Goal: Task Accomplishment & Management: Use online tool/utility

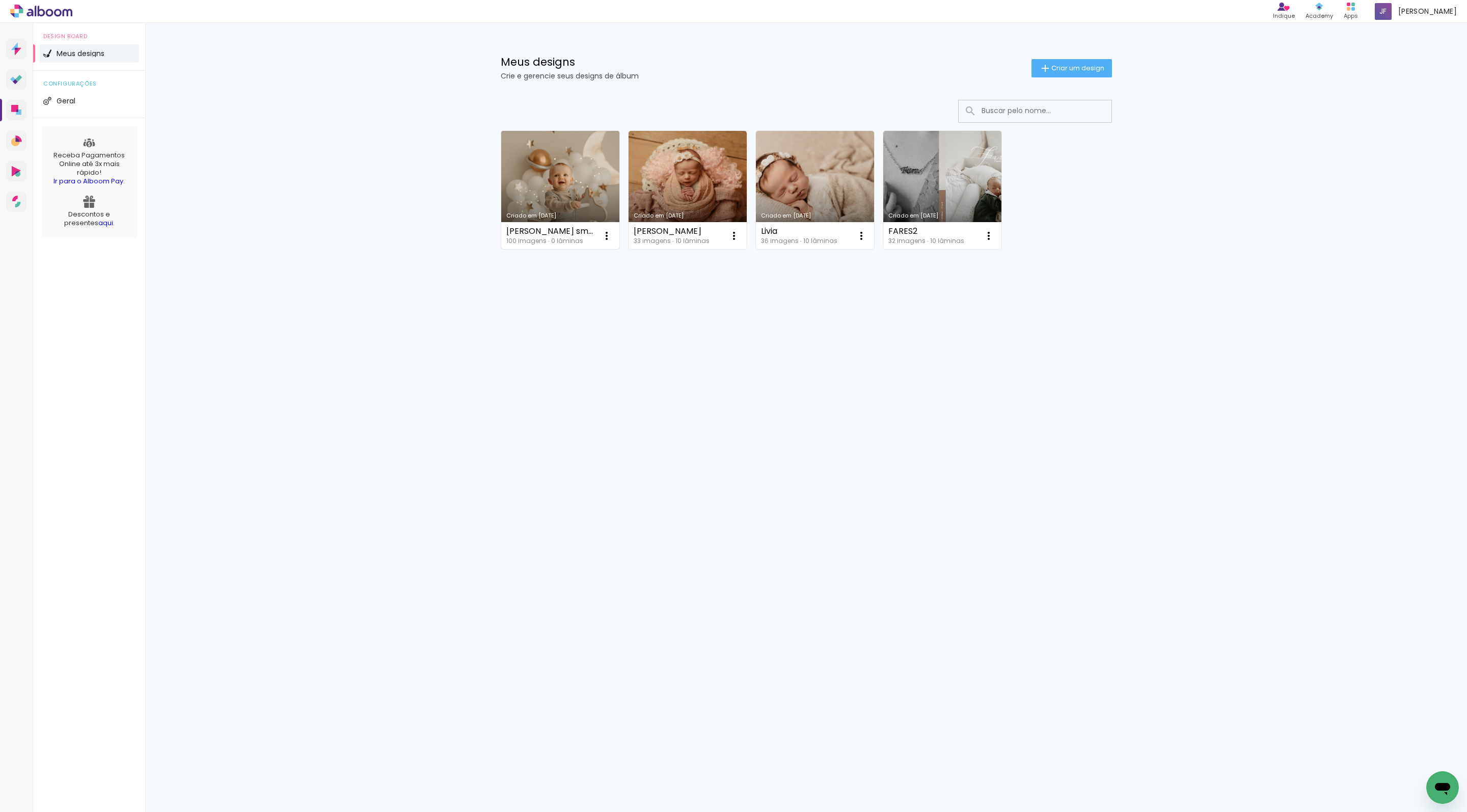
click at [535, 195] on link "Criado em [DATE]" at bounding box center [560, 190] width 118 height 118
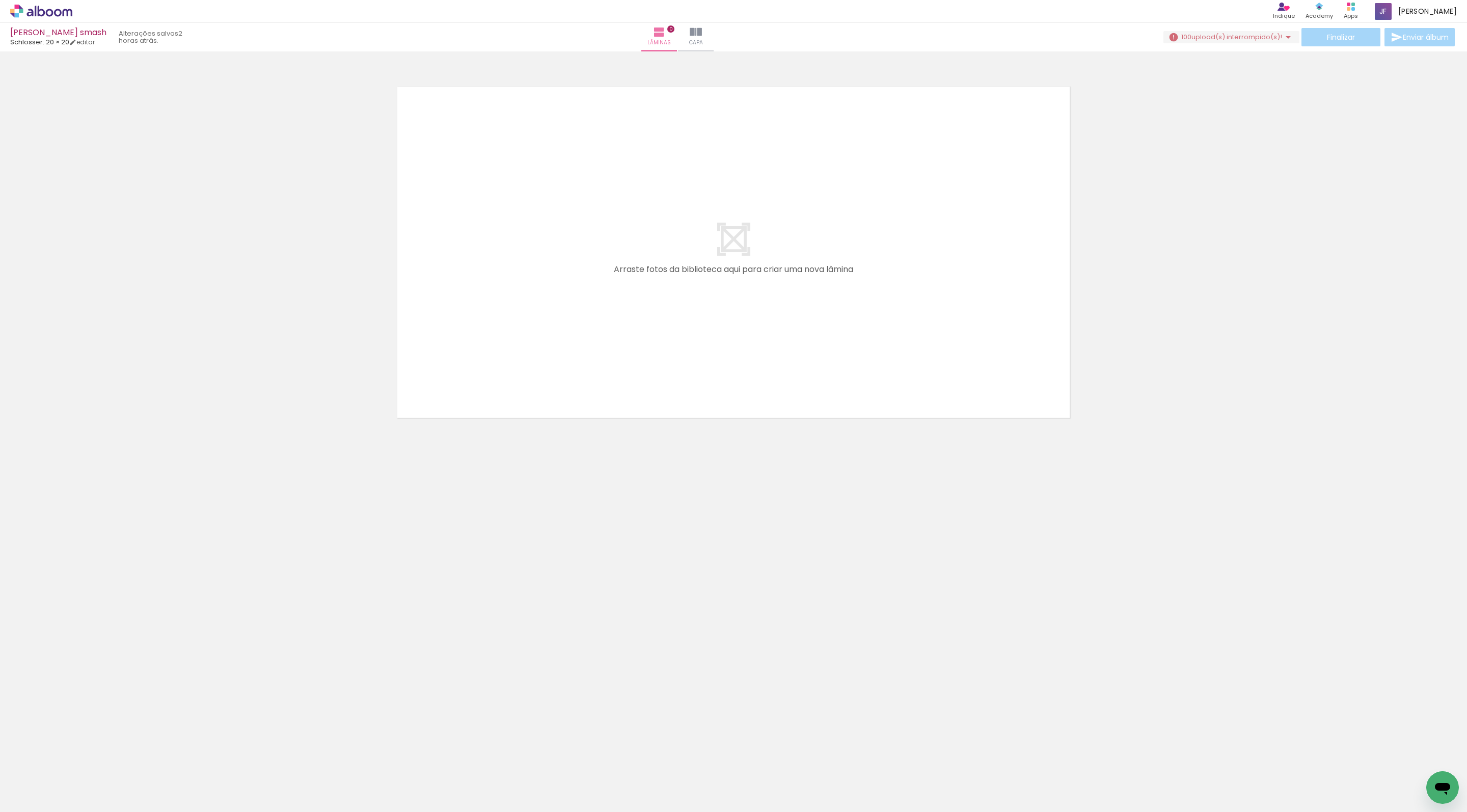
click at [697, 233] on quentale-layouter at bounding box center [734, 252] width 683 height 341
drag, startPoint x: 156, startPoint y: 788, endPoint x: 587, endPoint y: 310, distance: 643.6
click at [587, 310] on quentale-workspace at bounding box center [734, 406] width 1467 height 812
click at [84, 776] on iron-horizontal-list at bounding box center [73, 780] width 21 height 64
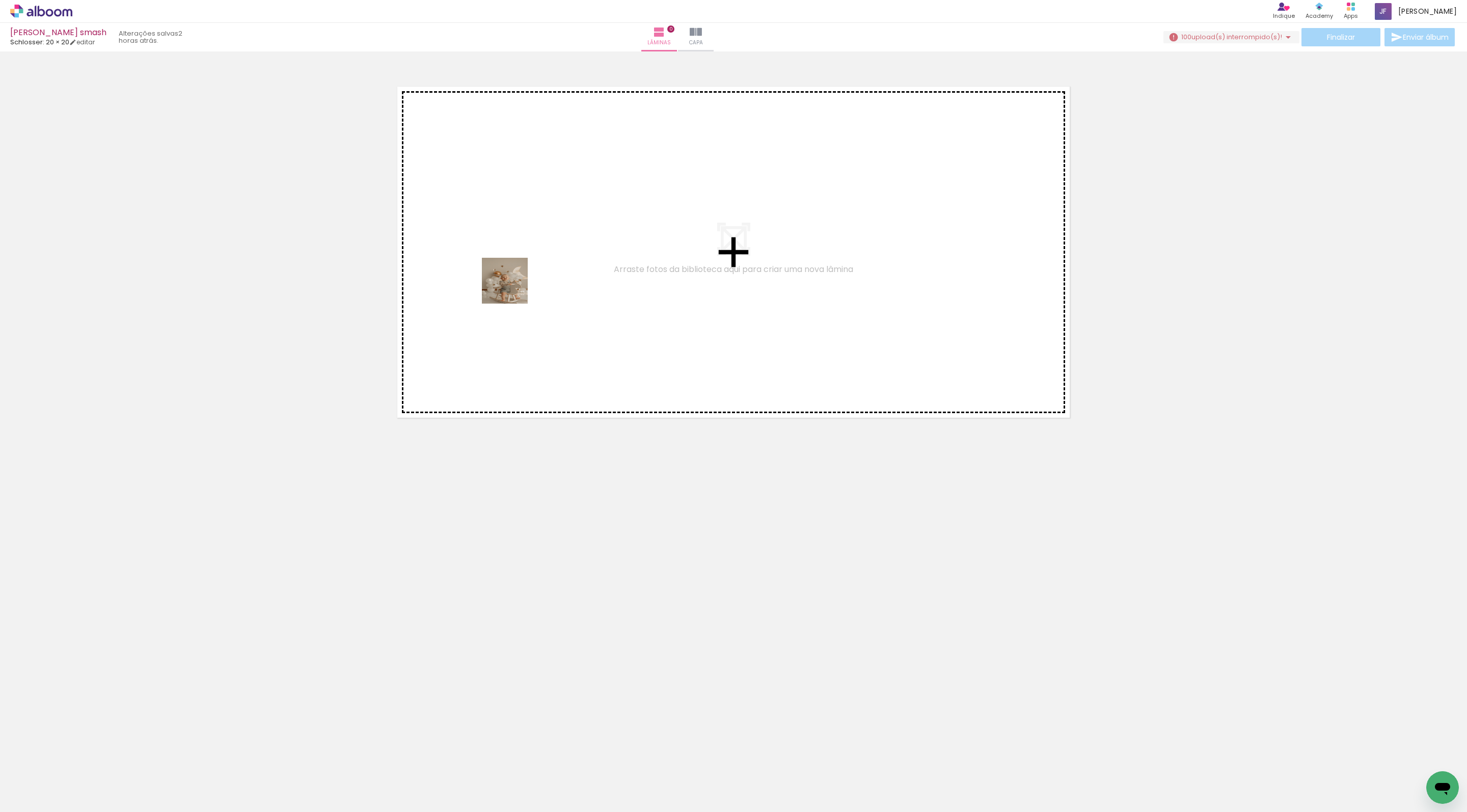
drag, startPoint x: 97, startPoint y: 777, endPoint x: 545, endPoint y: 253, distance: 689.4
click at [545, 253] on quentale-workspace at bounding box center [734, 406] width 1467 height 812
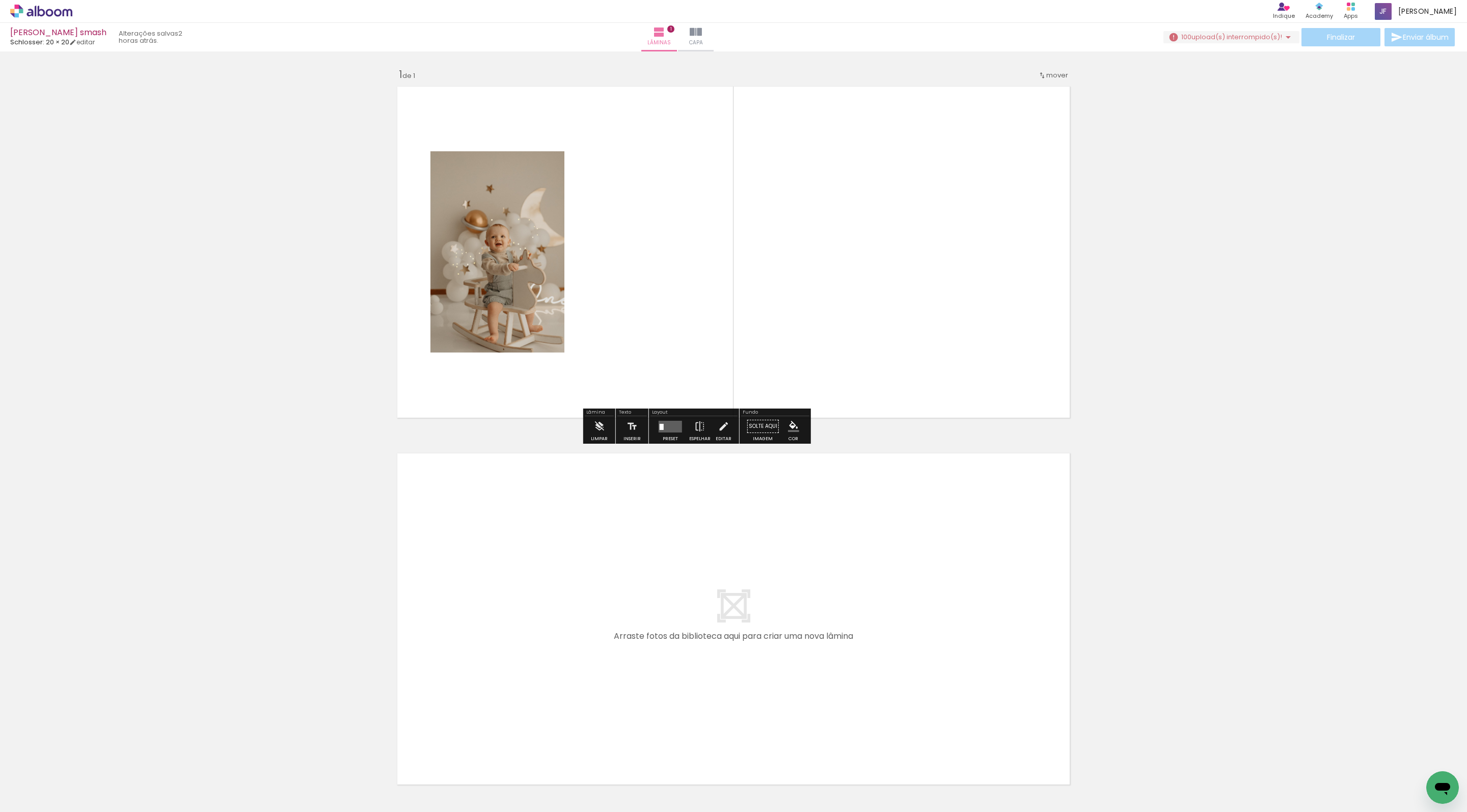
drag, startPoint x: 156, startPoint y: 776, endPoint x: 685, endPoint y: 152, distance: 818.1
click at [685, 152] on quentale-workspace at bounding box center [734, 406] width 1467 height 812
click at [1196, 44] on div "Finalizar Enviar álbum" at bounding box center [1310, 37] width 293 height 18
click at [1214, 39] on span "upload(s) interrompido(s)!" at bounding box center [1236, 36] width 91 height 10
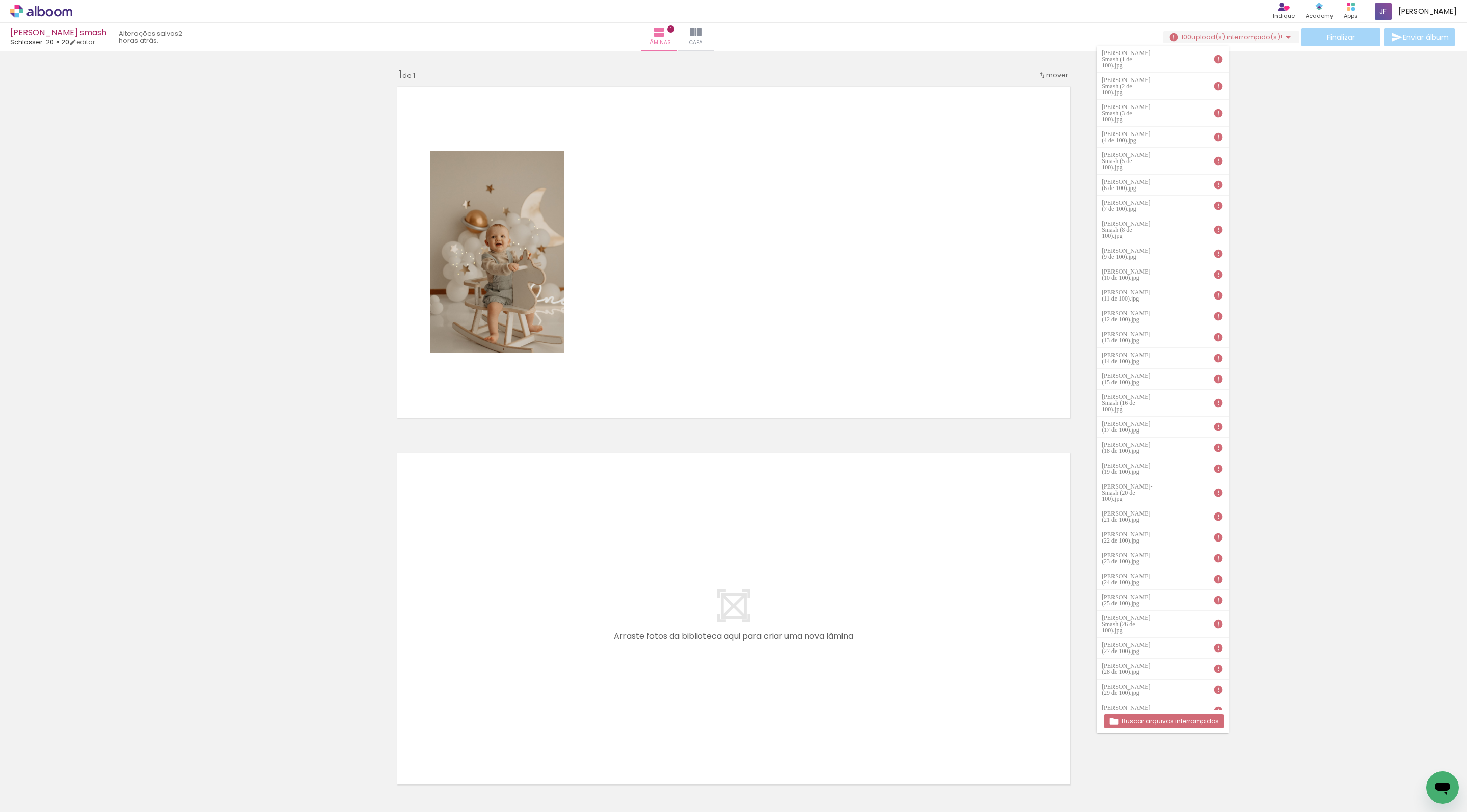
click at [0, 0] on slot "Buscar arquivos interrompidos" at bounding box center [0, 0] width 0 height 0
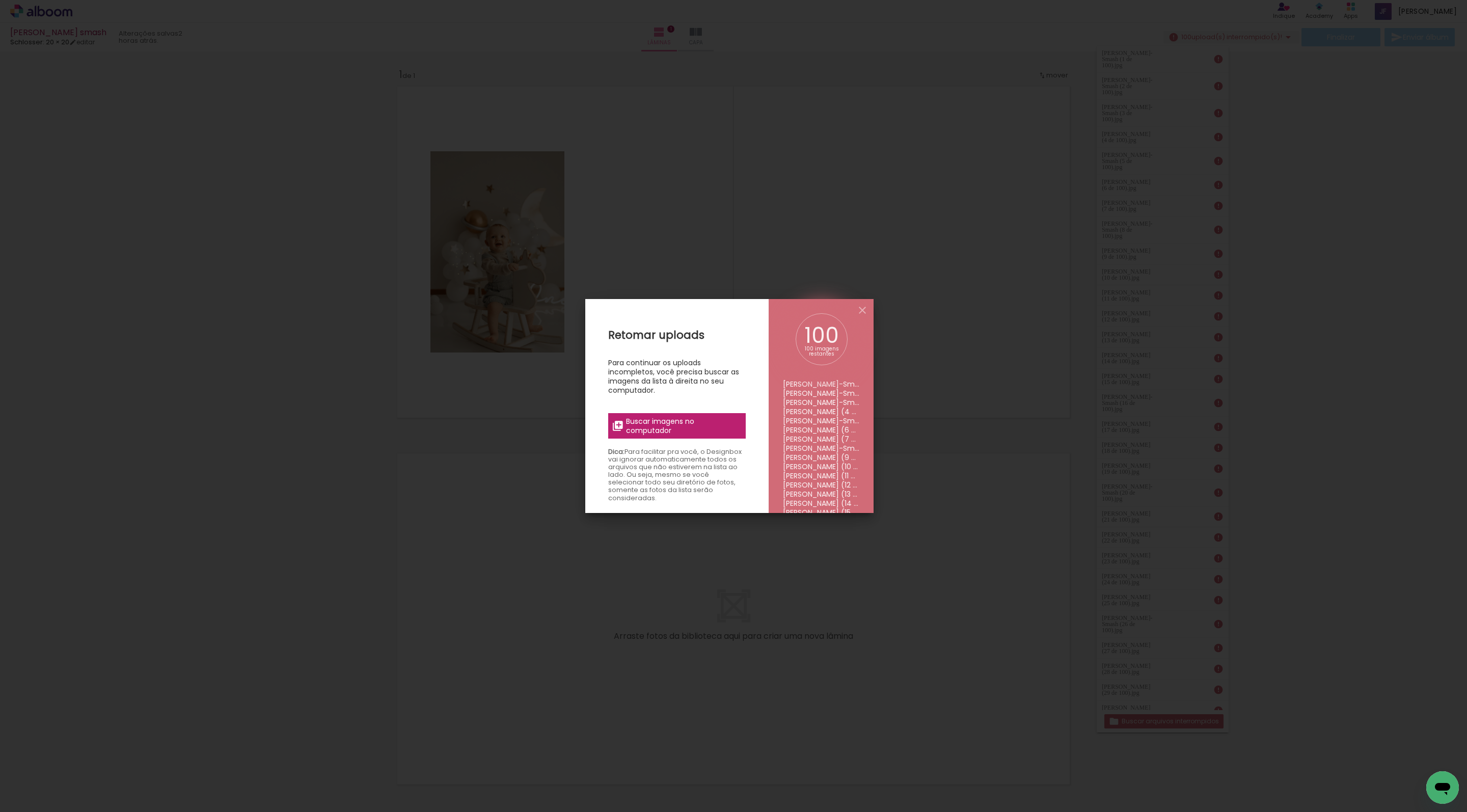
click at [736, 425] on span "Buscar imagens no computador" at bounding box center [682, 426] width 113 height 18
click at [0, 0] on input "file" at bounding box center [0, 0] width 0 height 0
click at [868, 307] on iron-icon at bounding box center [862, 310] width 12 height 12
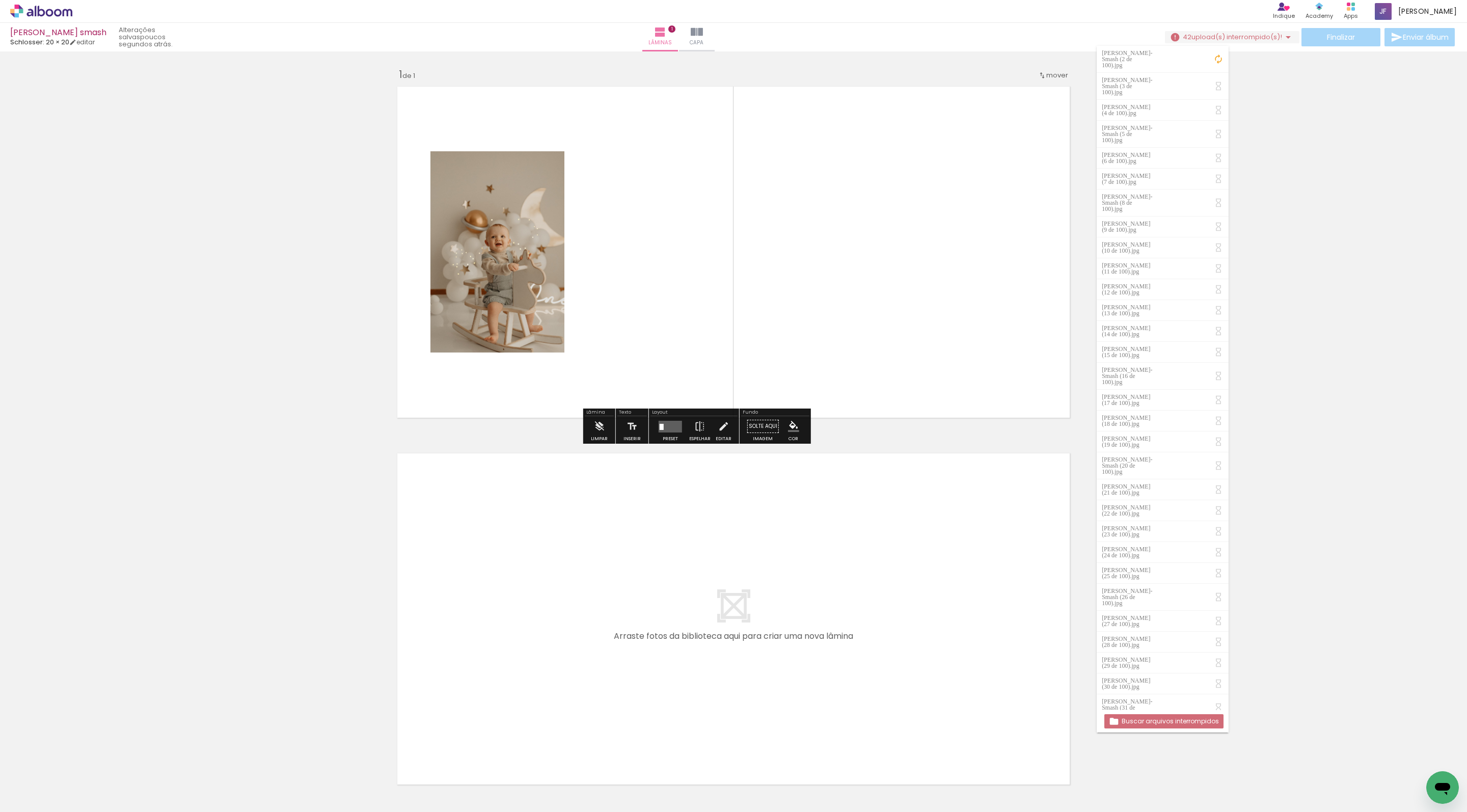
click at [1325, 214] on div "Inserir lâmina 1 de 1" at bounding box center [734, 422] width 1467 height 734
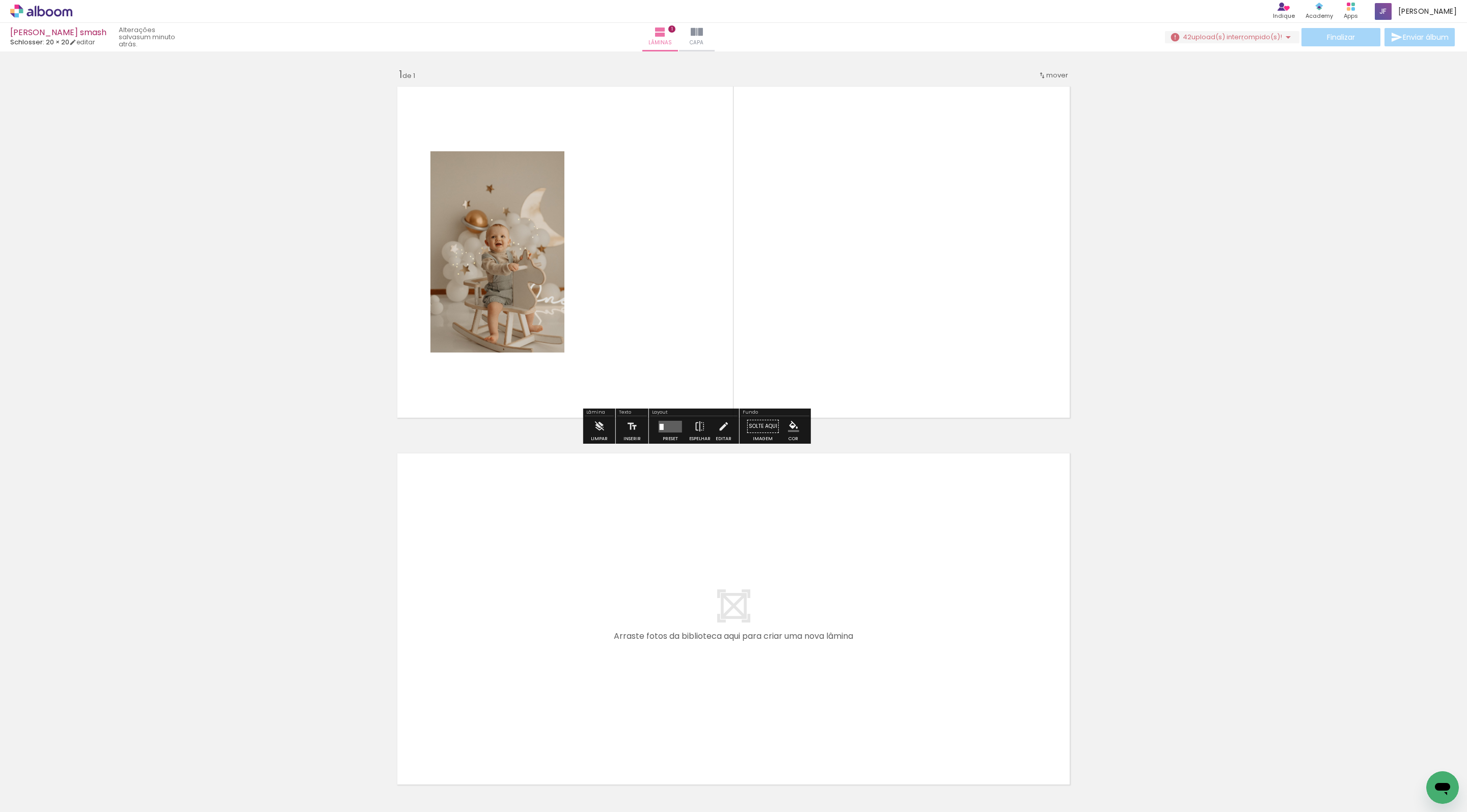
click at [1191, 40] on span "upload(s) interrompido(s)!" at bounding box center [1236, 36] width 91 height 10
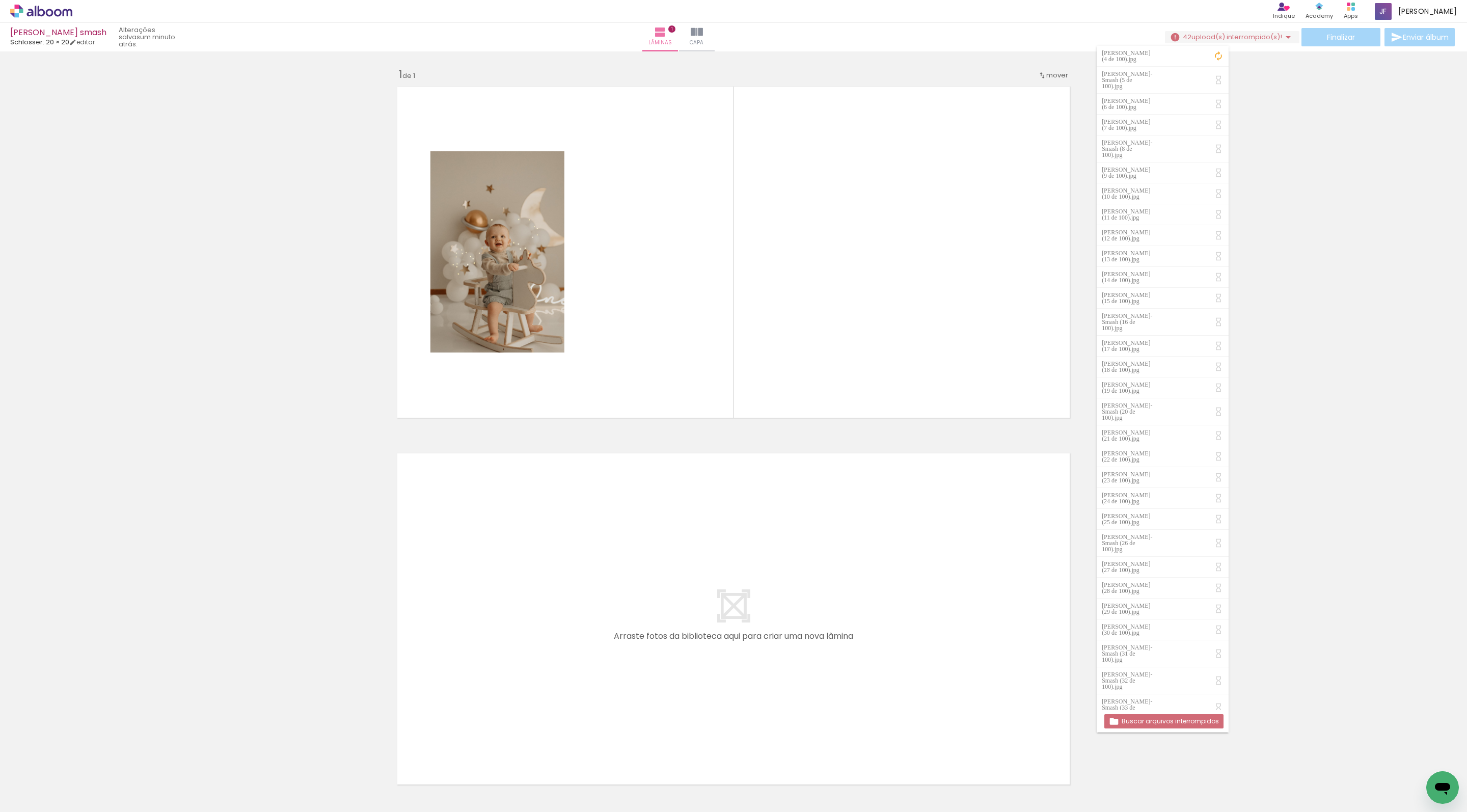
click at [1297, 96] on div "Inserir lâmina 1 de 1" at bounding box center [734, 422] width 1467 height 734
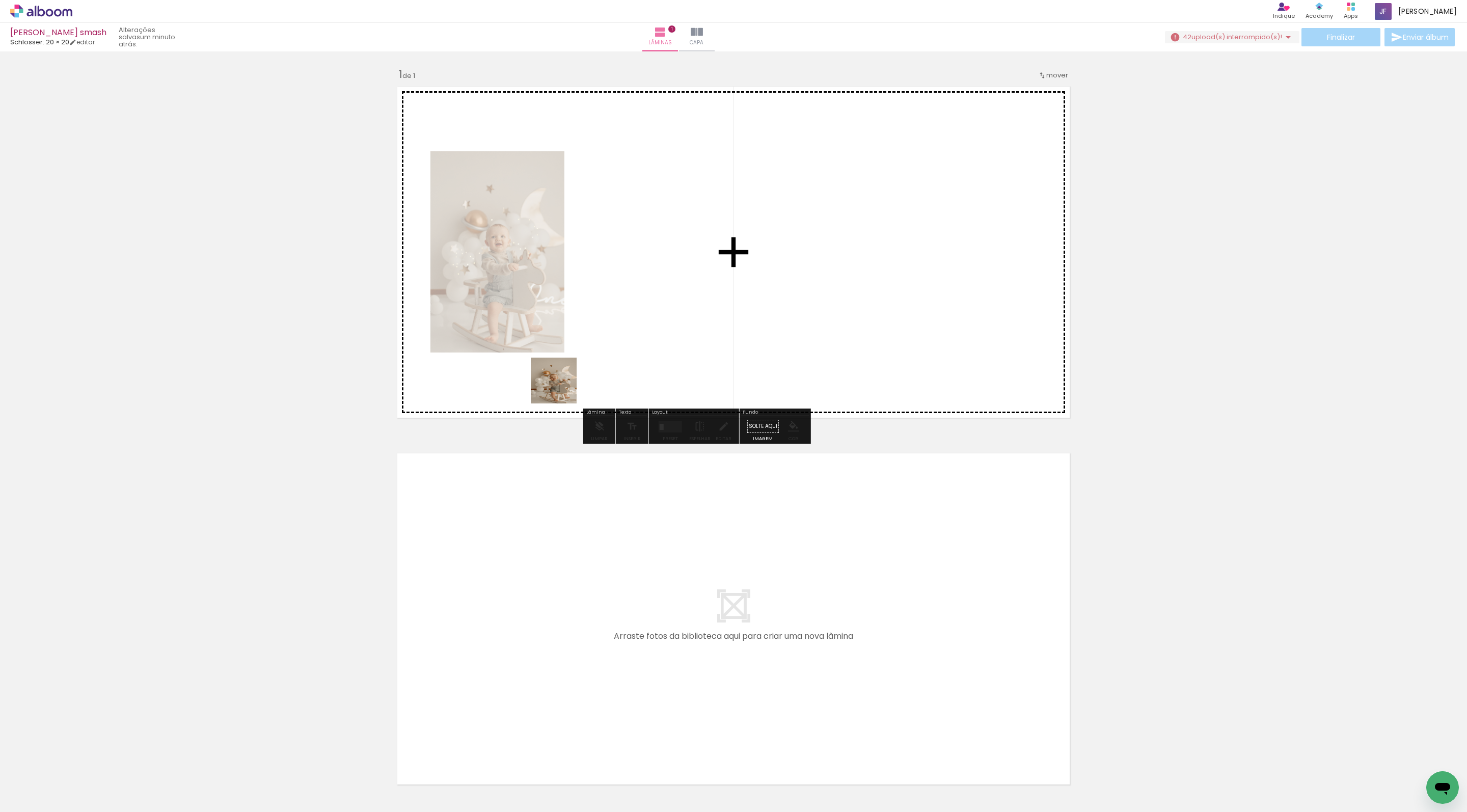
click at [646, 288] on quentale-workspace at bounding box center [734, 406] width 1467 height 812
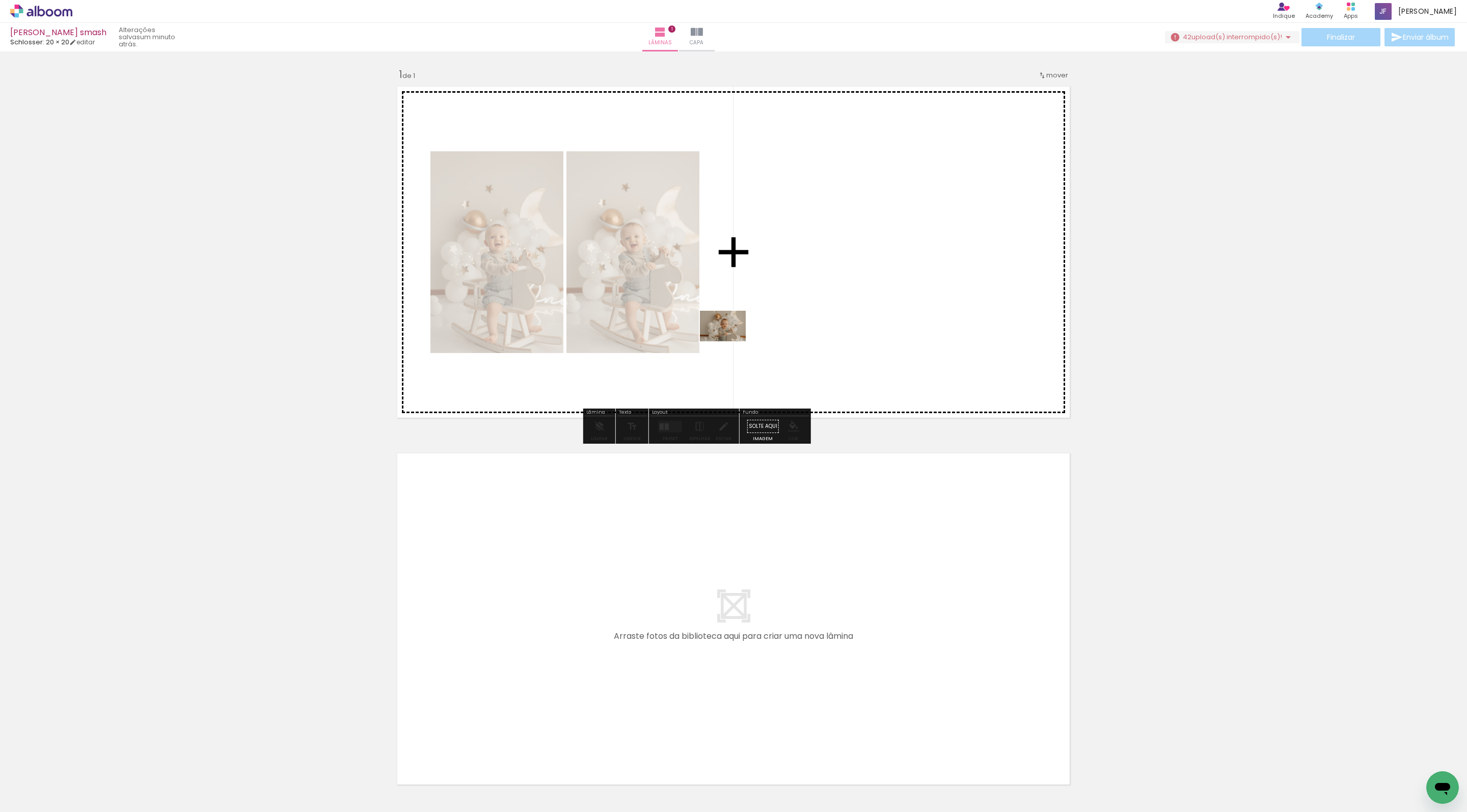
drag, startPoint x: 222, startPoint y: 793, endPoint x: 731, endPoint y: 341, distance: 680.7
click at [731, 341] on quentale-workspace at bounding box center [734, 406] width 1467 height 812
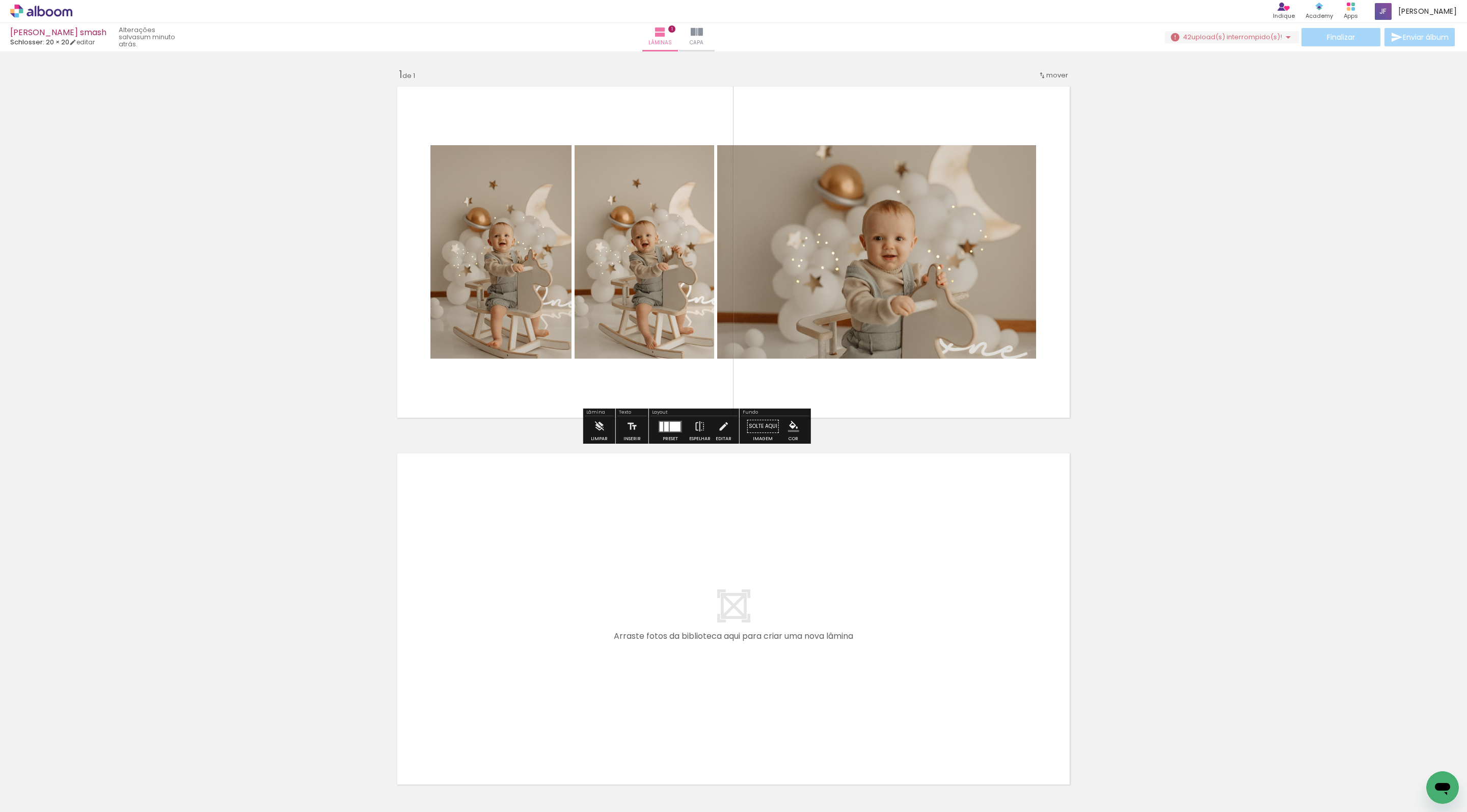
drag, startPoint x: 918, startPoint y: 236, endPoint x: 1154, endPoint y: 236, distance: 236.0
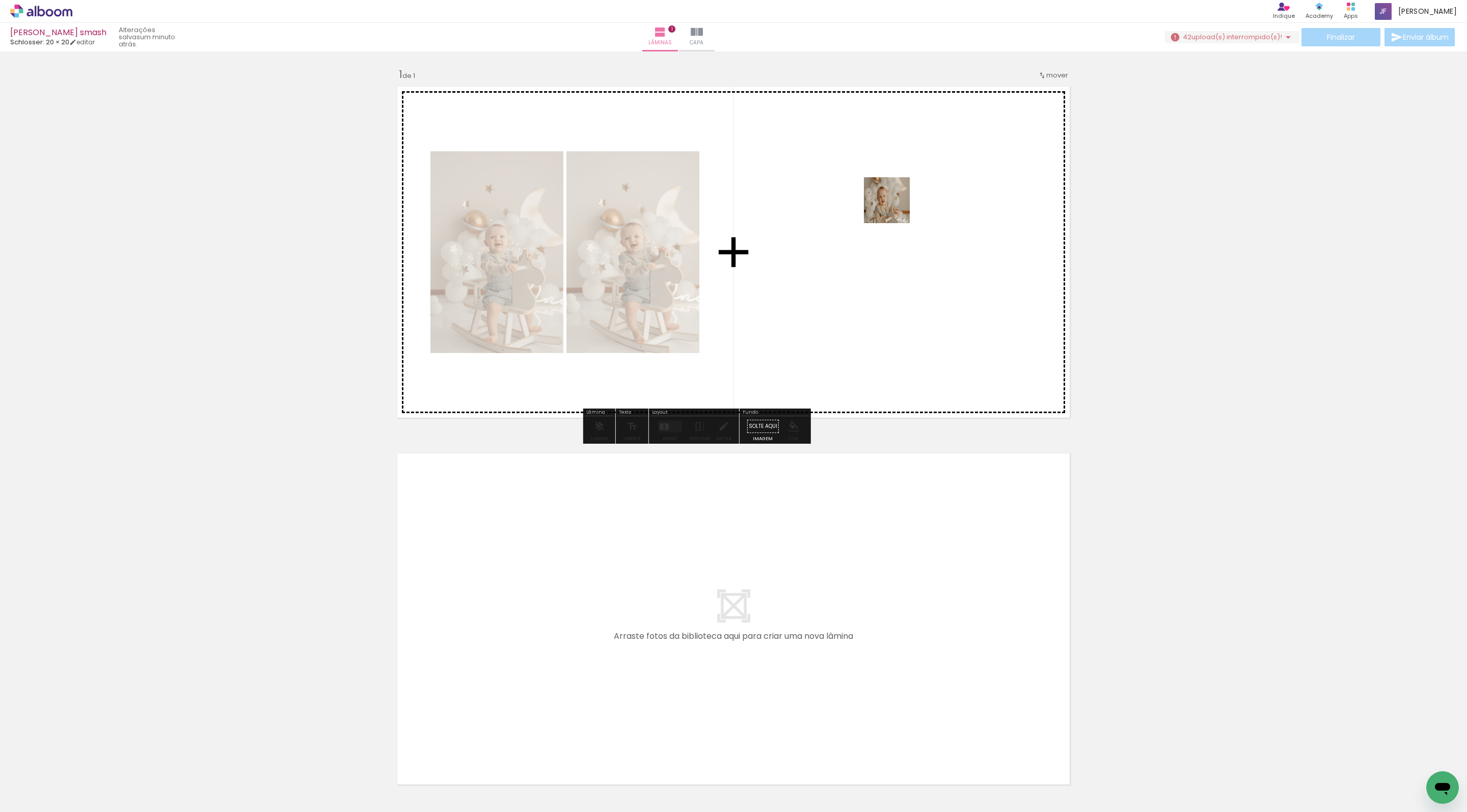
drag, startPoint x: 346, startPoint y: 774, endPoint x: 939, endPoint y: 158, distance: 855.0
click at [939, 158] on quentale-workspace at bounding box center [734, 406] width 1467 height 812
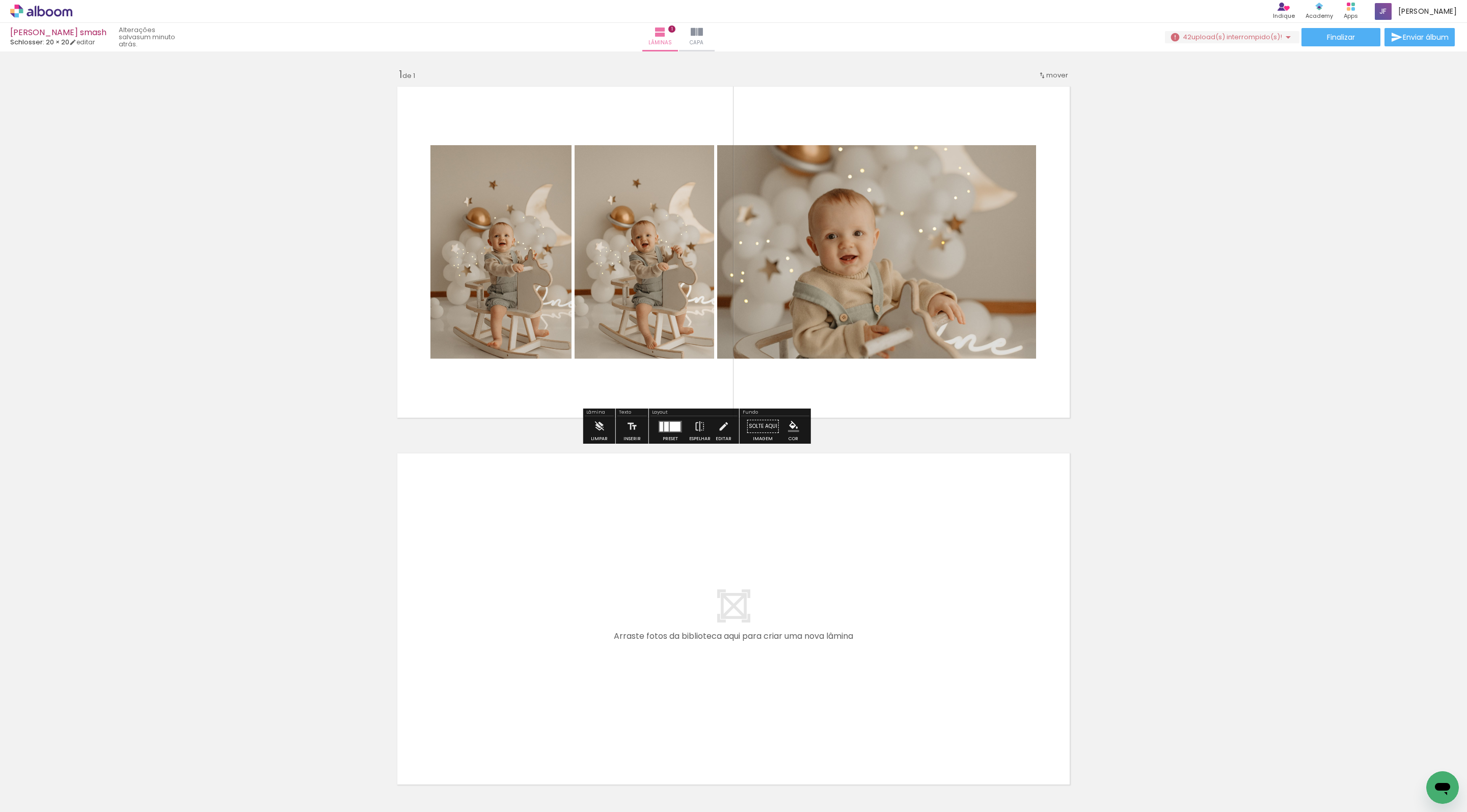
click at [684, 437] on div at bounding box center [670, 426] width 27 height 20
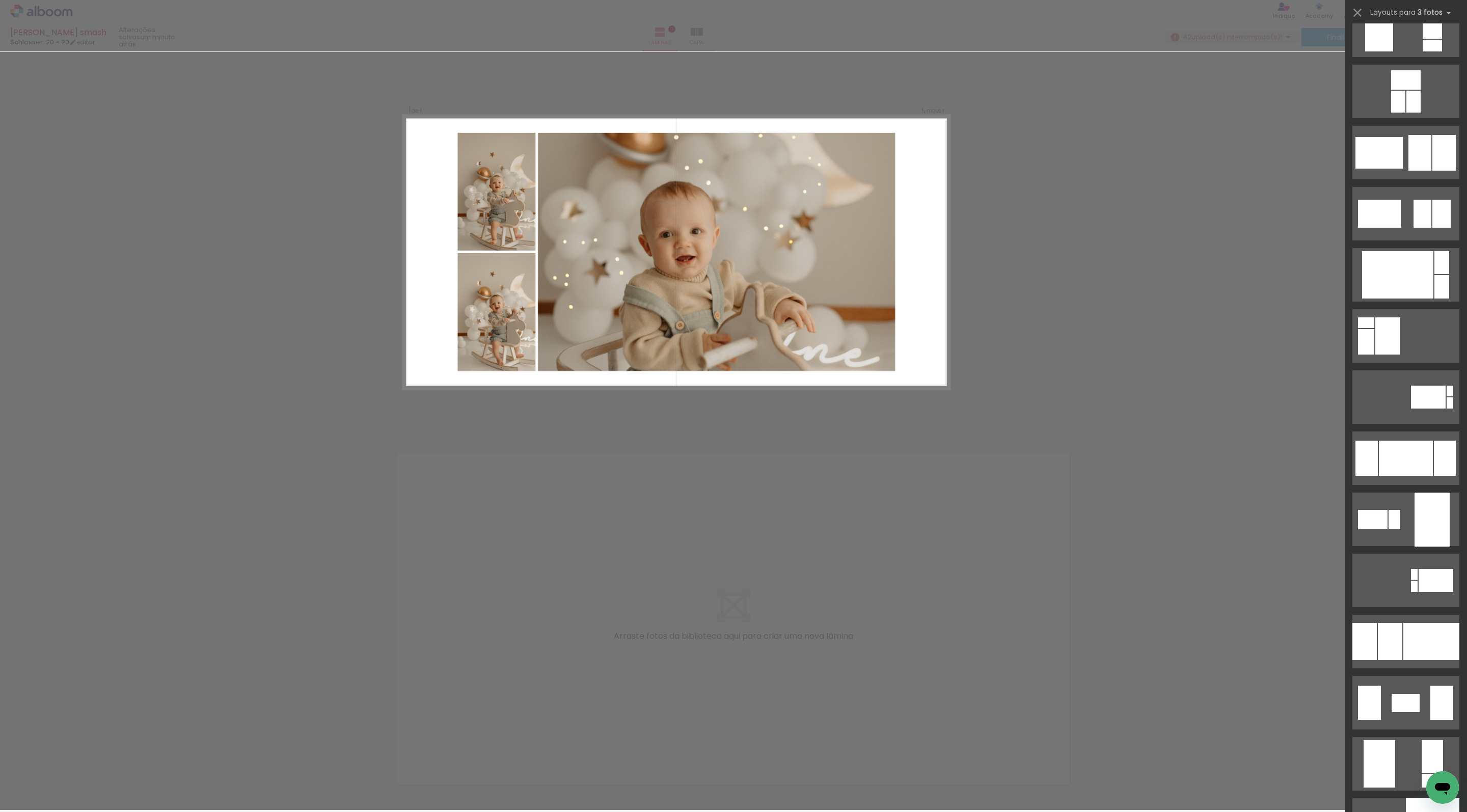
scroll to position [1502, 0]
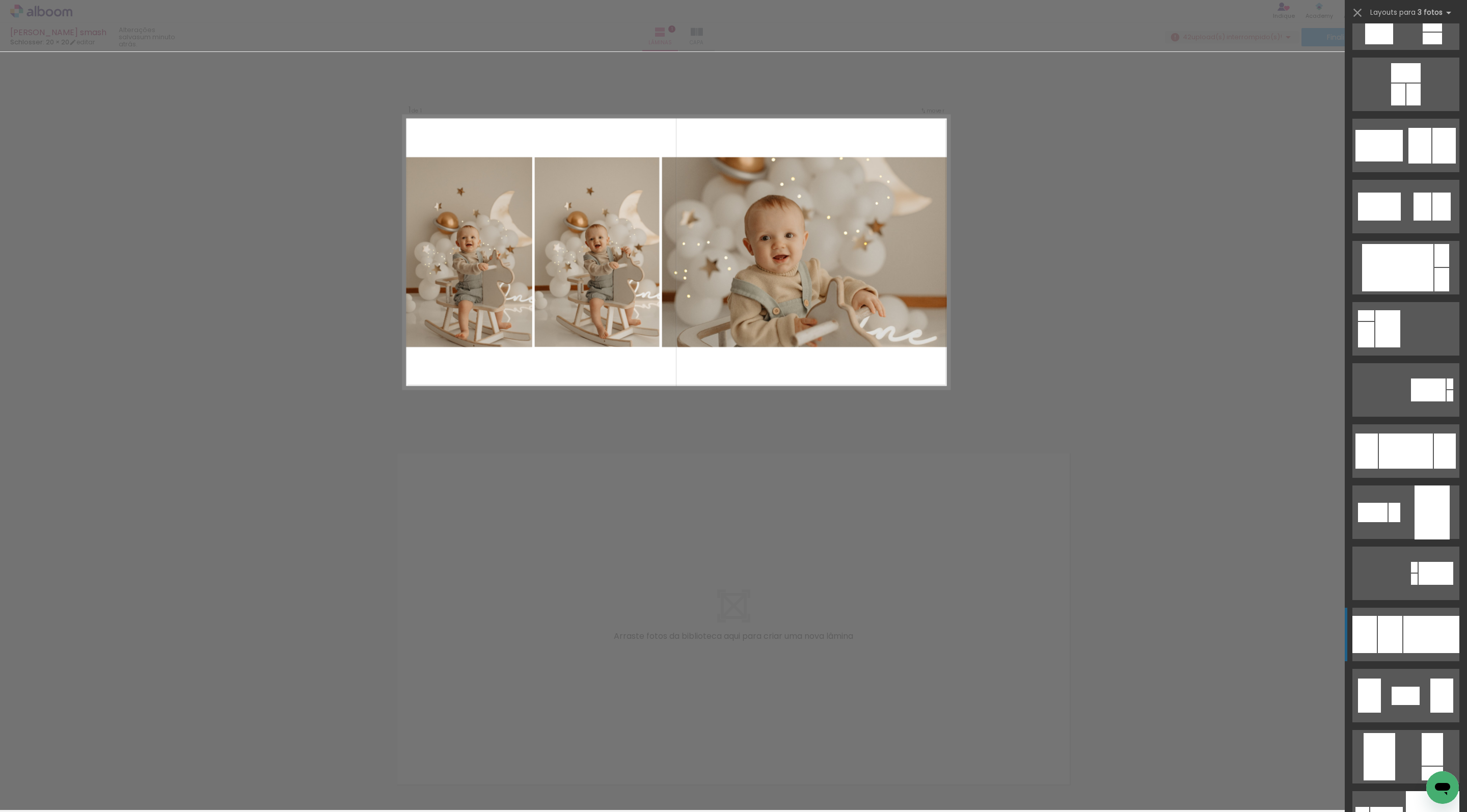
click at [1417, 630] on div at bounding box center [1431, 634] width 56 height 37
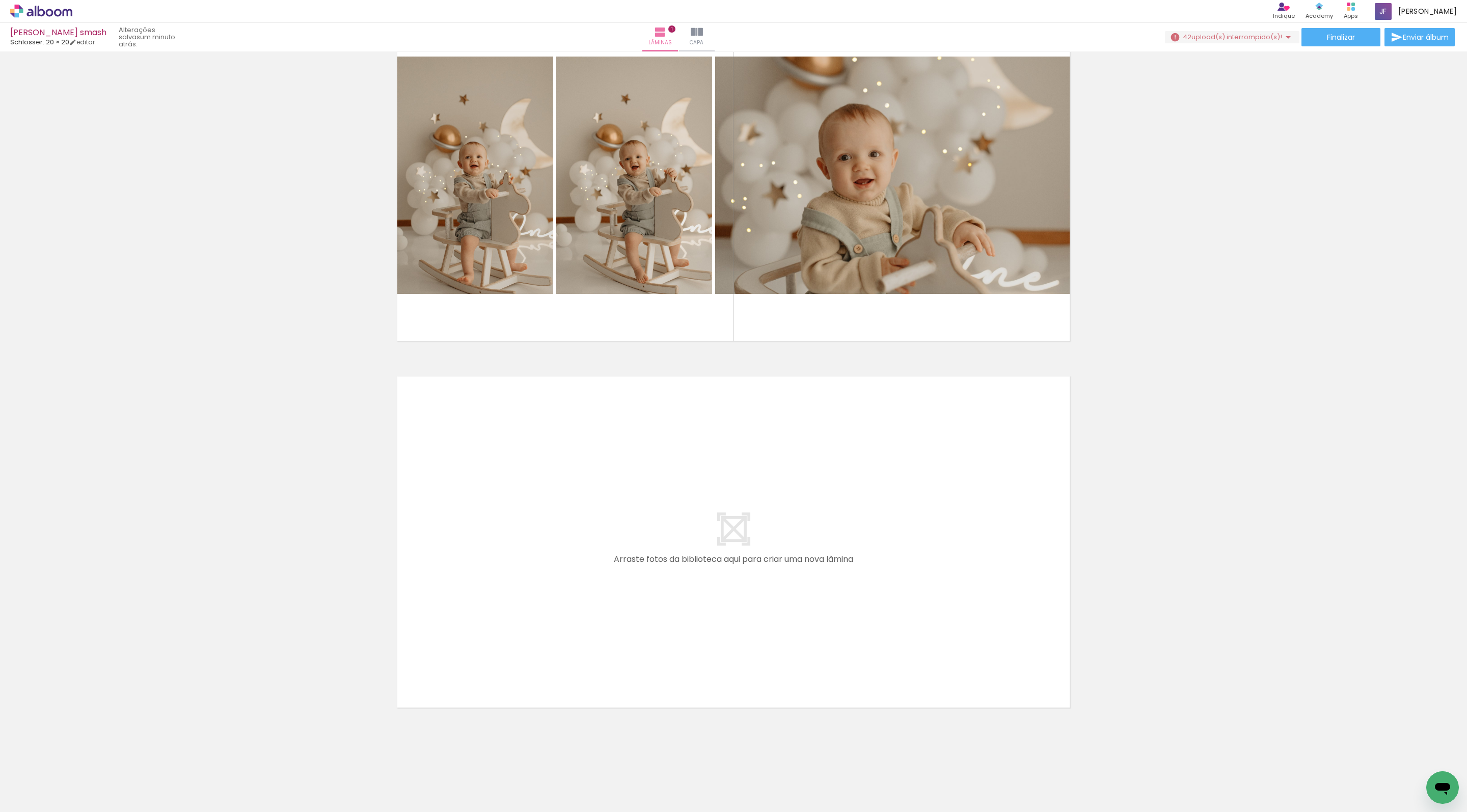
scroll to position [0, 0]
drag, startPoint x: 396, startPoint y: 784, endPoint x: 564, endPoint y: 557, distance: 282.4
click at [564, 557] on quentale-workspace at bounding box center [734, 406] width 1467 height 812
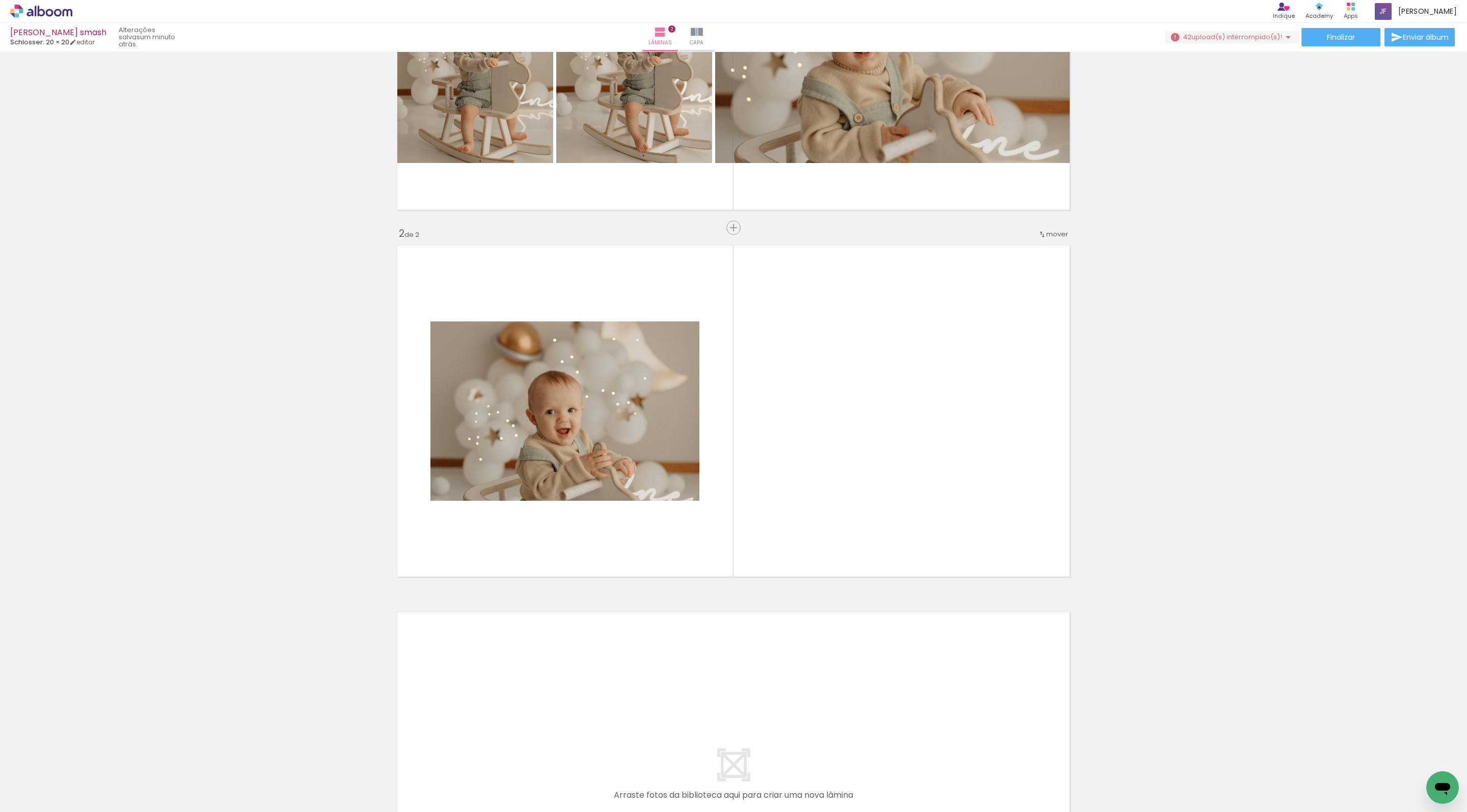
scroll to position [219, 0]
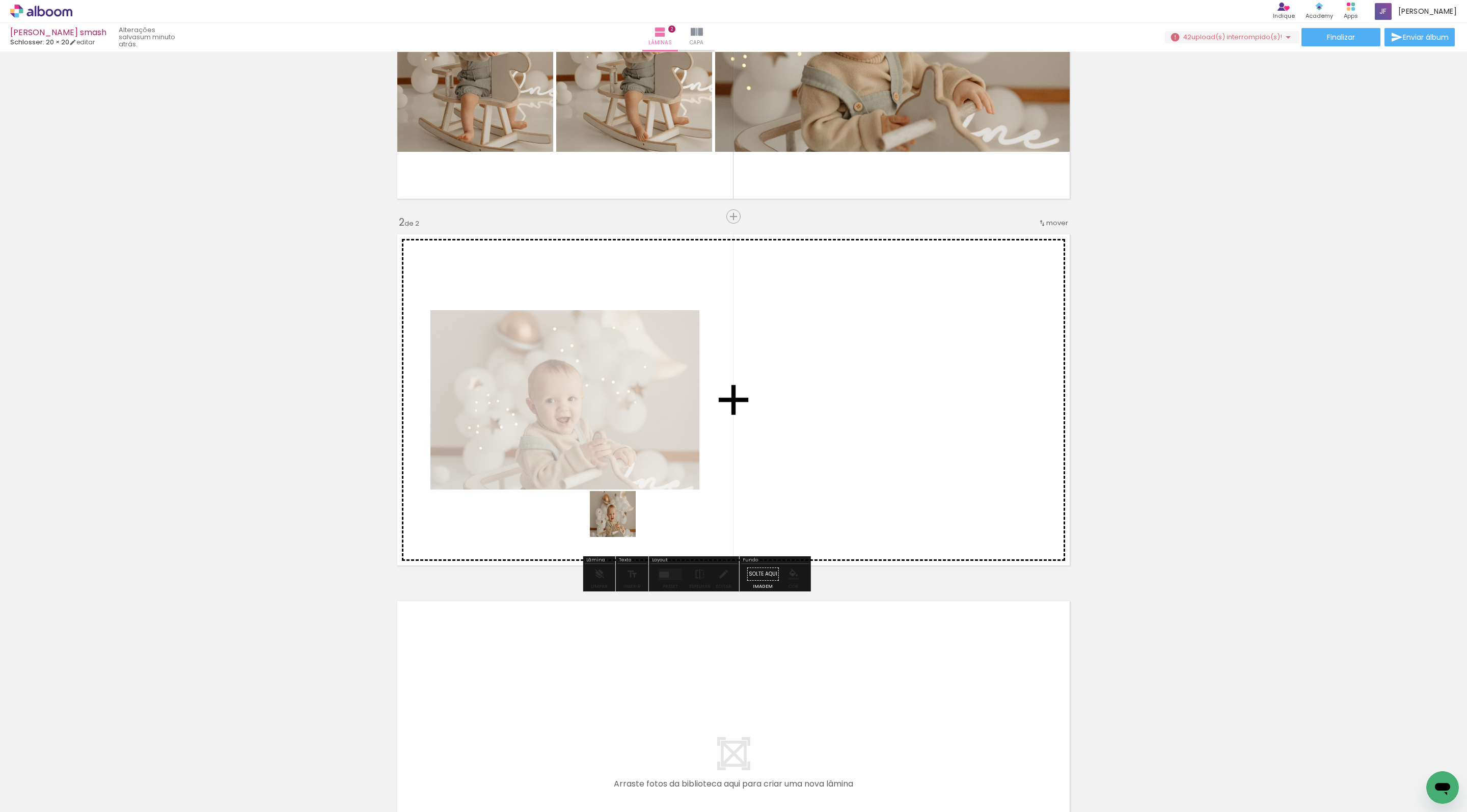
drag, startPoint x: 444, startPoint y: 779, endPoint x: 694, endPoint y: 444, distance: 418.0
click at [694, 444] on quentale-workspace at bounding box center [734, 406] width 1467 height 812
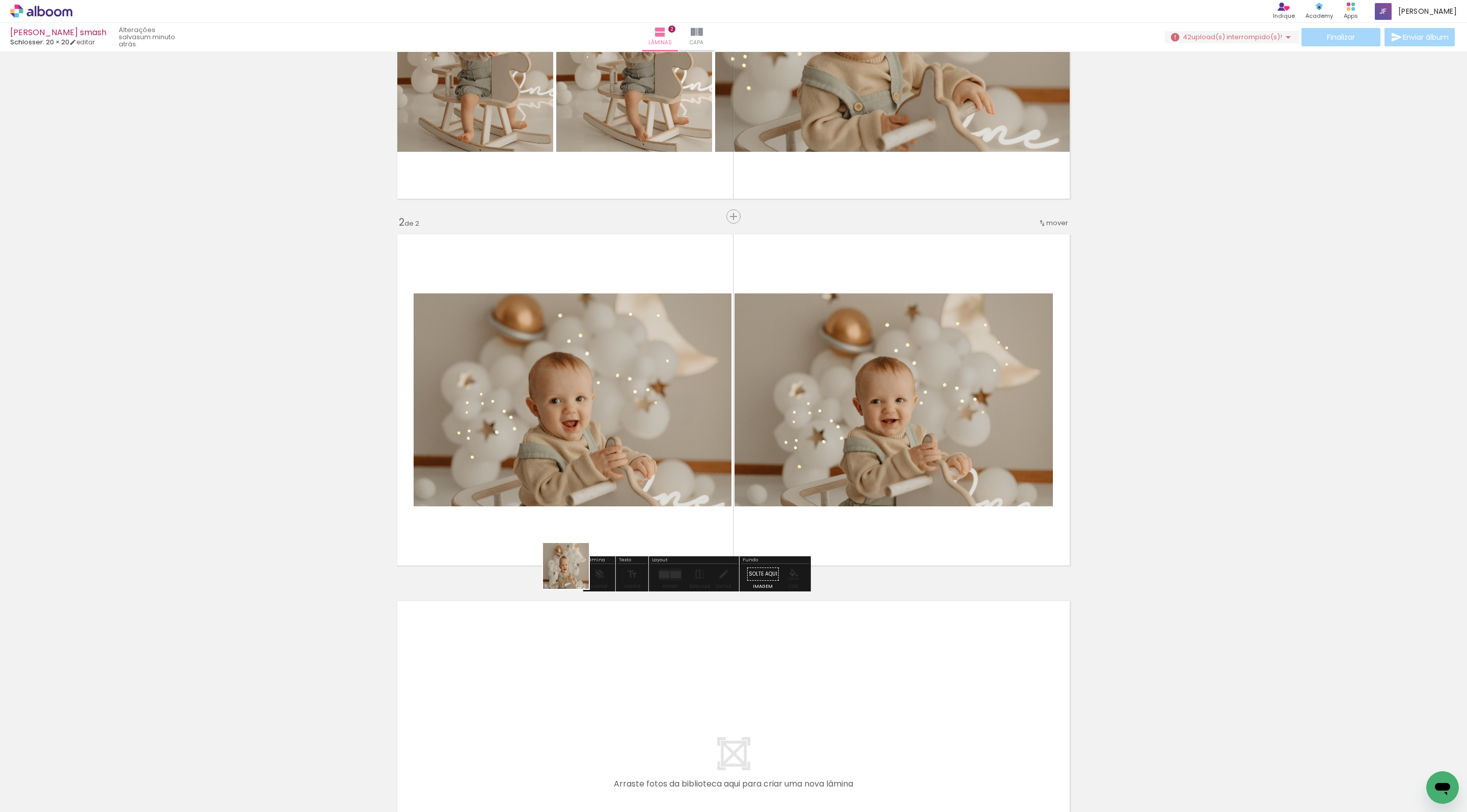
drag, startPoint x: 501, startPoint y: 785, endPoint x: 671, endPoint y: 309, distance: 505.4
click at [671, 309] on quentale-workspace at bounding box center [734, 406] width 1467 height 812
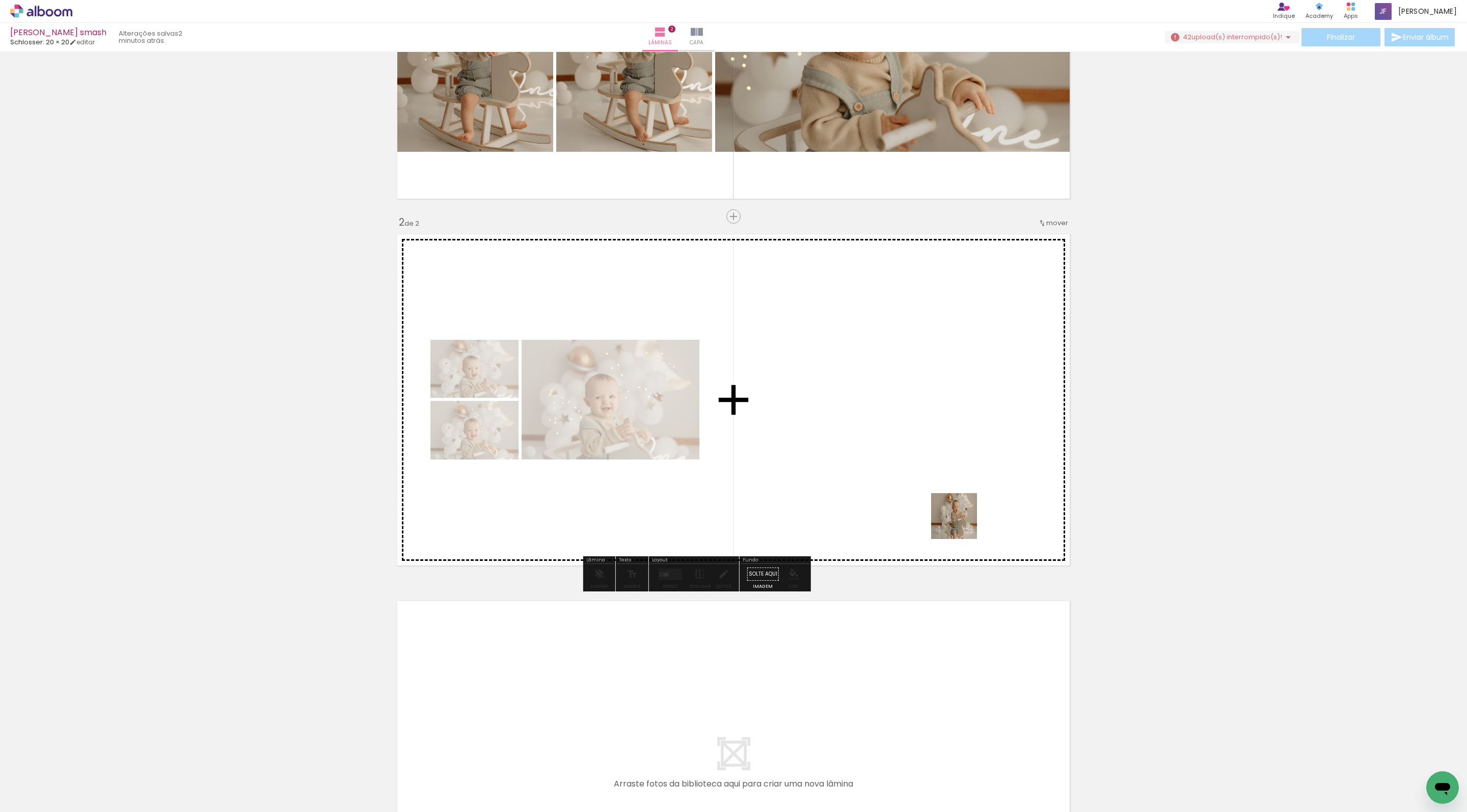
drag, startPoint x: 964, startPoint y: 794, endPoint x: 961, endPoint y: 481, distance: 313.0
click at [961, 481] on quentale-workspace at bounding box center [734, 406] width 1467 height 812
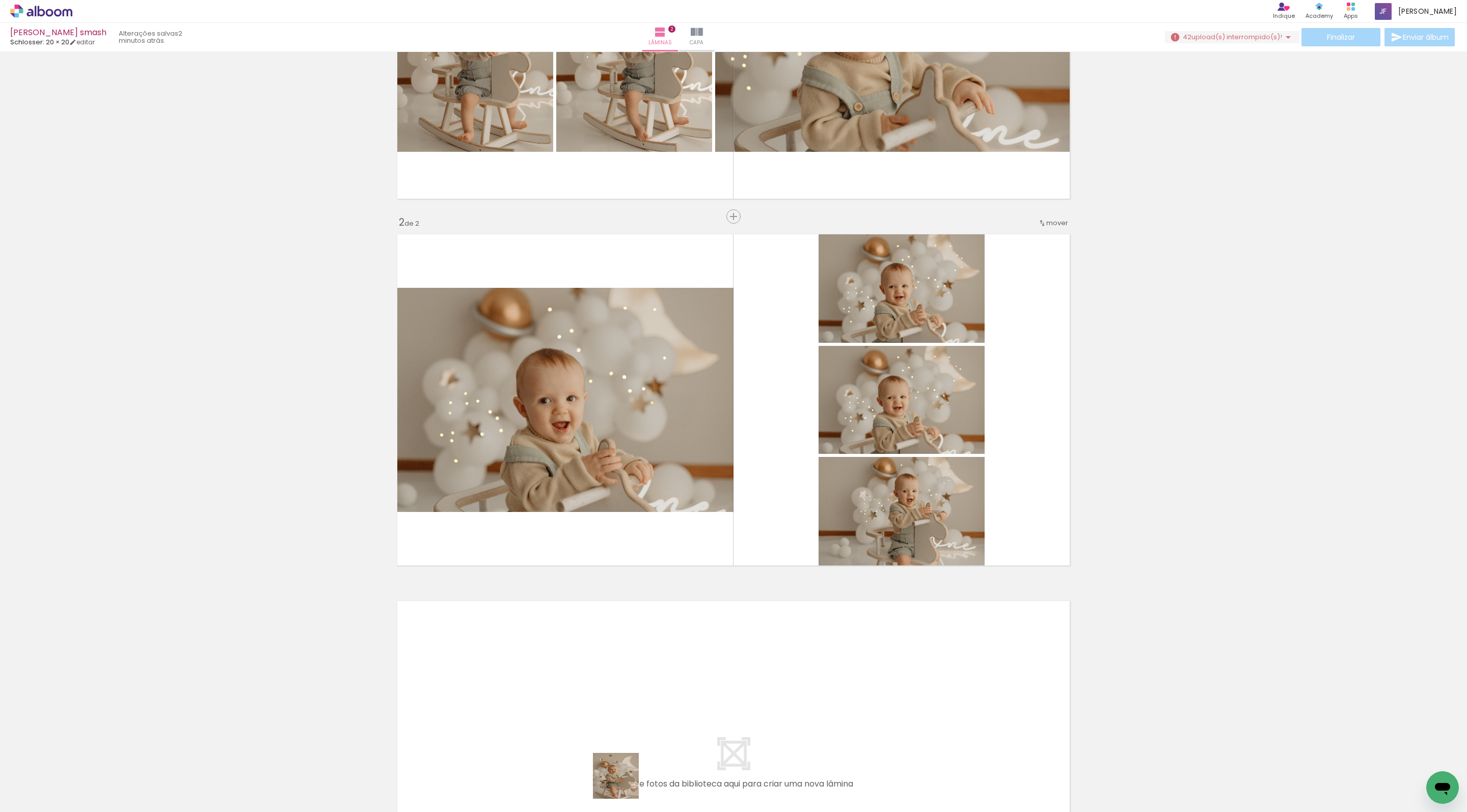
drag, startPoint x: 624, startPoint y: 794, endPoint x: 624, endPoint y: 321, distance: 473.0
click at [624, 321] on quentale-workspace at bounding box center [734, 406] width 1467 height 812
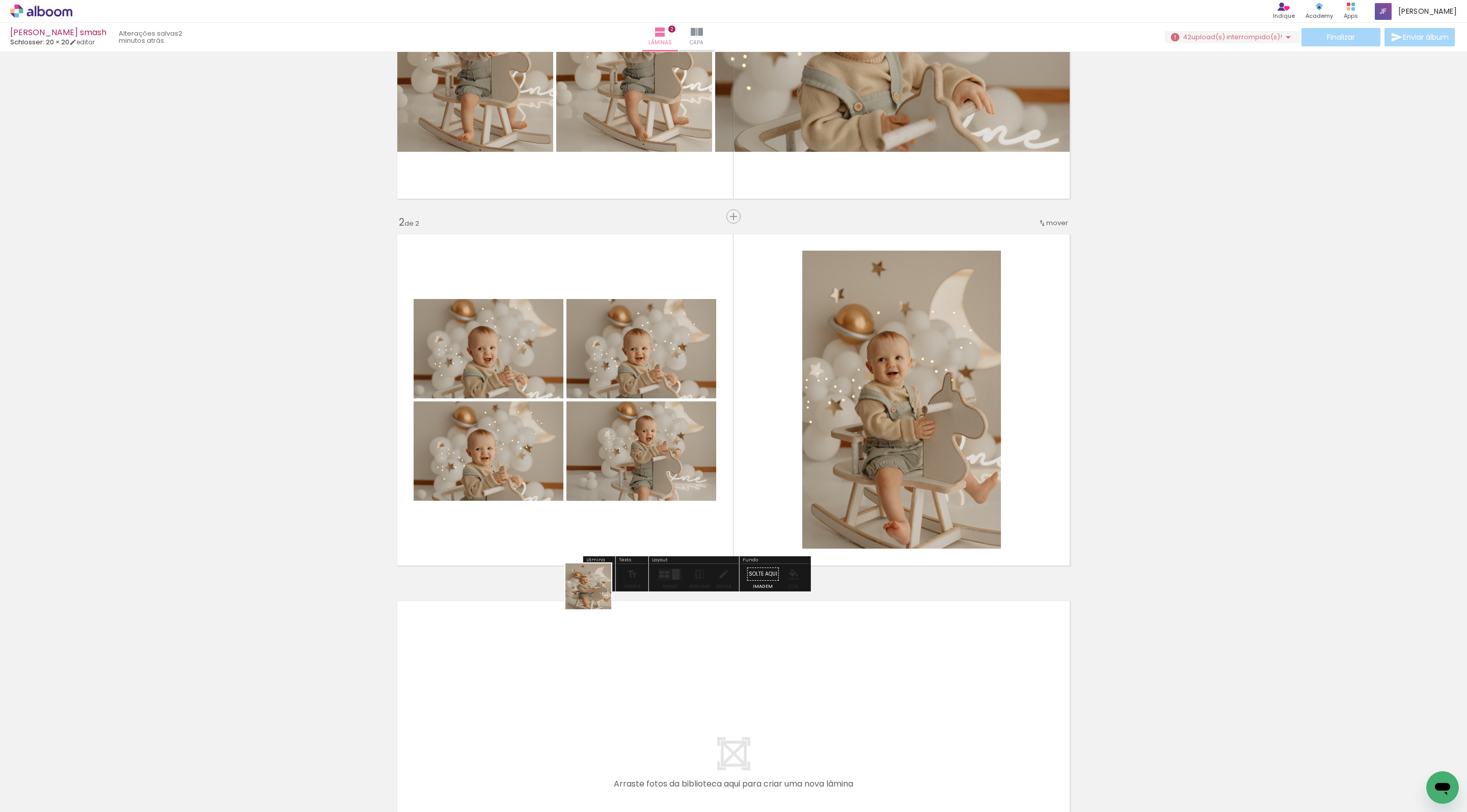
drag, startPoint x: 564, startPoint y: 785, endPoint x: 626, endPoint y: 394, distance: 395.9
click at [626, 394] on quentale-workspace at bounding box center [734, 406] width 1467 height 812
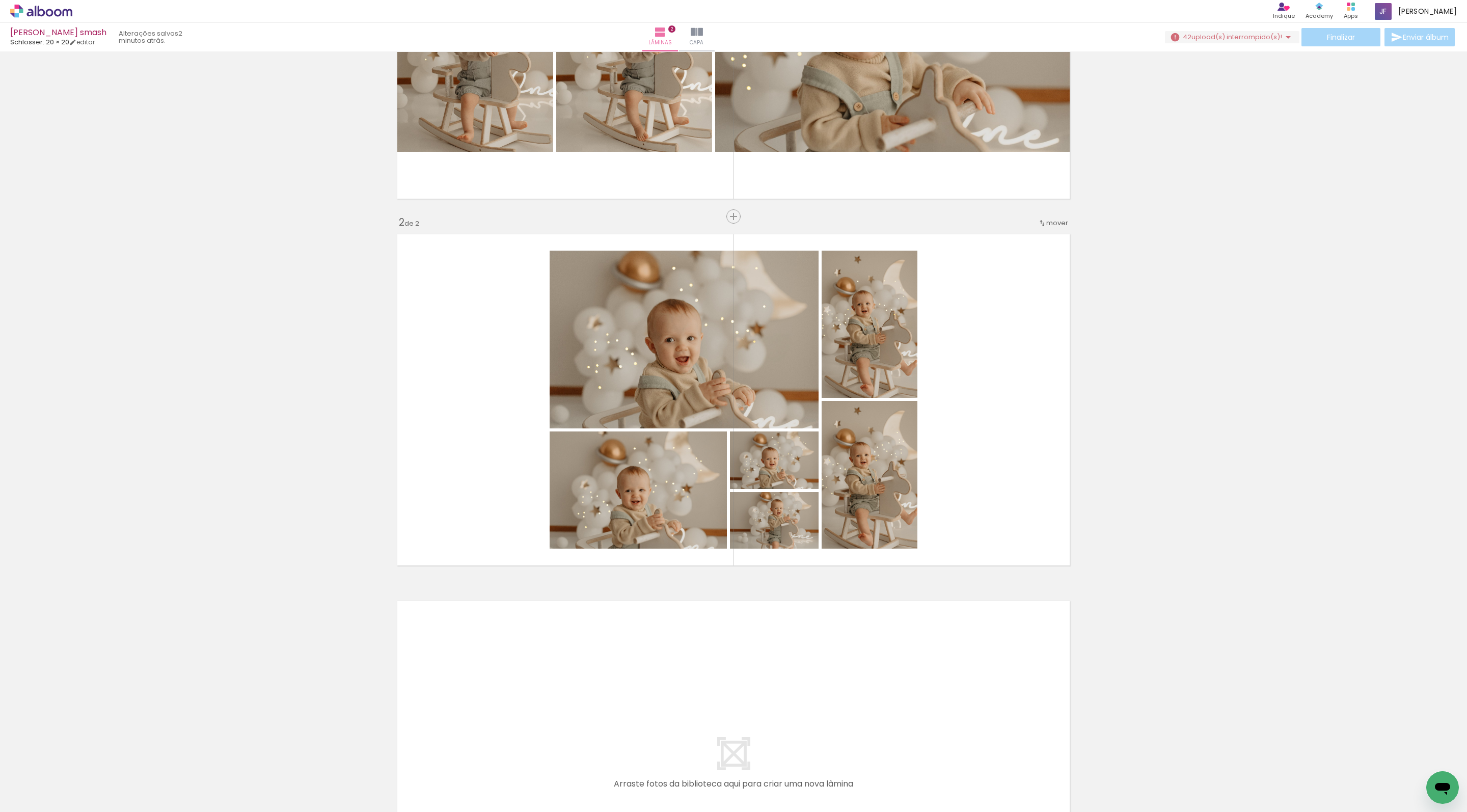
scroll to position [334, 0]
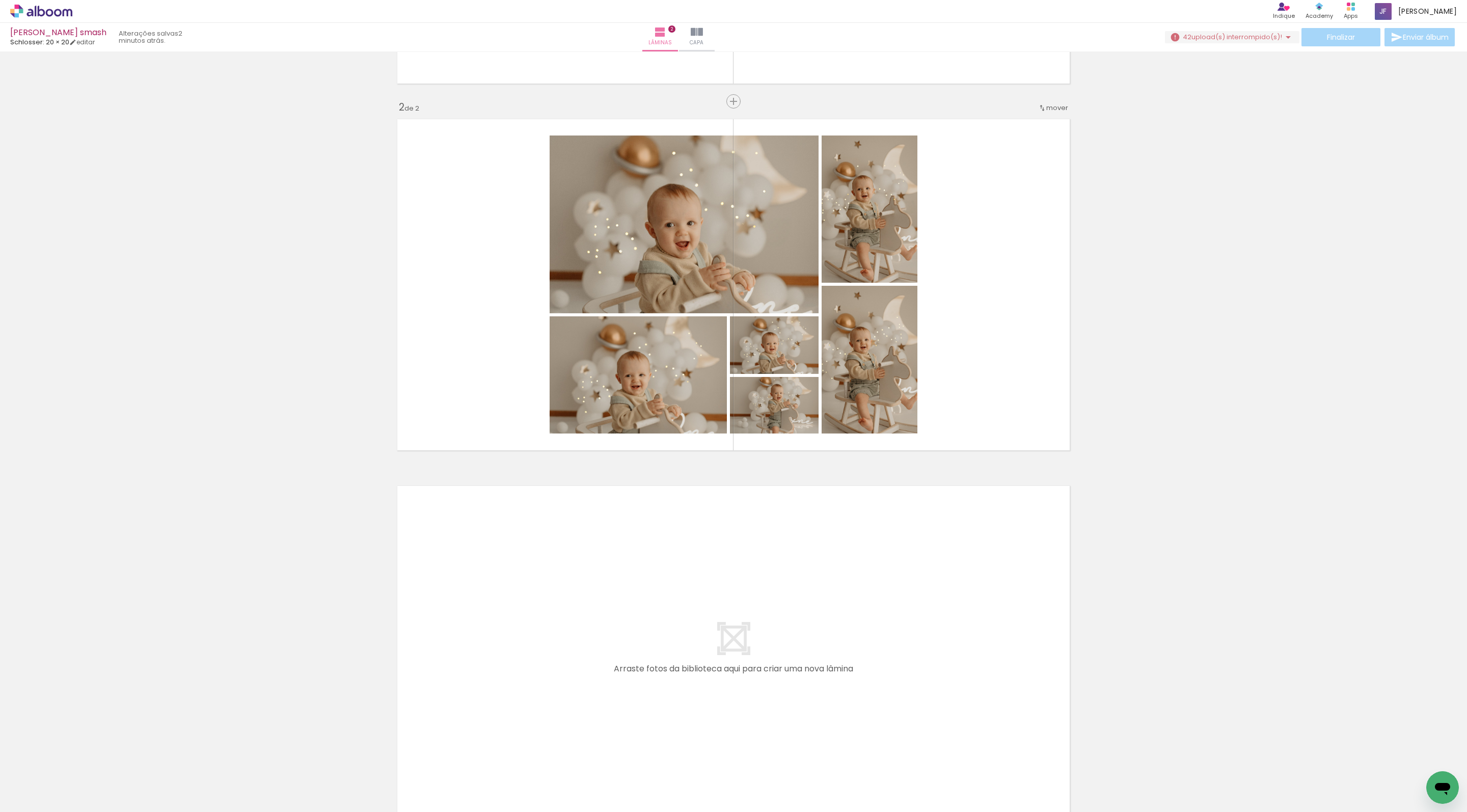
drag, startPoint x: 671, startPoint y: 771, endPoint x: 671, endPoint y: 584, distance: 187.0
click at [671, 584] on quentale-workspace at bounding box center [734, 406] width 1467 height 812
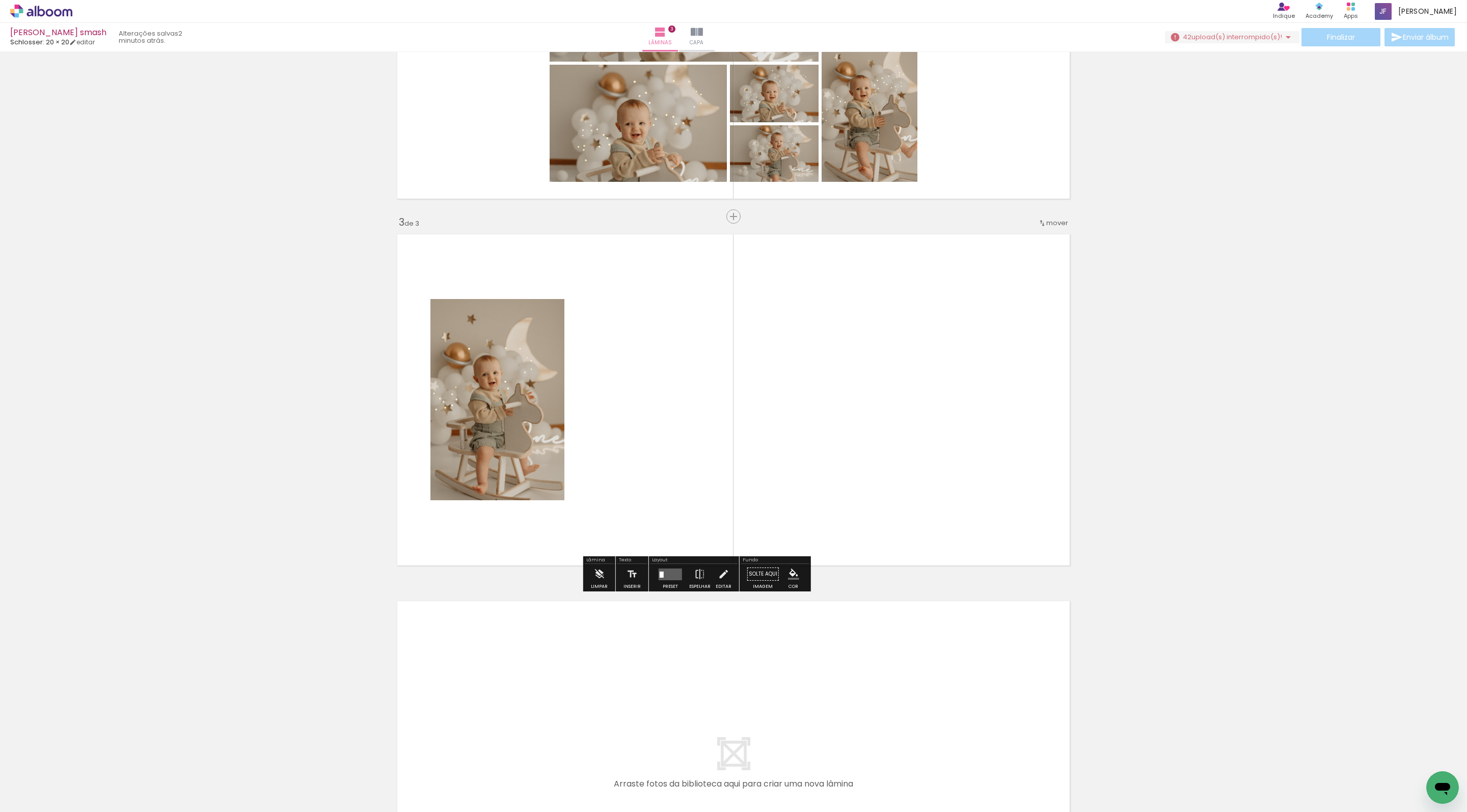
scroll to position [702, 0]
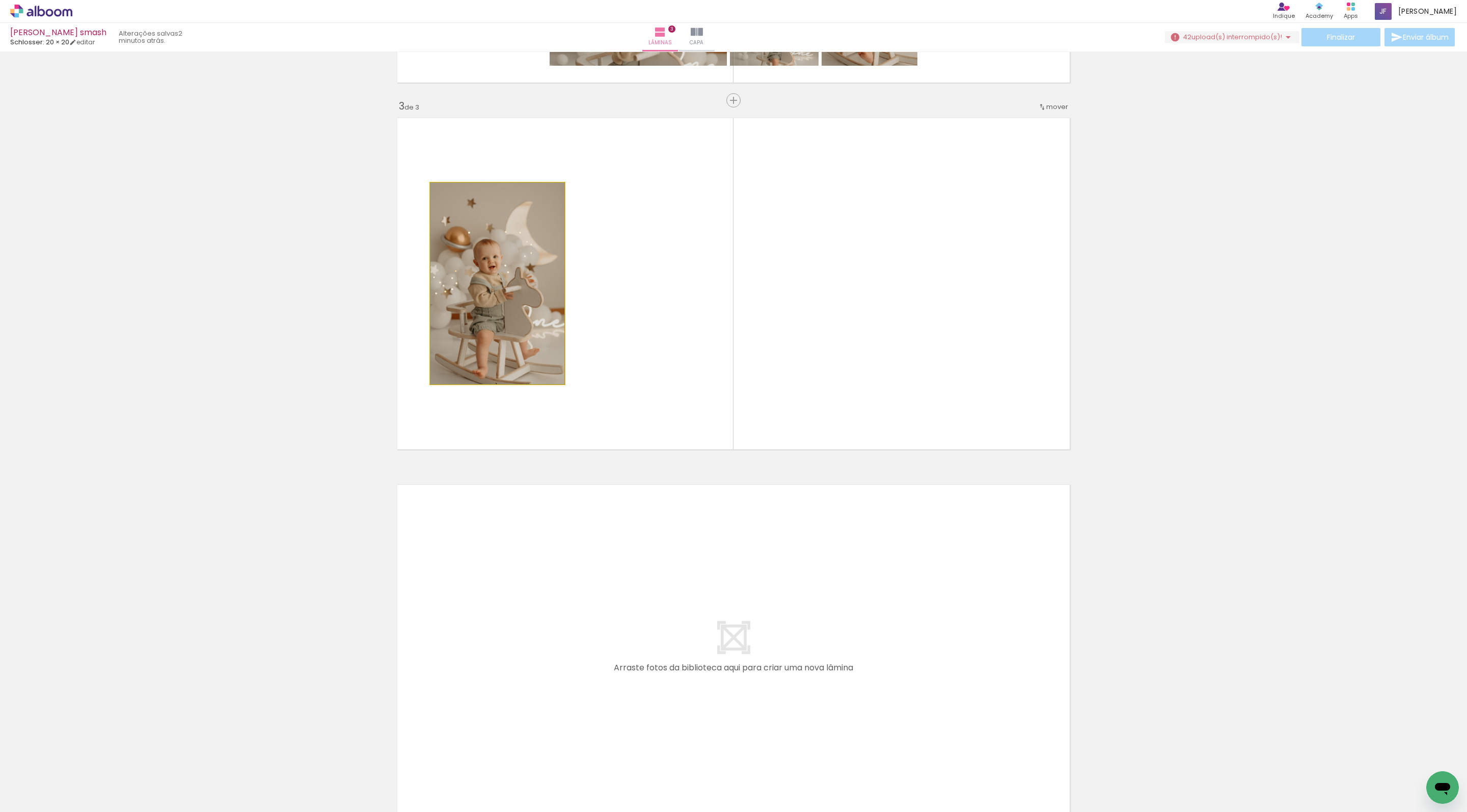
drag, startPoint x: 550, startPoint y: 315, endPoint x: 373, endPoint y: 315, distance: 177.0
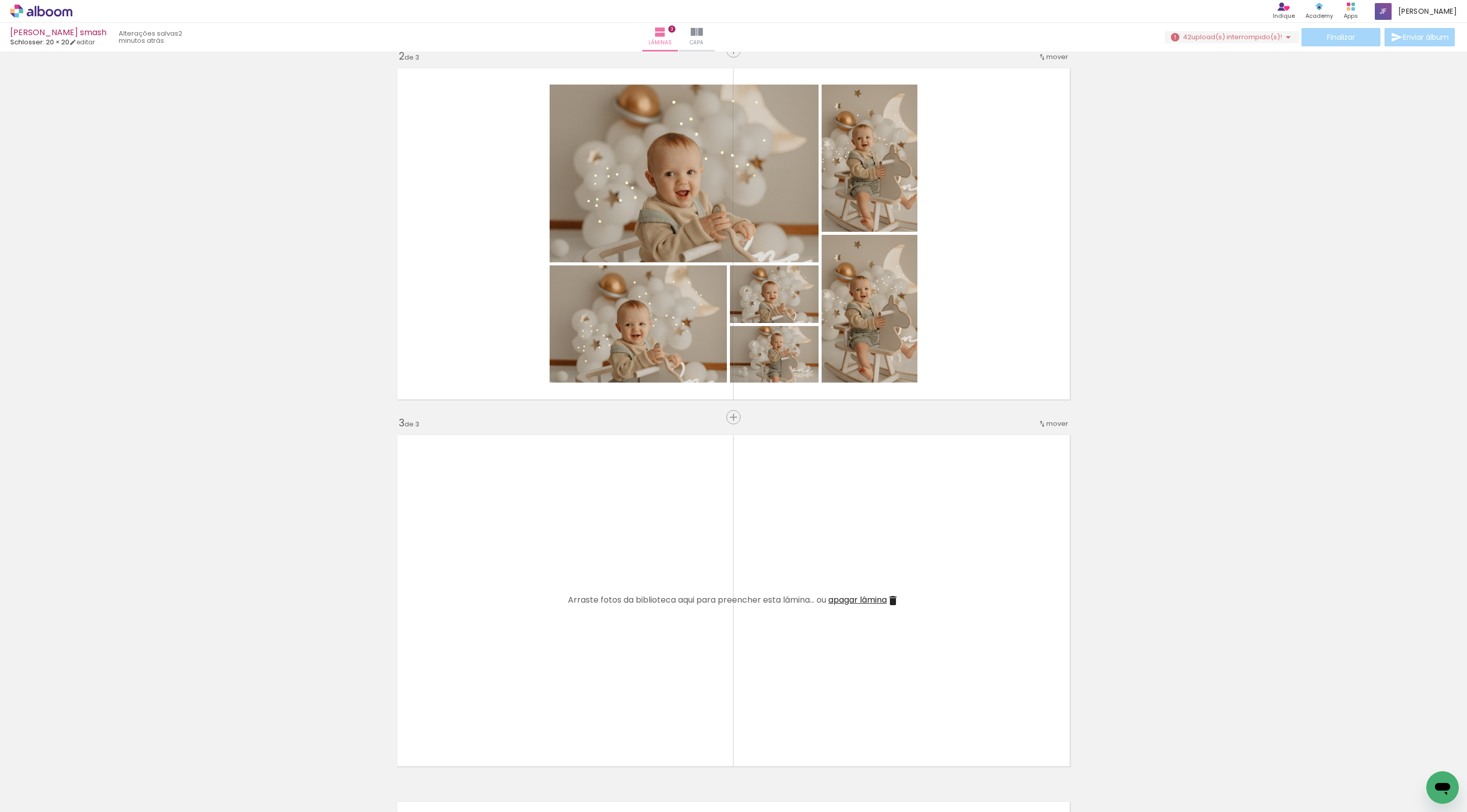
scroll to position [327, 0]
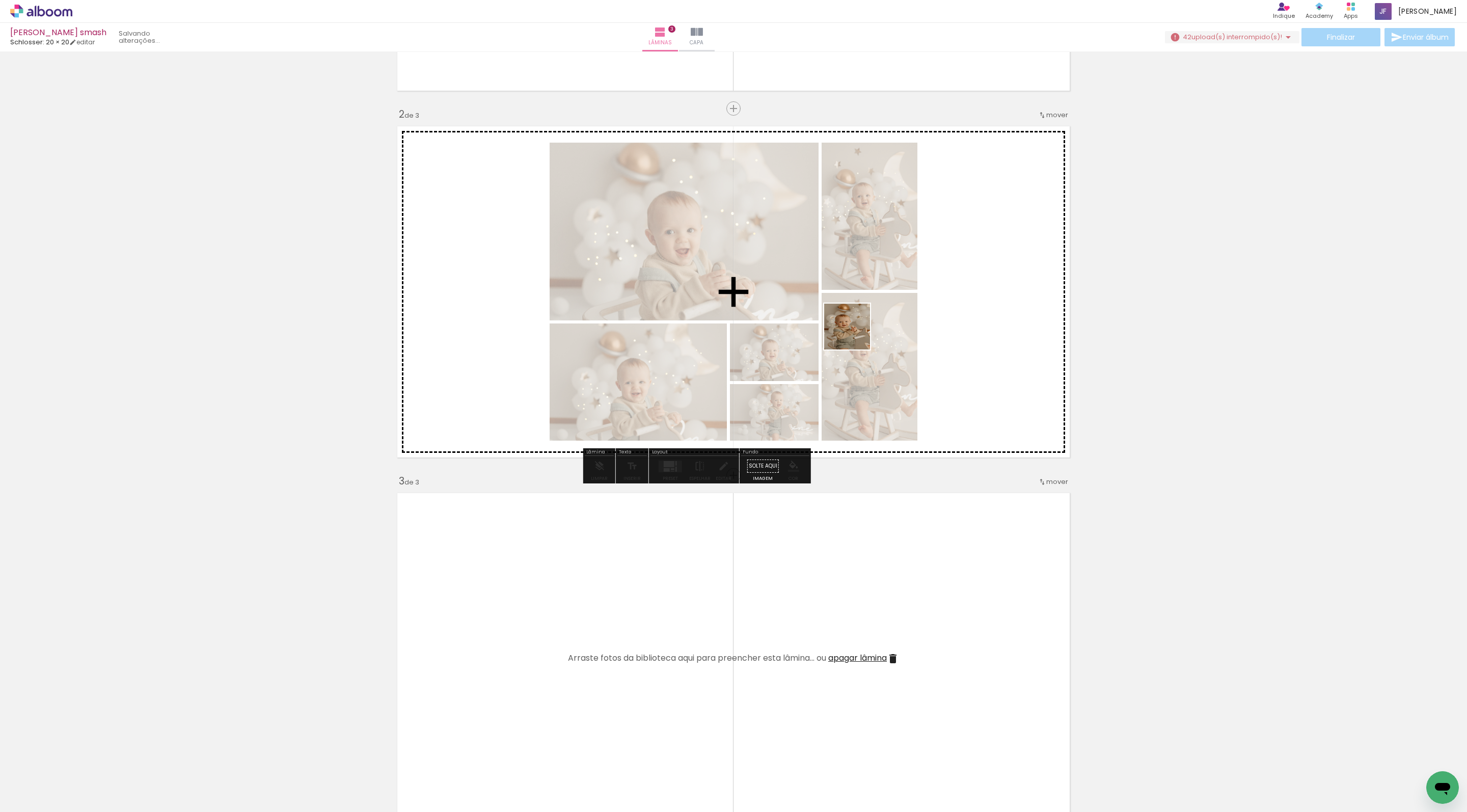
drag, startPoint x: 853, startPoint y: 790, endPoint x: 855, endPoint y: 289, distance: 501.0
click at [855, 289] on quentale-workspace at bounding box center [734, 406] width 1467 height 812
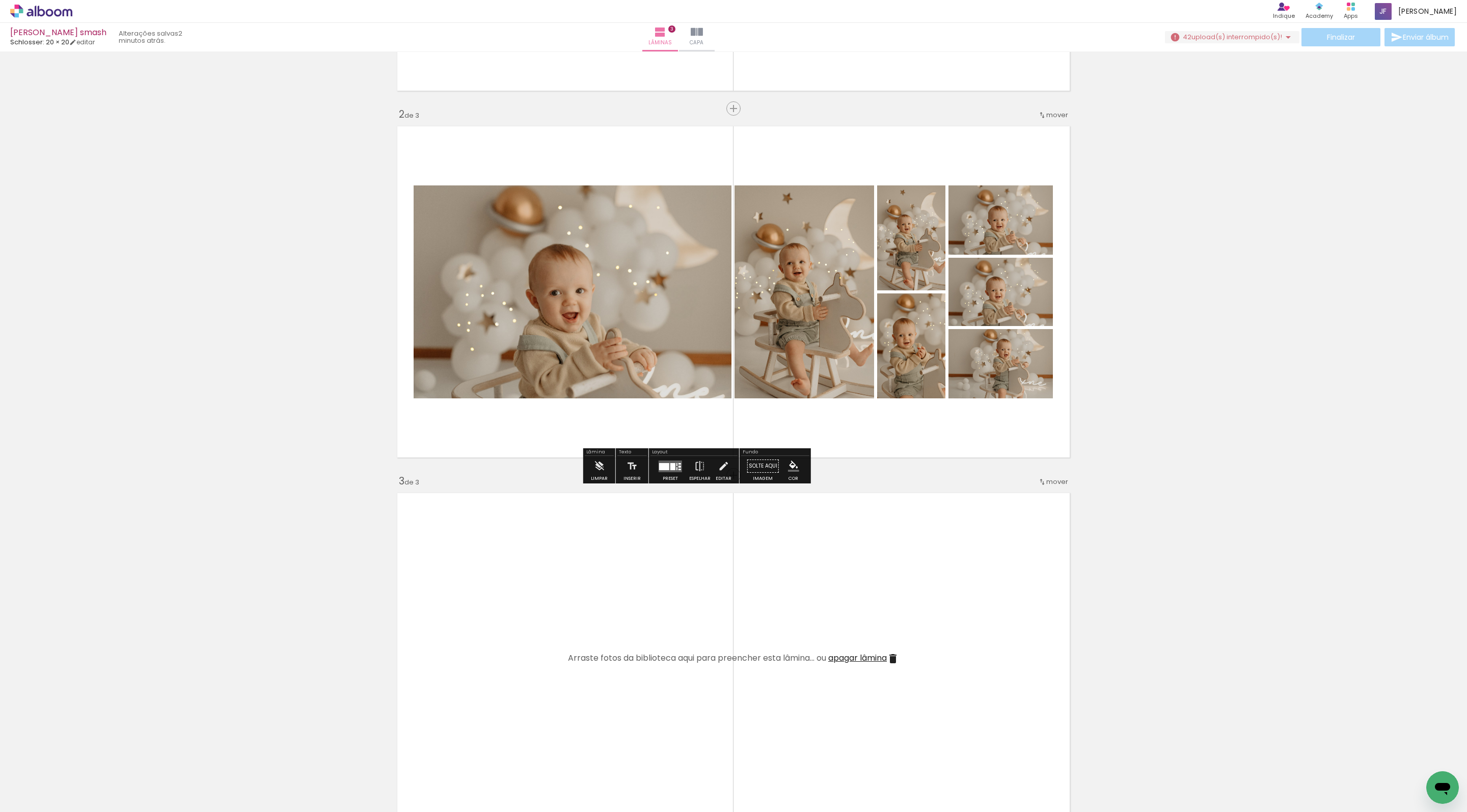
click at [669, 470] on div at bounding box center [664, 466] width 10 height 7
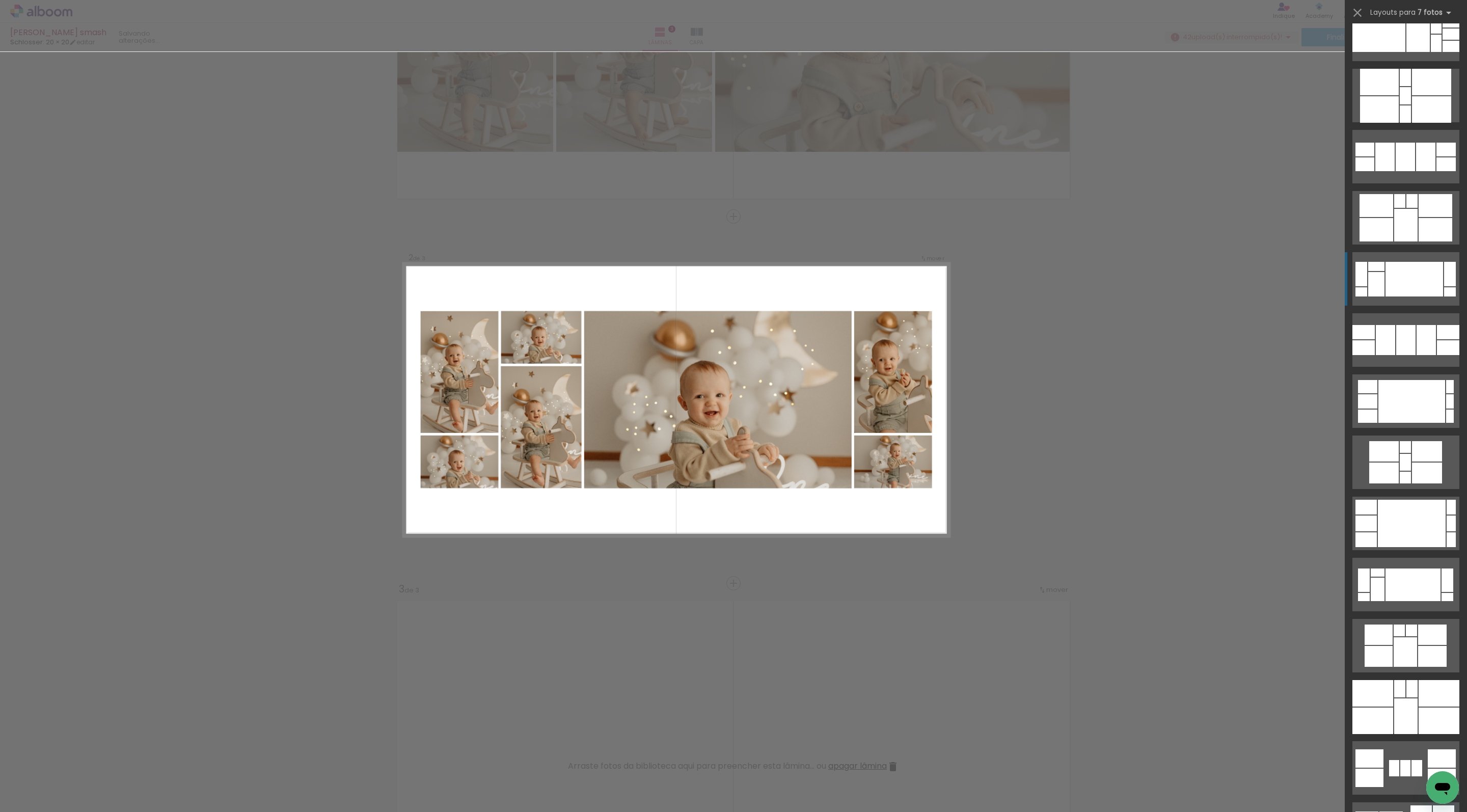
scroll to position [515, 0]
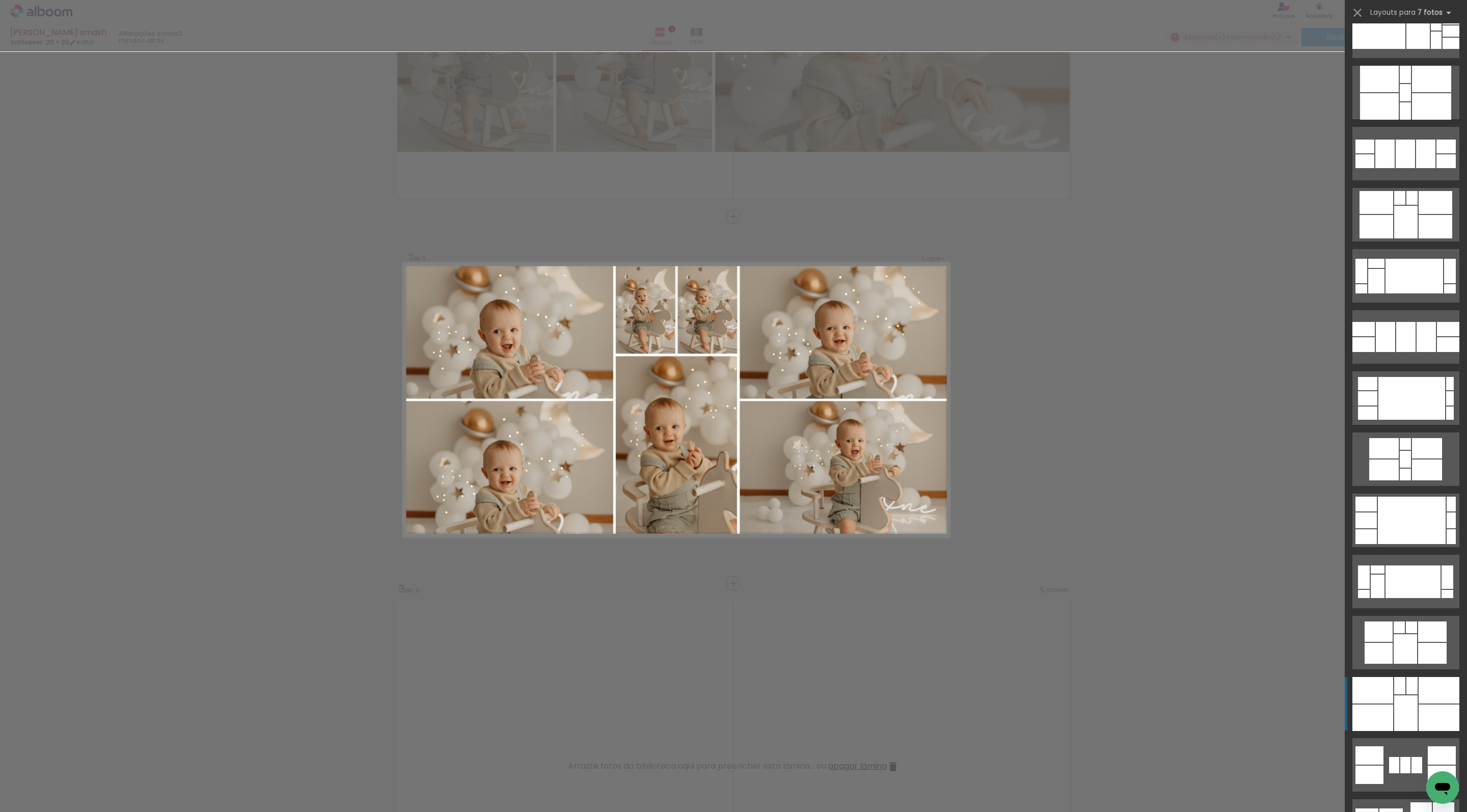
click at [1411, 700] on div at bounding box center [1405, 713] width 23 height 36
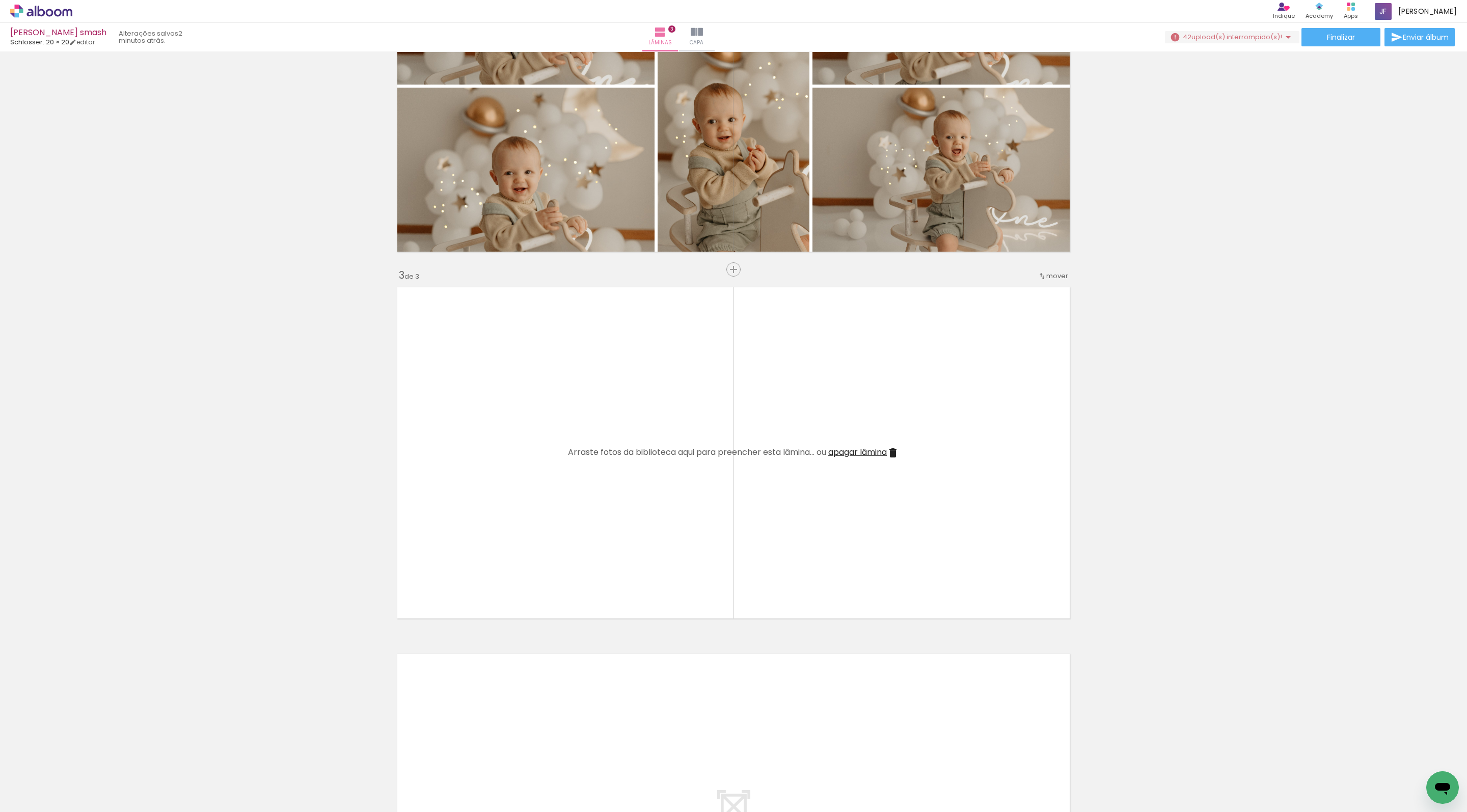
scroll to position [0, 408]
drag, startPoint x: 778, startPoint y: 781, endPoint x: 726, endPoint y: 540, distance: 246.5
click at [726, 540] on quentale-workspace at bounding box center [734, 406] width 1467 height 812
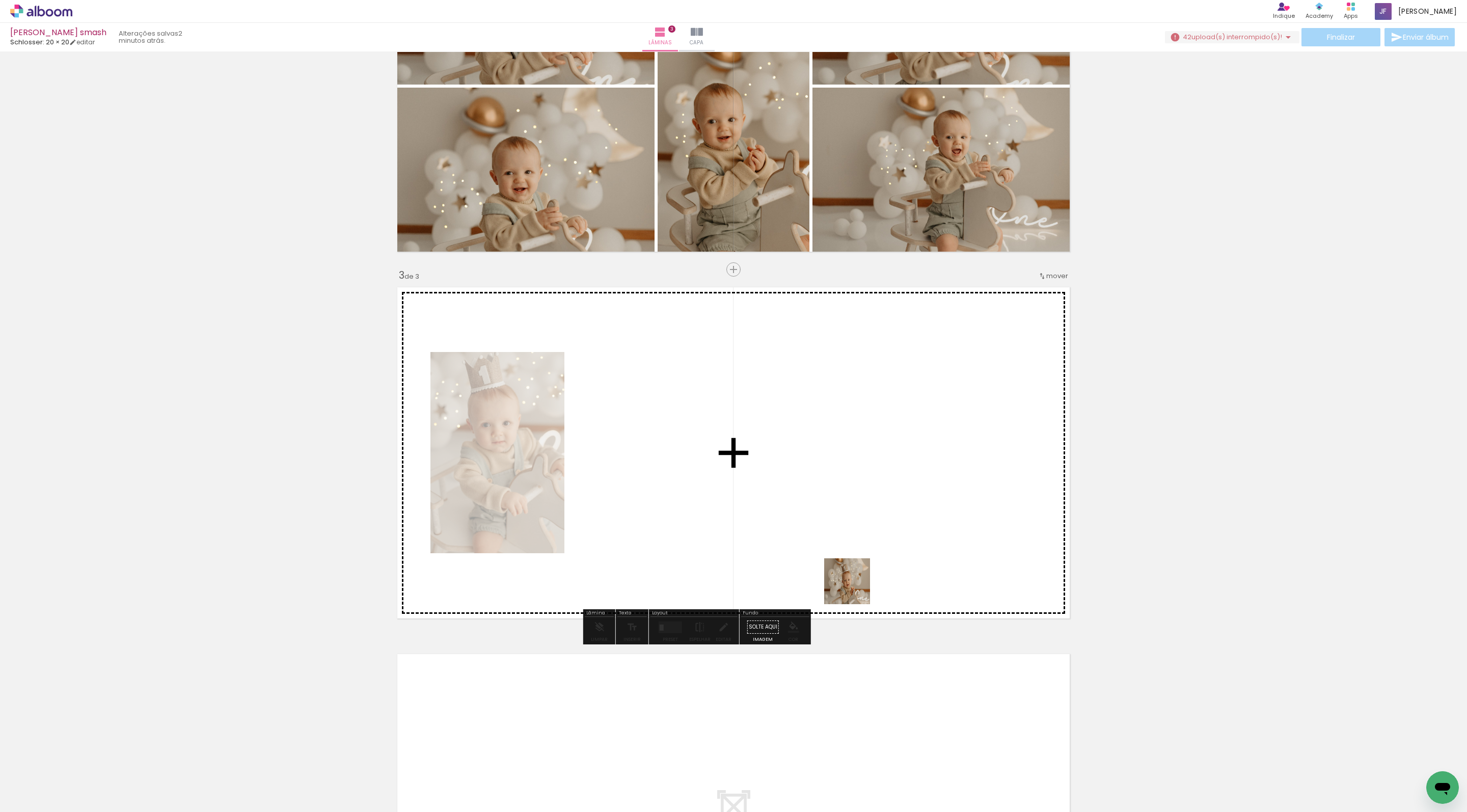
drag, startPoint x: 946, startPoint y: 789, endPoint x: 828, endPoint y: 530, distance: 284.6
click at [828, 530] on quentale-workspace at bounding box center [734, 406] width 1467 height 812
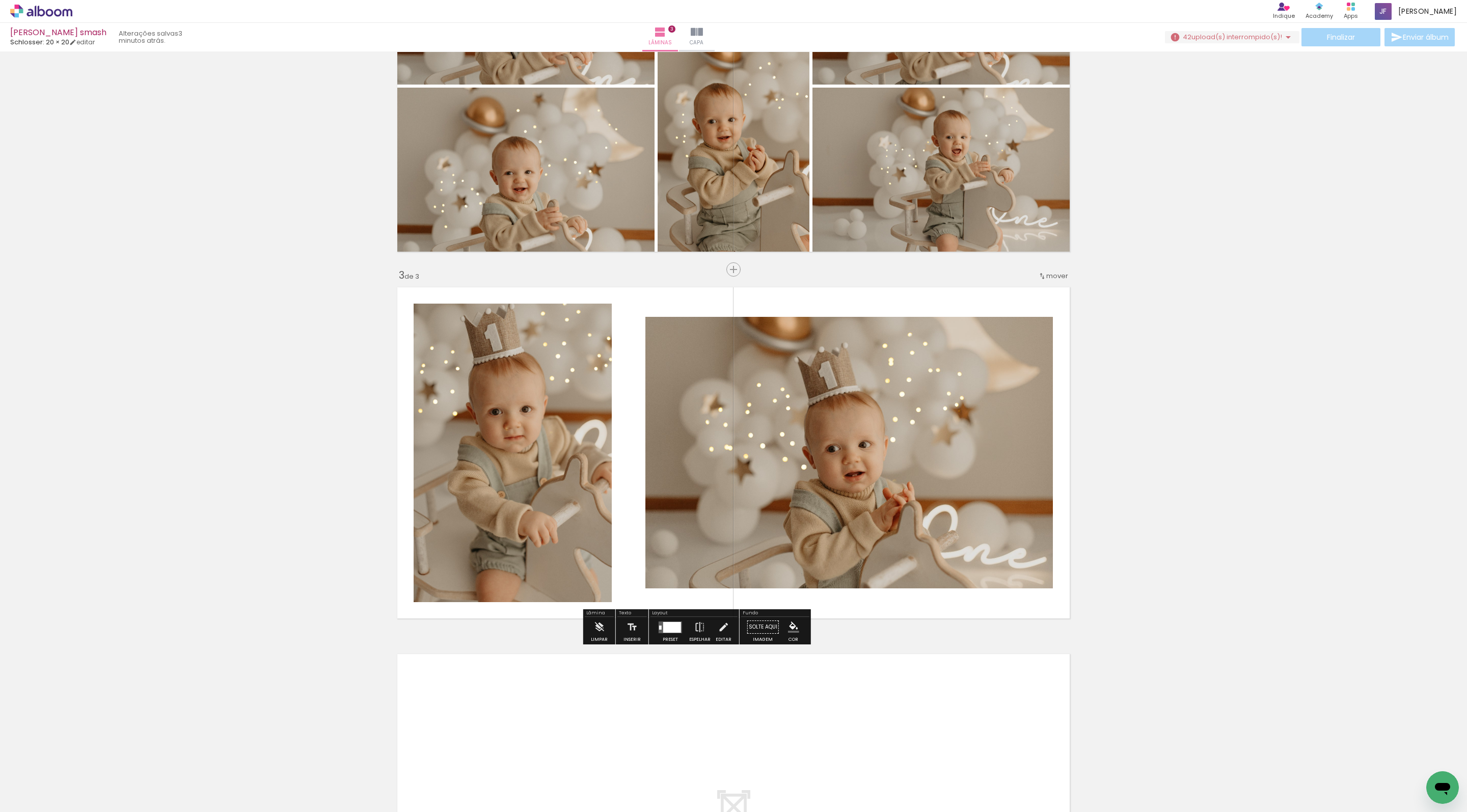
click at [920, 530] on quentale-photo at bounding box center [849, 452] width 408 height 272
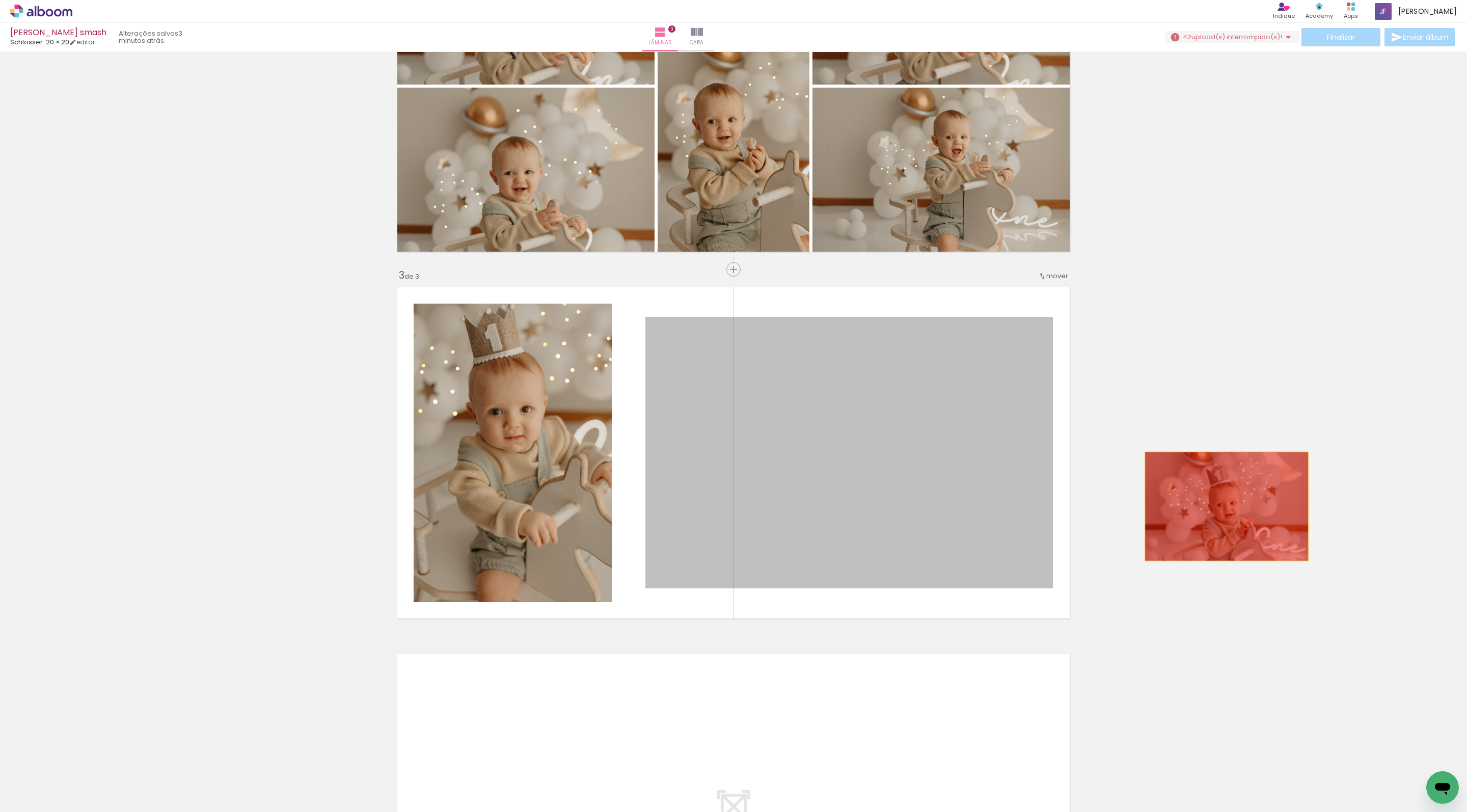
drag, startPoint x: 920, startPoint y: 530, endPoint x: 1238, endPoint y: 506, distance: 318.9
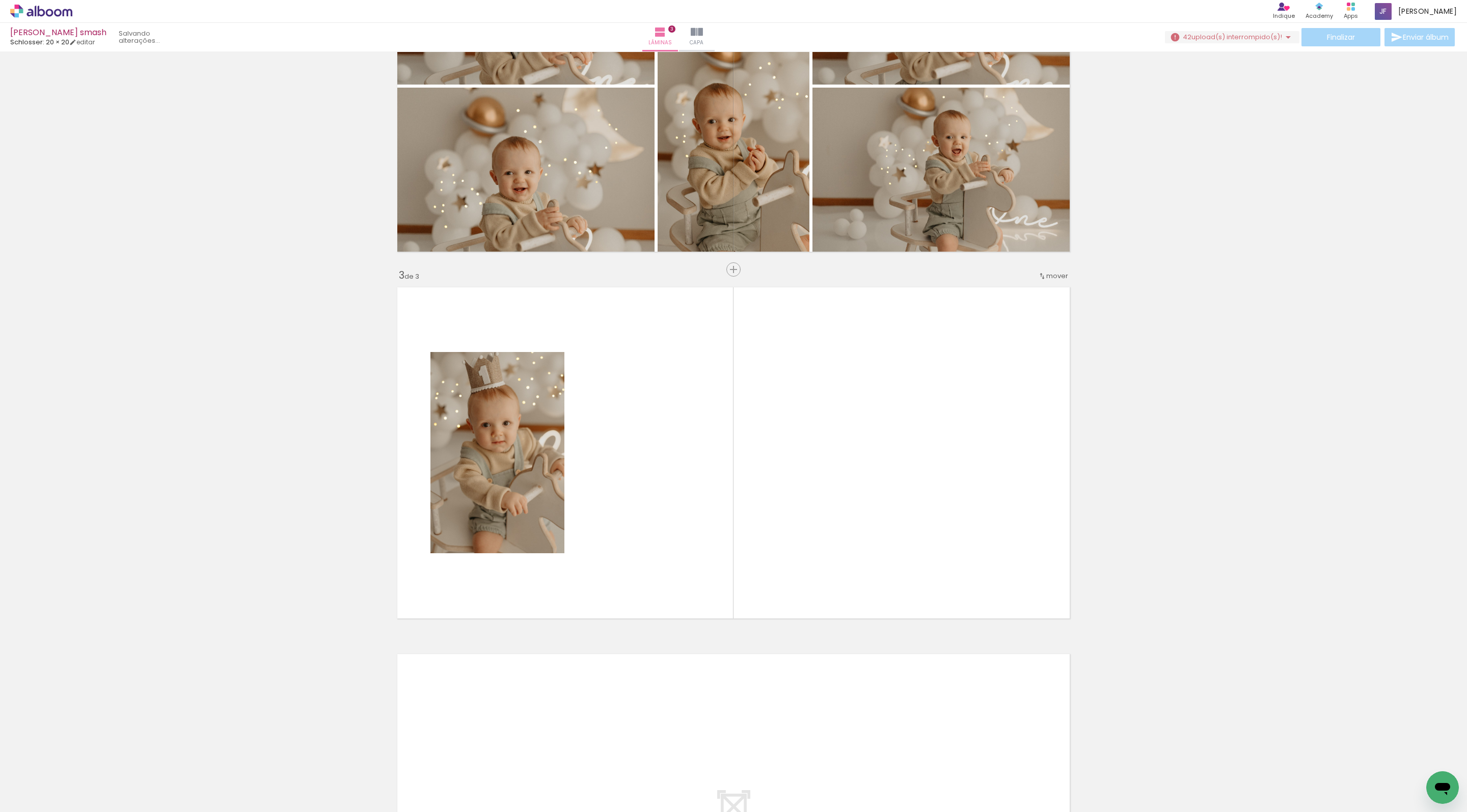
scroll to position [0, 649]
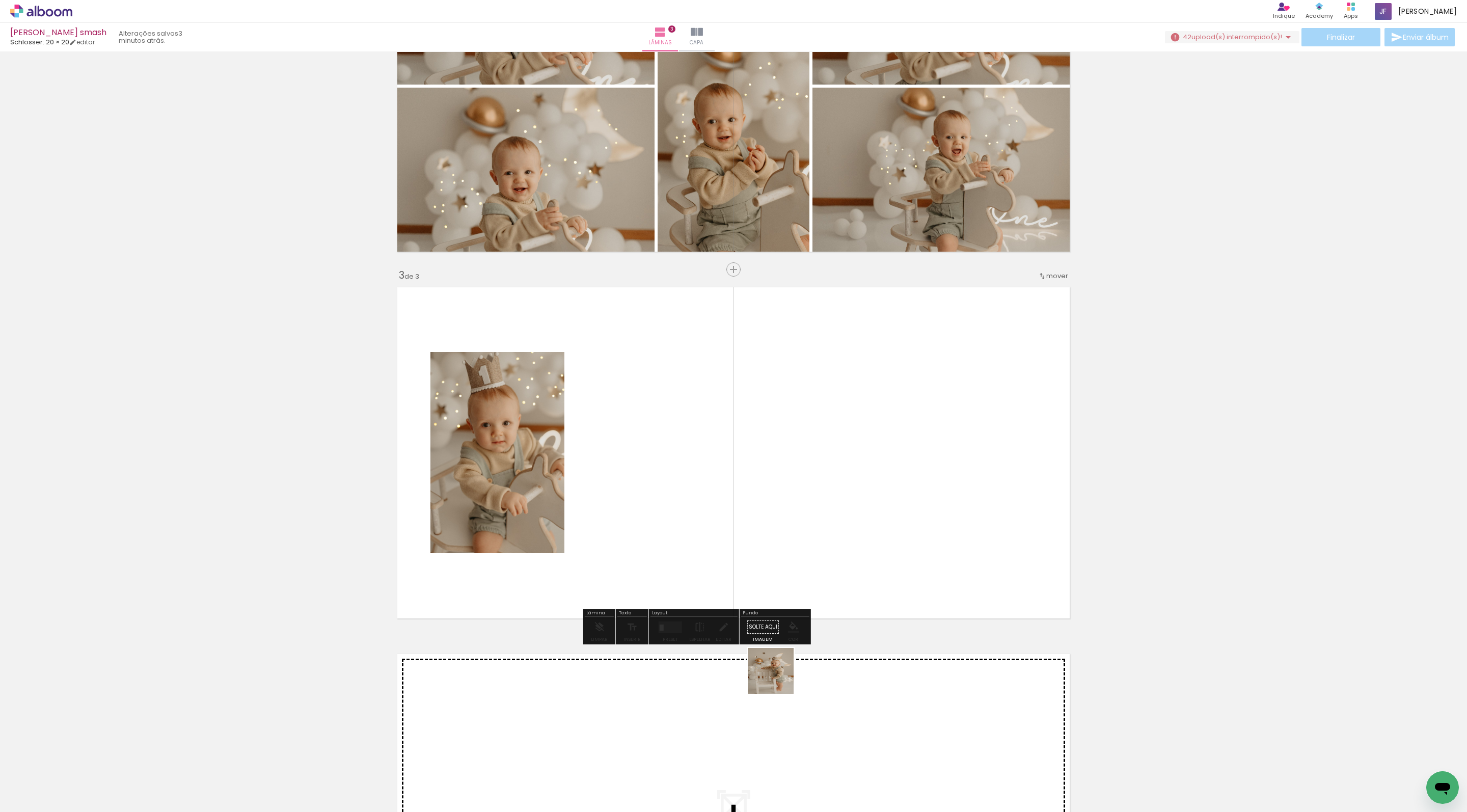
drag, startPoint x: 778, startPoint y: 793, endPoint x: 778, endPoint y: 500, distance: 293.0
click at [778, 499] on quentale-workspace at bounding box center [734, 406] width 1467 height 812
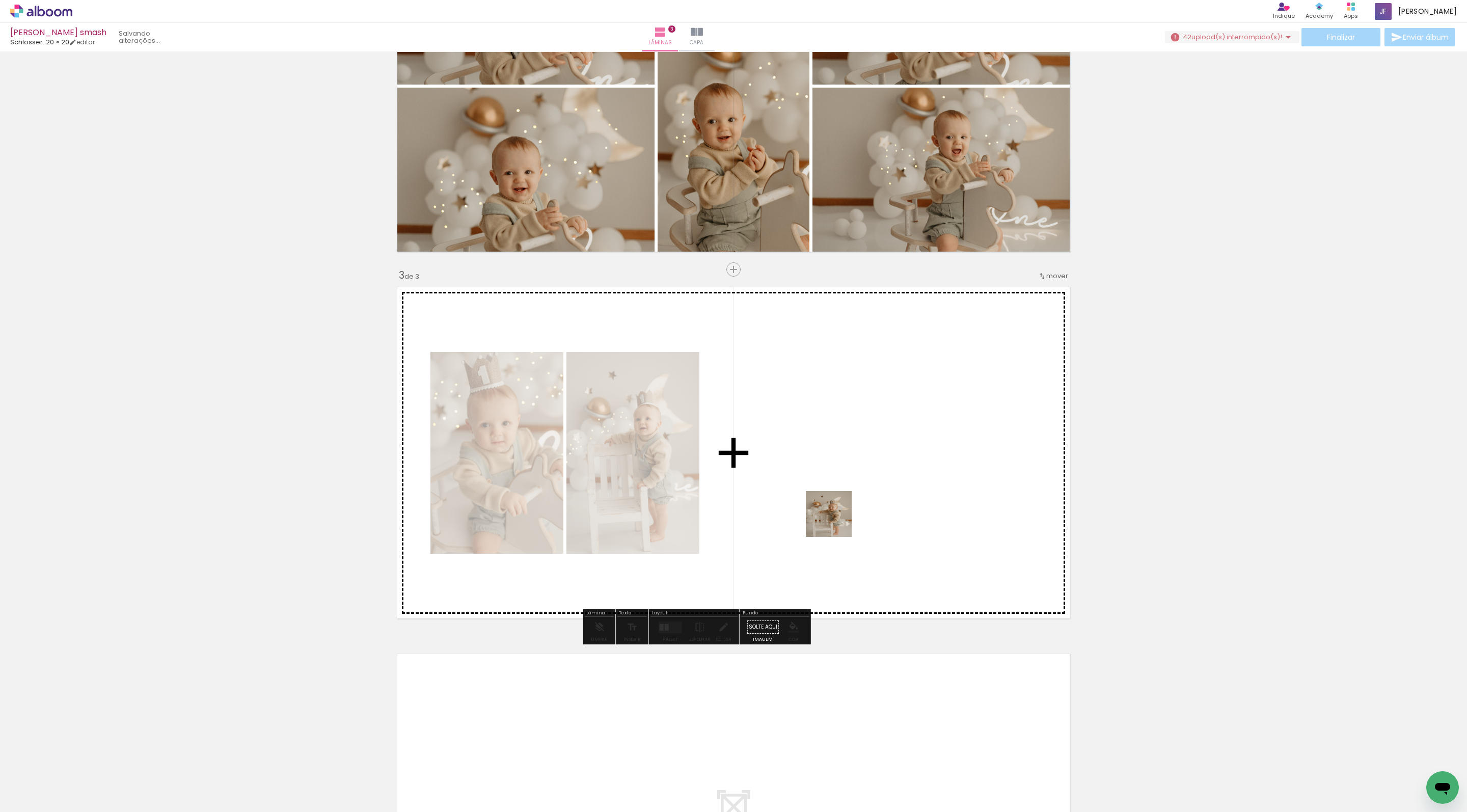
drag, startPoint x: 837, startPoint y: 789, endPoint x: 837, endPoint y: 512, distance: 277.0
click at [837, 512] on quentale-workspace at bounding box center [734, 406] width 1467 height 812
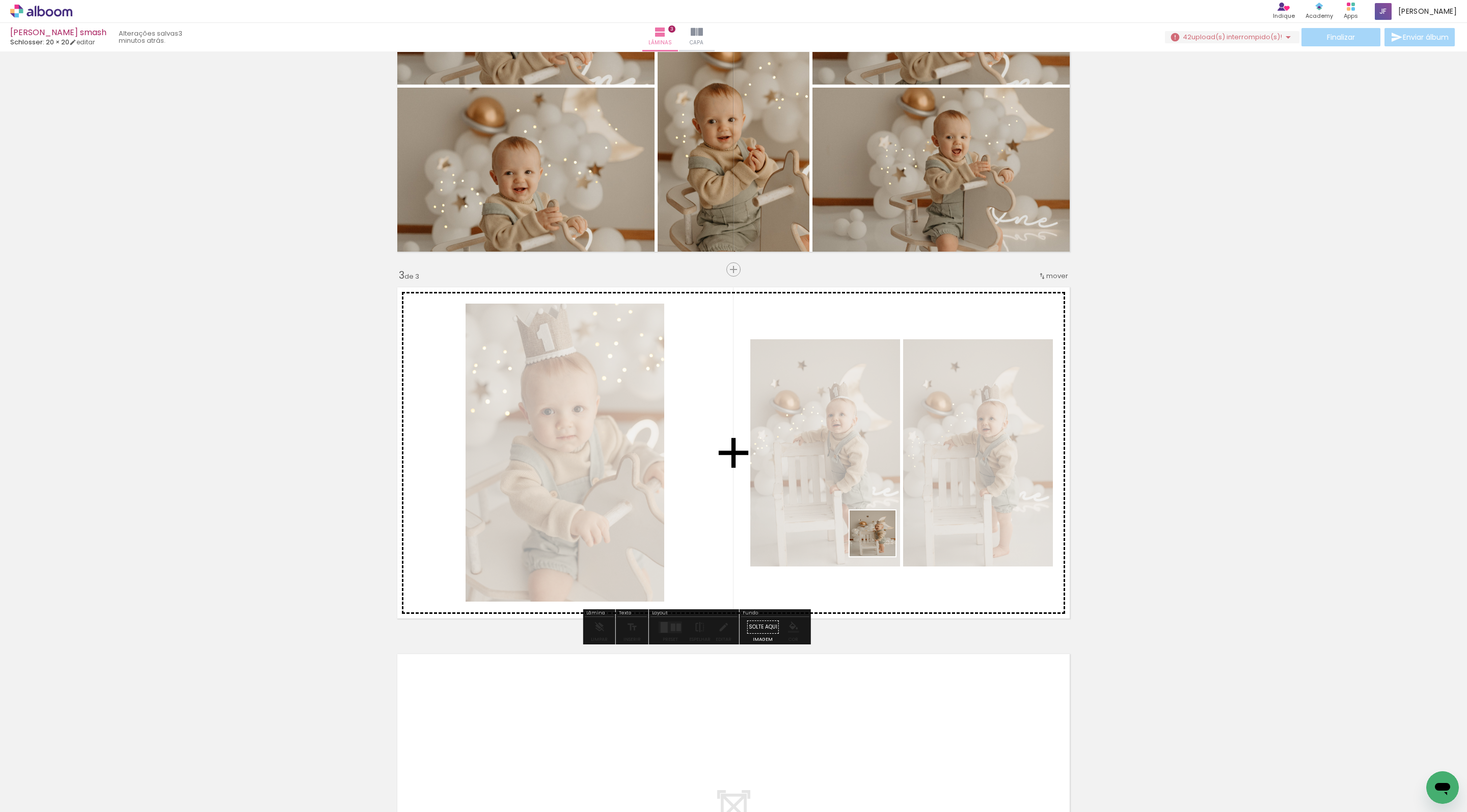
drag, startPoint x: 880, startPoint y: 794, endPoint x: 927, endPoint y: 768, distance: 53.7
click at [880, 450] on quentale-workspace at bounding box center [734, 406] width 1467 height 812
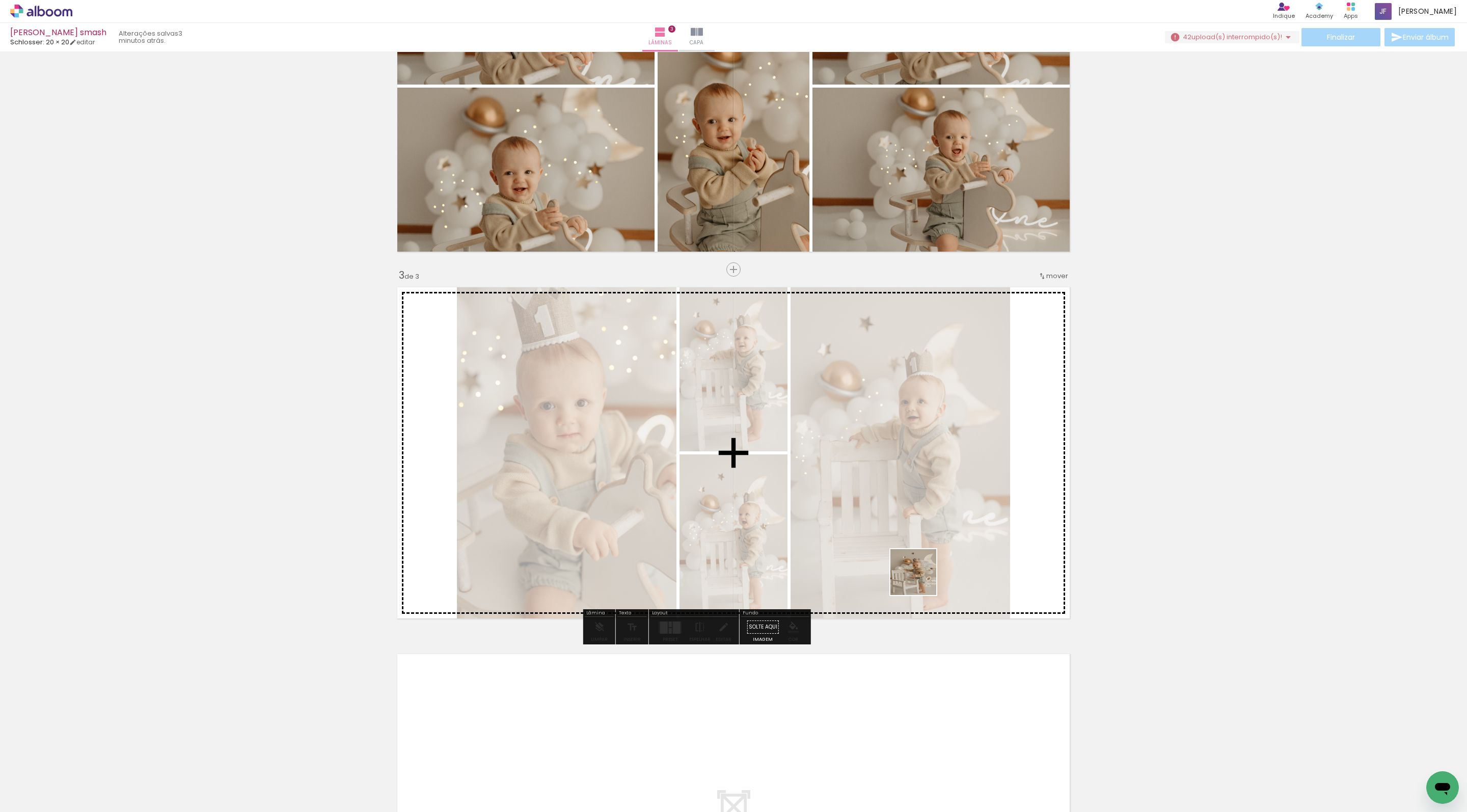
drag, startPoint x: 939, startPoint y: 794, endPoint x: 921, endPoint y: 556, distance: 238.7
click at [921, 556] on quentale-workspace at bounding box center [734, 406] width 1467 height 812
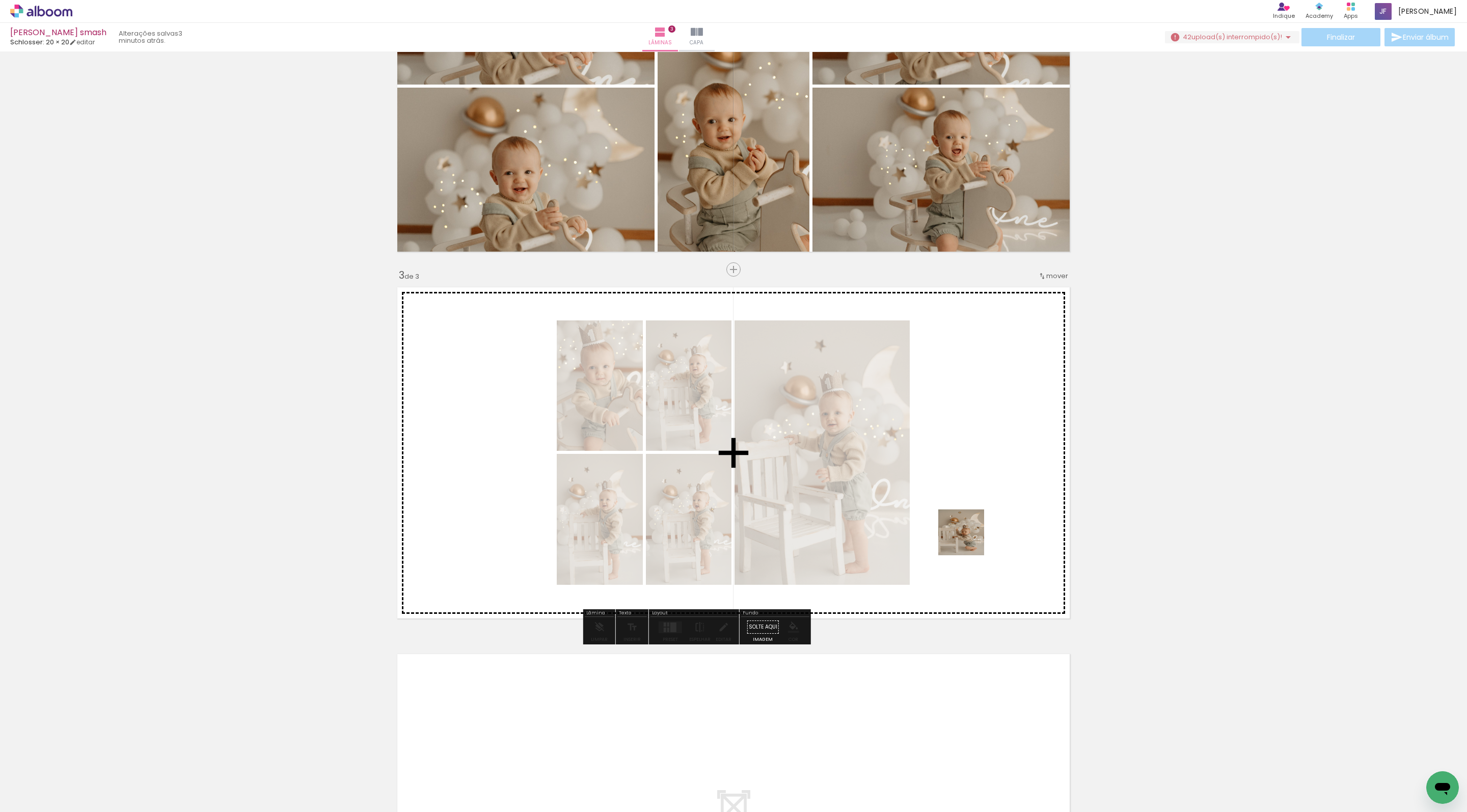
drag, startPoint x: 995, startPoint y: 794, endPoint x: 969, endPoint y: 540, distance: 255.3
click at [969, 540] on quentale-workspace at bounding box center [734, 406] width 1467 height 812
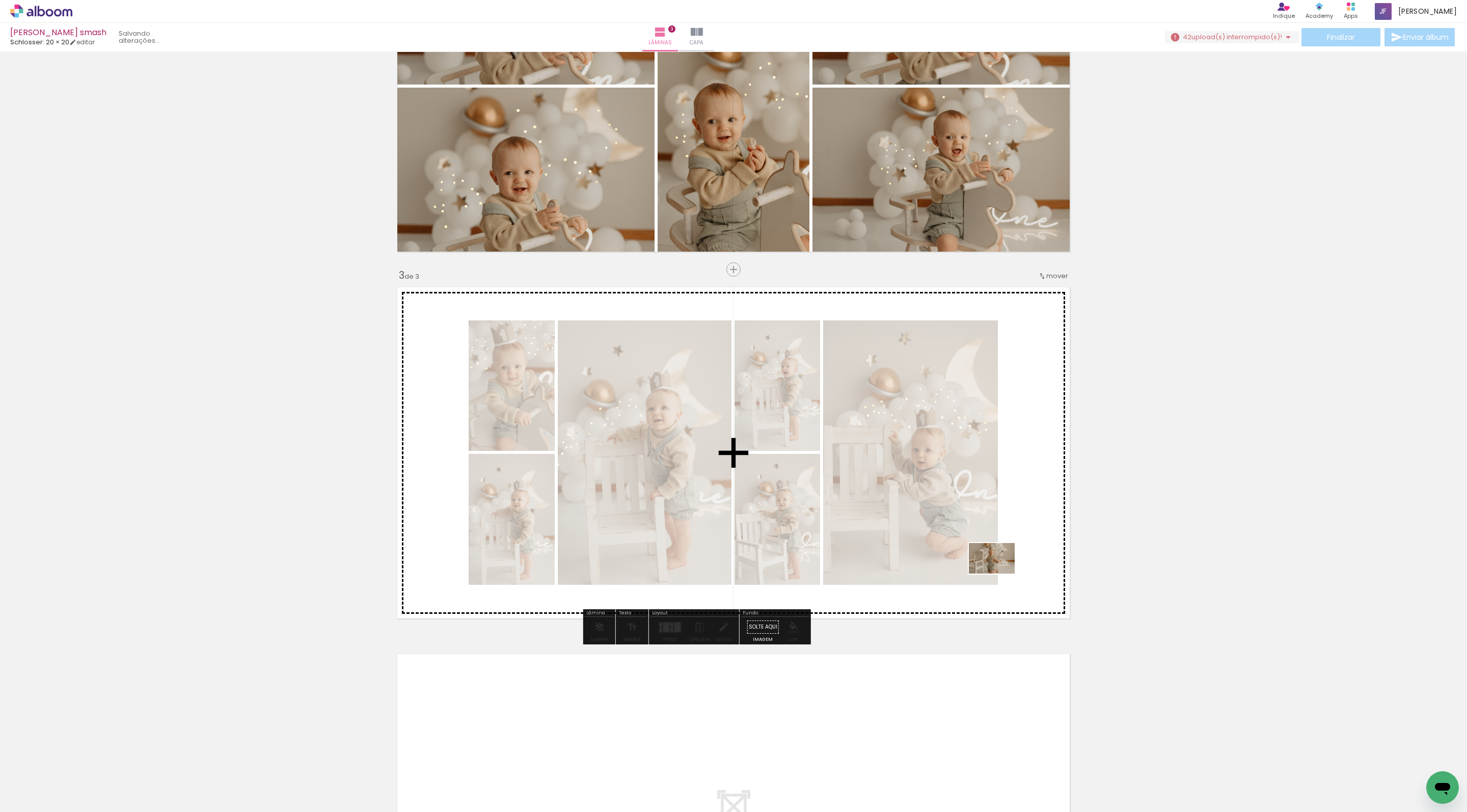
drag, startPoint x: 1050, startPoint y: 779, endPoint x: 998, endPoint y: 569, distance: 216.3
click at [998, 569] on quentale-workspace at bounding box center [734, 406] width 1467 height 812
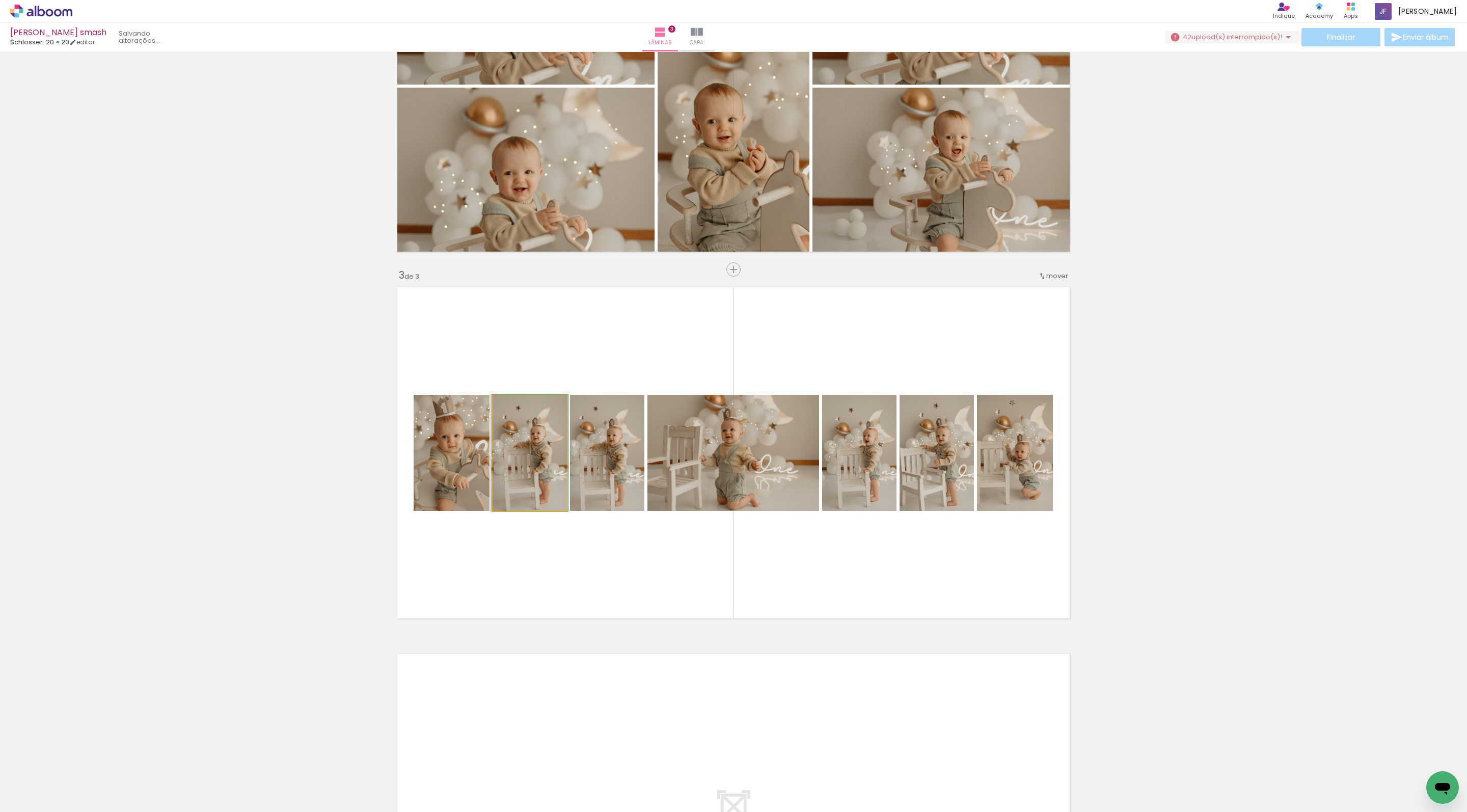
drag, startPoint x: 558, startPoint y: 473, endPoint x: 308, endPoint y: 489, distance: 250.5
click at [308, 489] on div "Inserir lâmina 1 de 3 Inserir lâmina 2 de 3 Inserir lâmina 3 de 3" at bounding box center [734, 256] width 1467 height 1467
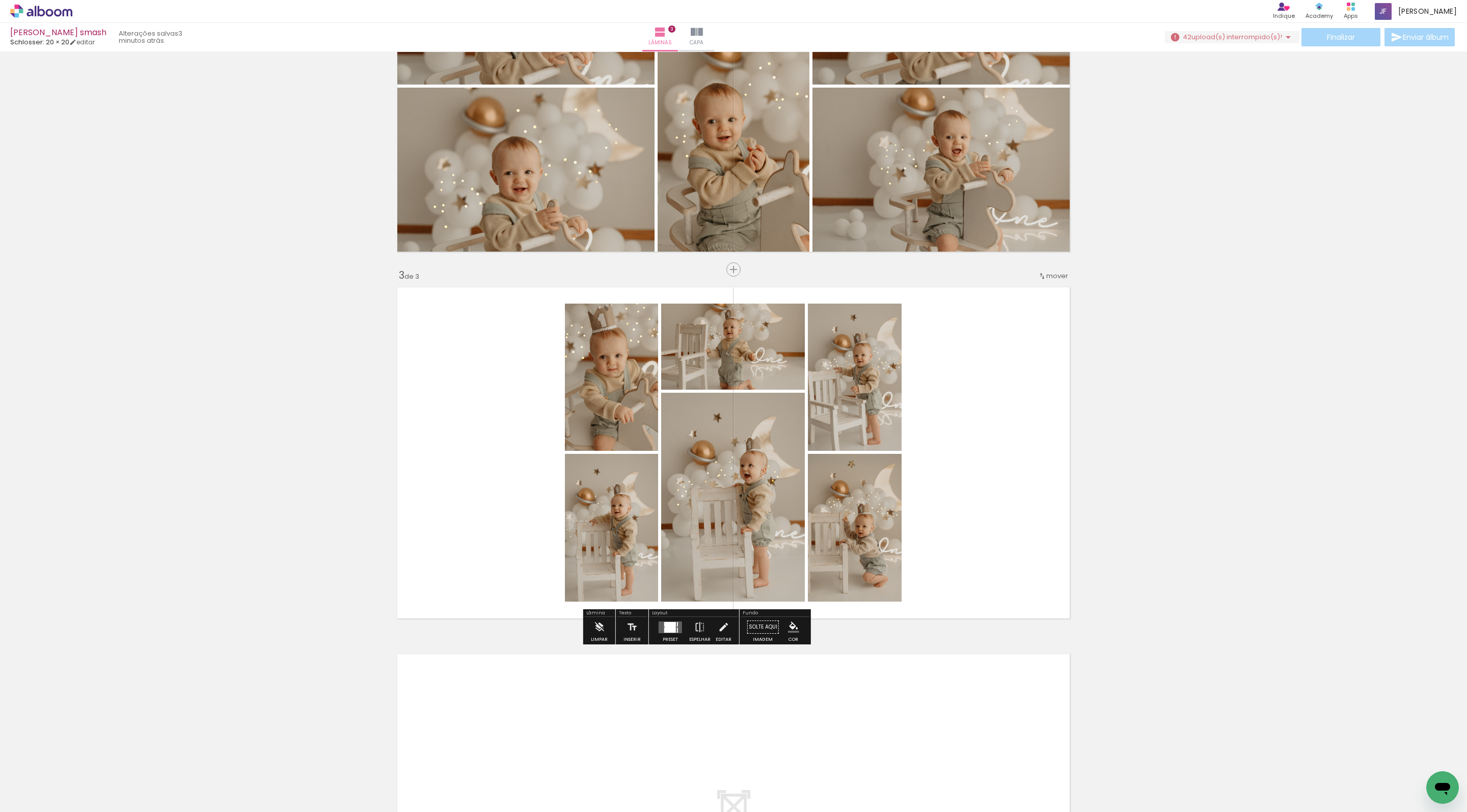
click at [686, 637] on paper-button "Preset" at bounding box center [670, 630] width 32 height 26
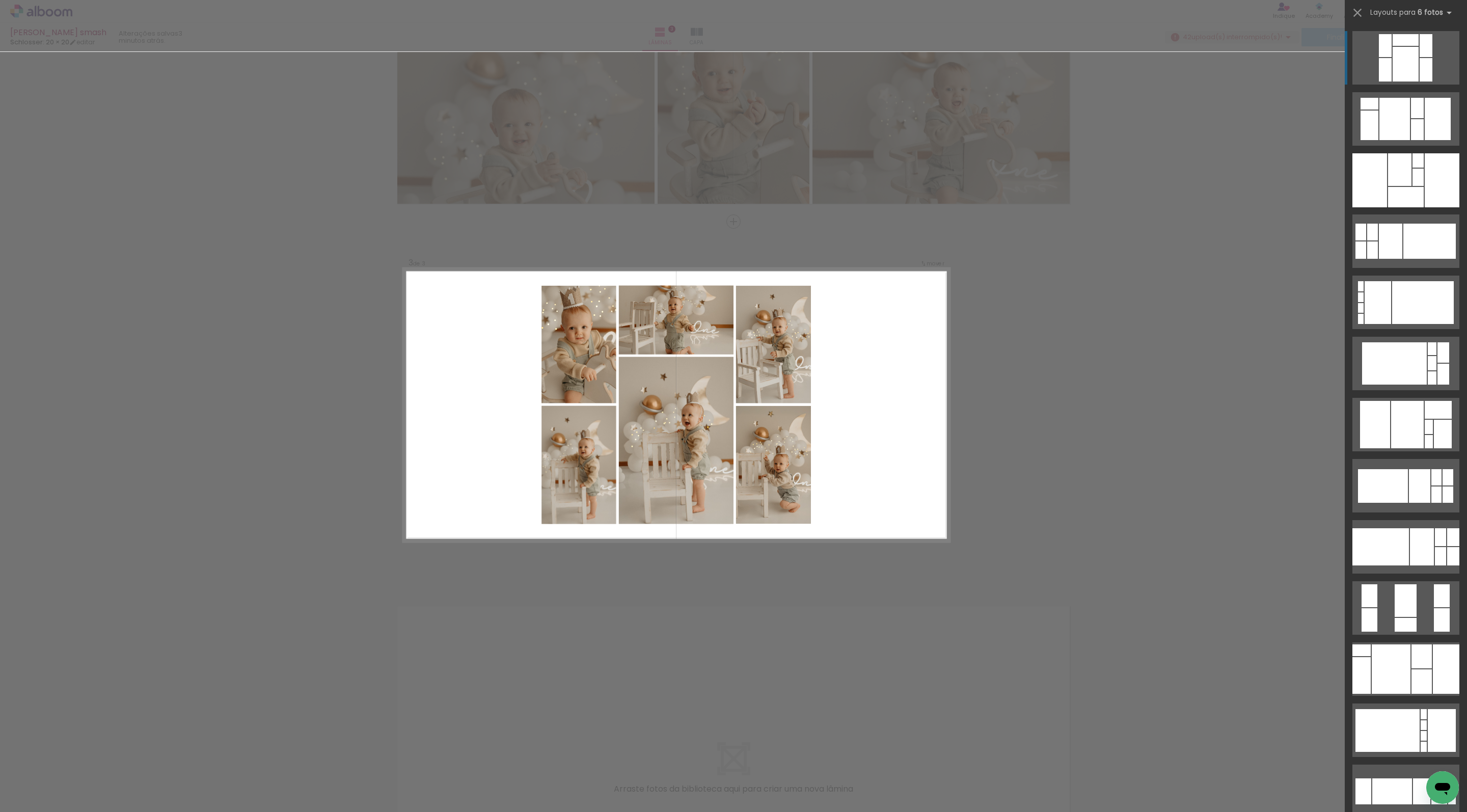
scroll to position [586, 0]
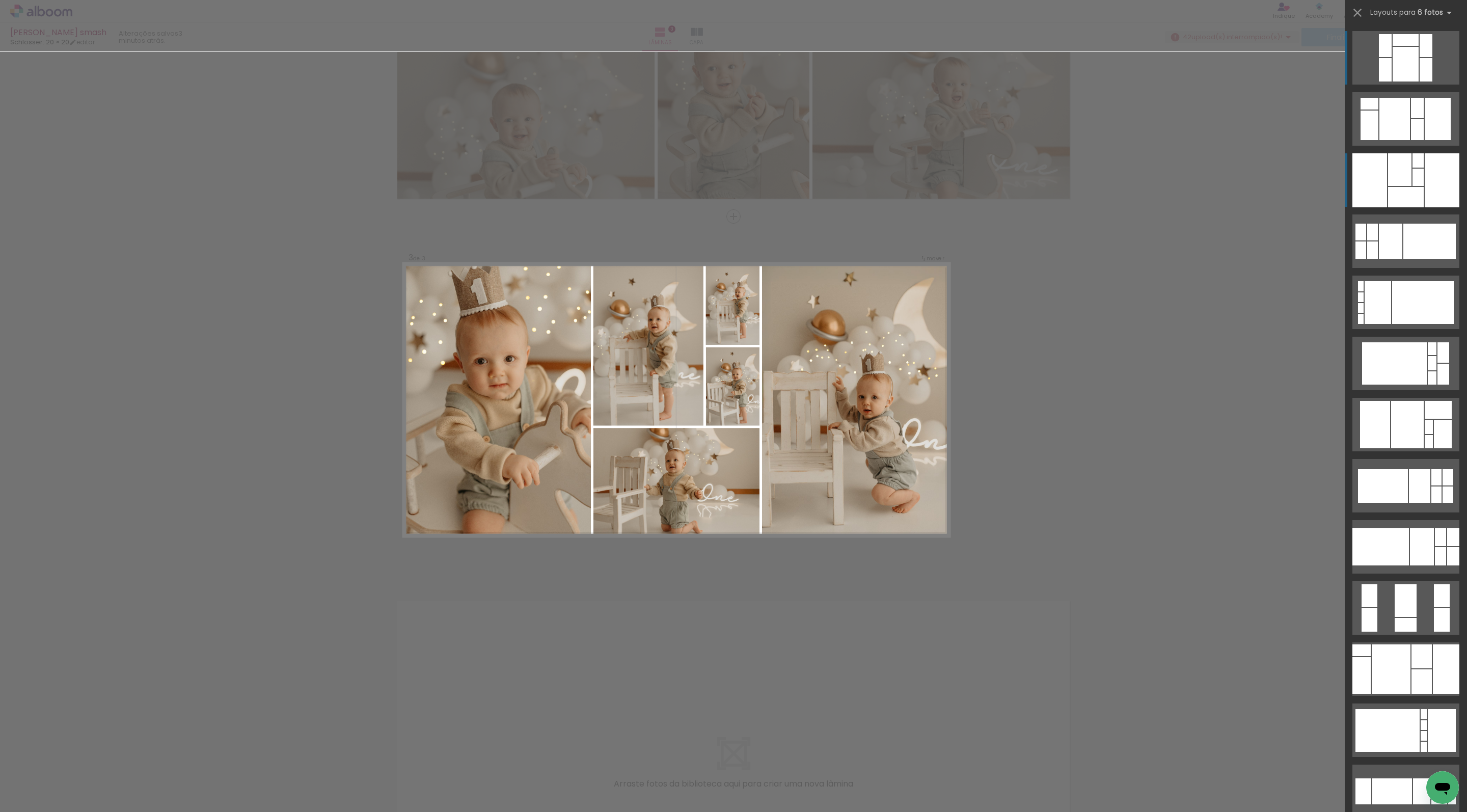
click at [1408, 179] on div at bounding box center [1399, 169] width 23 height 32
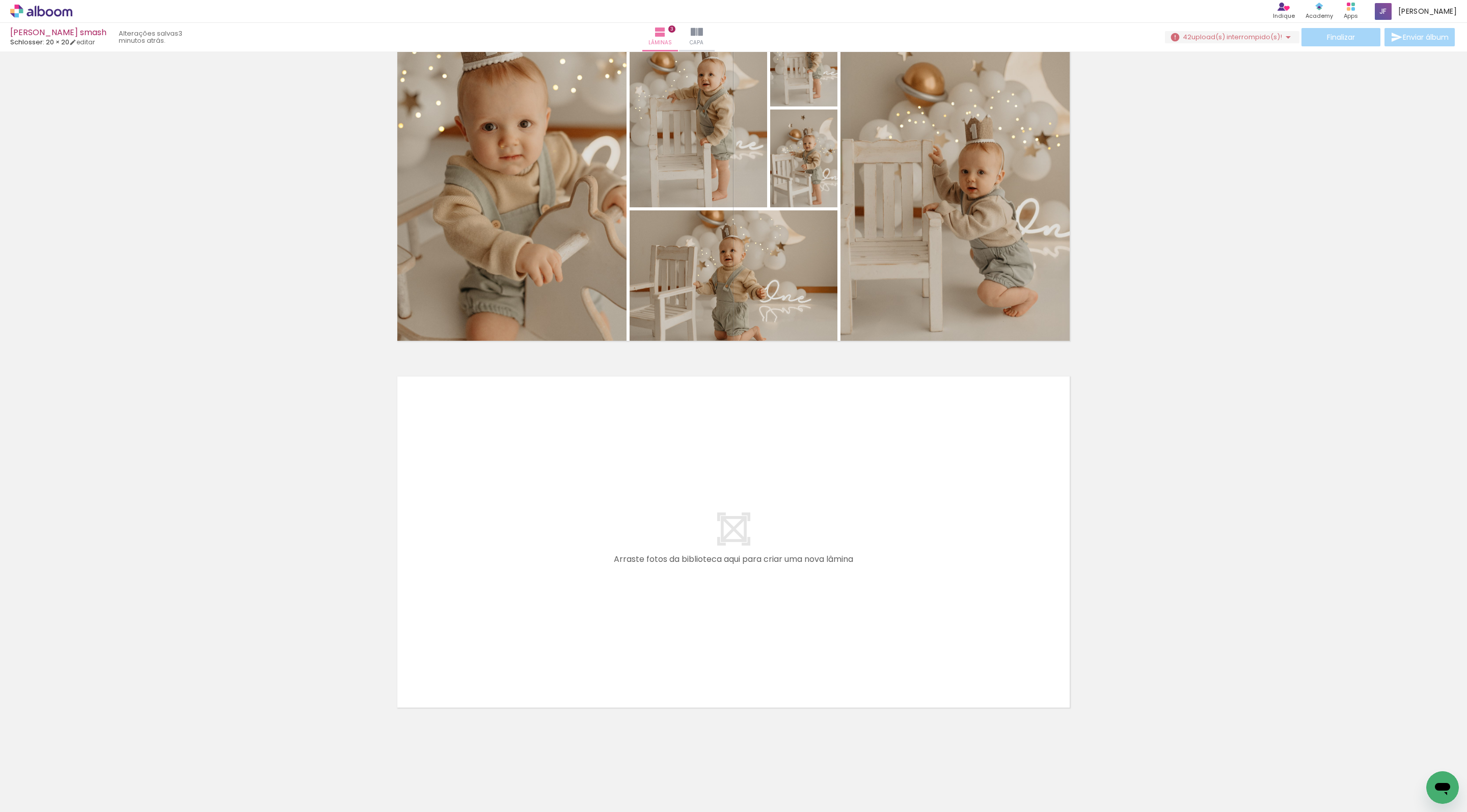
scroll to position [811, 0]
drag, startPoint x: 1117, startPoint y: 779, endPoint x: 960, endPoint y: 590, distance: 245.7
click at [960, 590] on quentale-workspace at bounding box center [734, 406] width 1467 height 812
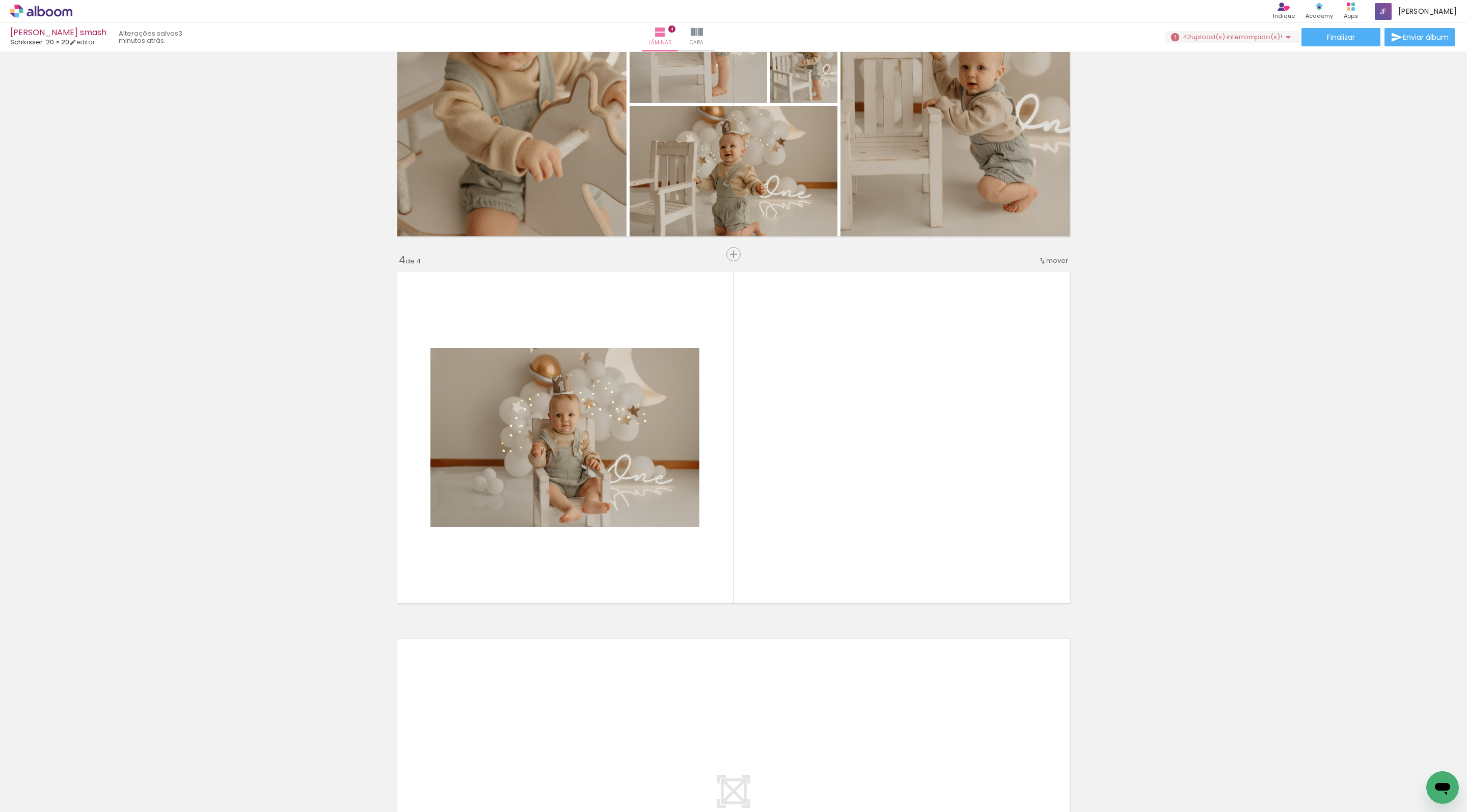
scroll to position [0, 956]
drag, startPoint x: 919, startPoint y: 789, endPoint x: 909, endPoint y: 557, distance: 232.2
click at [909, 557] on quentale-workspace at bounding box center [734, 406] width 1467 height 812
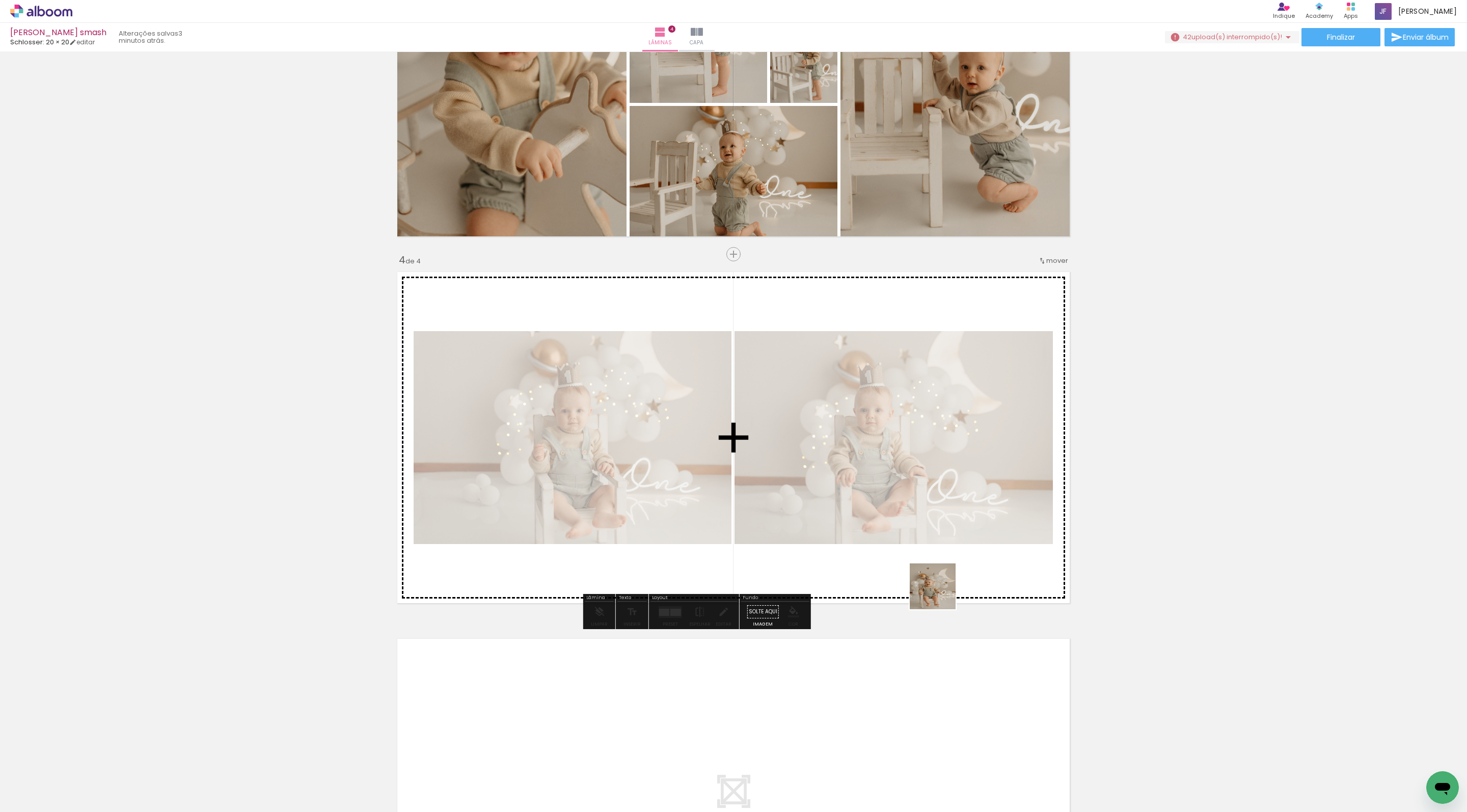
click at [917, 560] on quentale-workspace at bounding box center [734, 406] width 1467 height 812
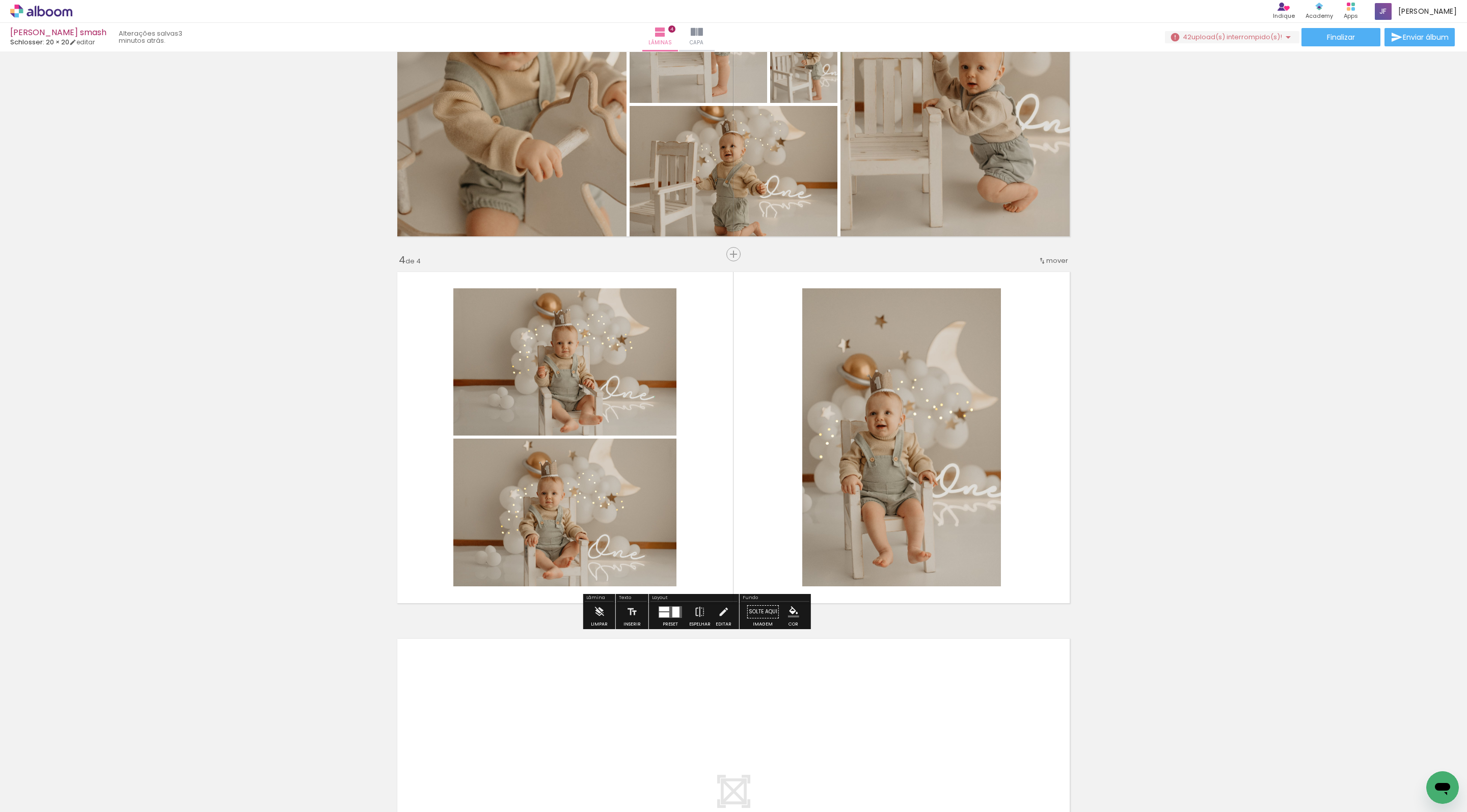
drag, startPoint x: 1098, startPoint y: 789, endPoint x: 900, endPoint y: 505, distance: 346.2
click at [900, 505] on quentale-workspace at bounding box center [734, 406] width 1467 height 812
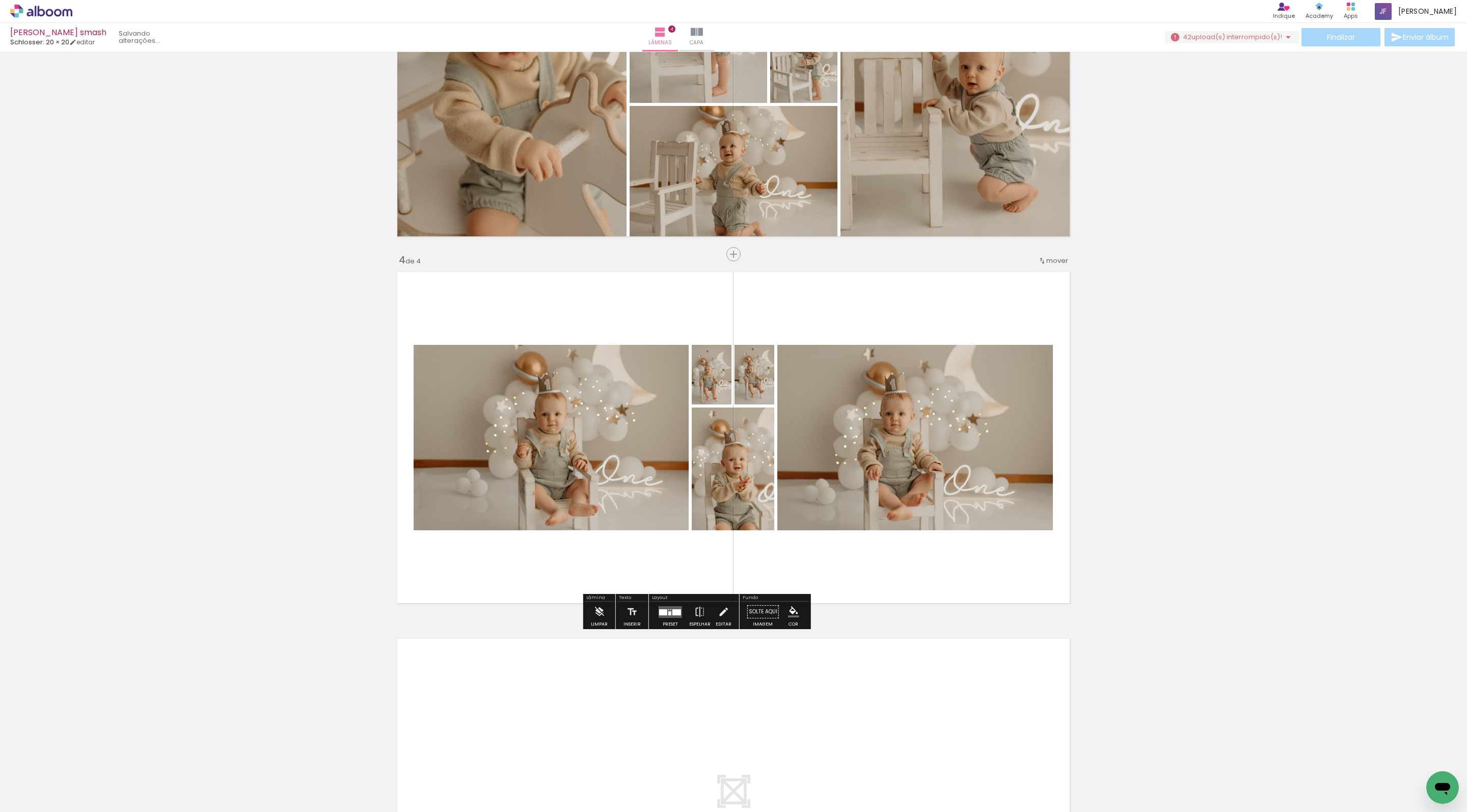
drag, startPoint x: 1195, startPoint y: 792, endPoint x: 892, endPoint y: 552, distance: 386.5
click at [892, 552] on quentale-workspace at bounding box center [734, 406] width 1467 height 812
click at [667, 615] on div at bounding box center [663, 612] width 8 height 6
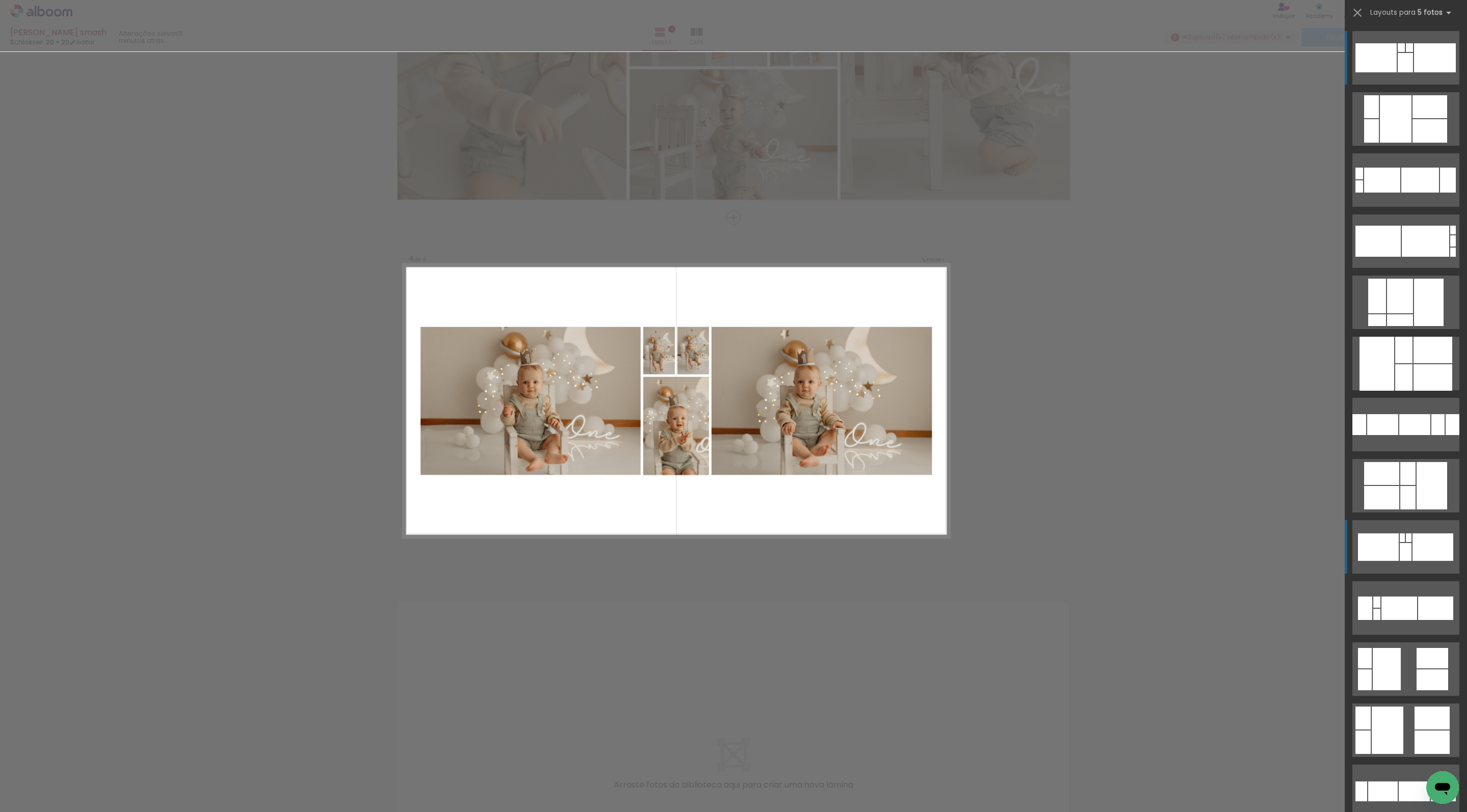
scroll to position [953, 0]
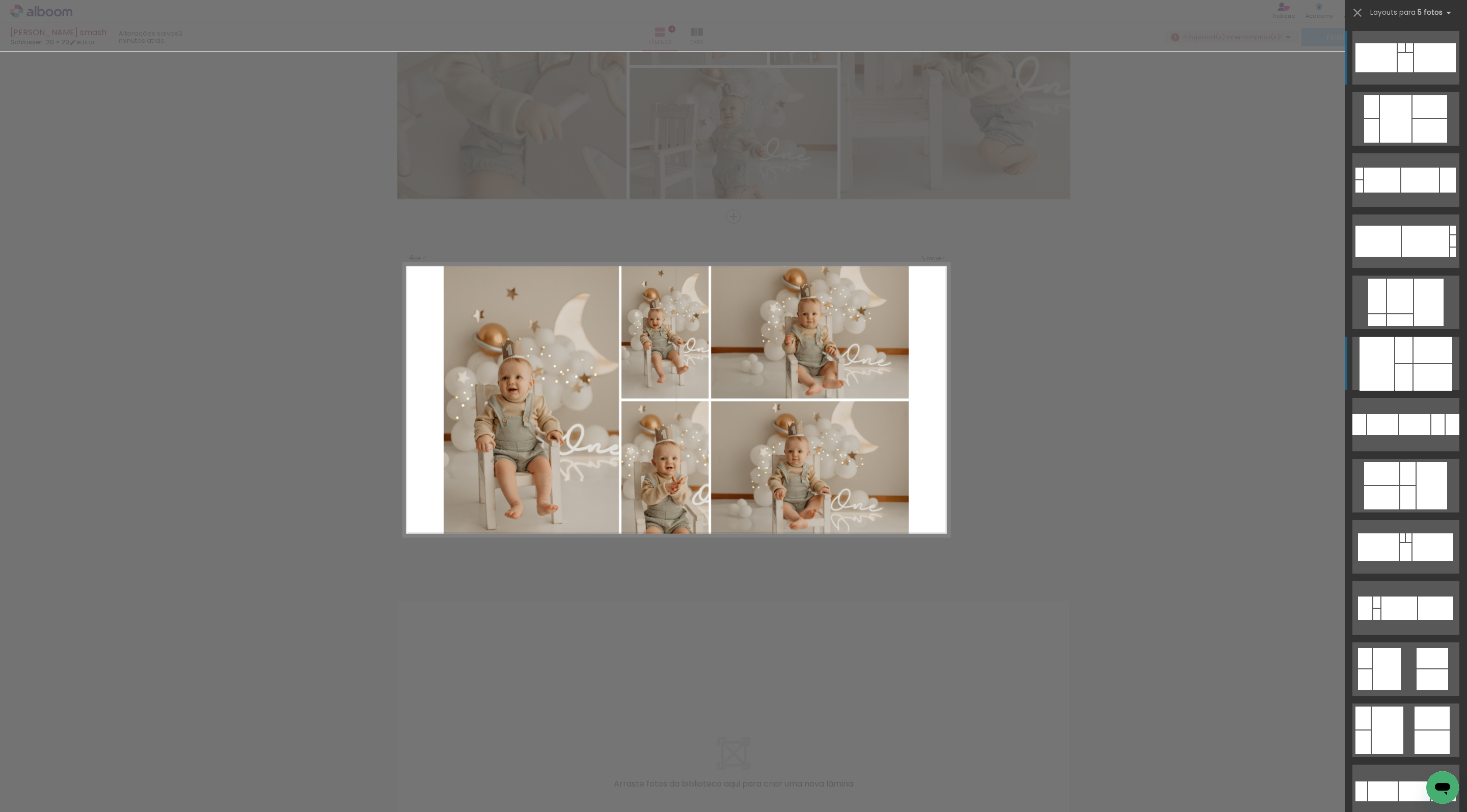
click at [1417, 358] on div at bounding box center [1433, 350] width 39 height 27
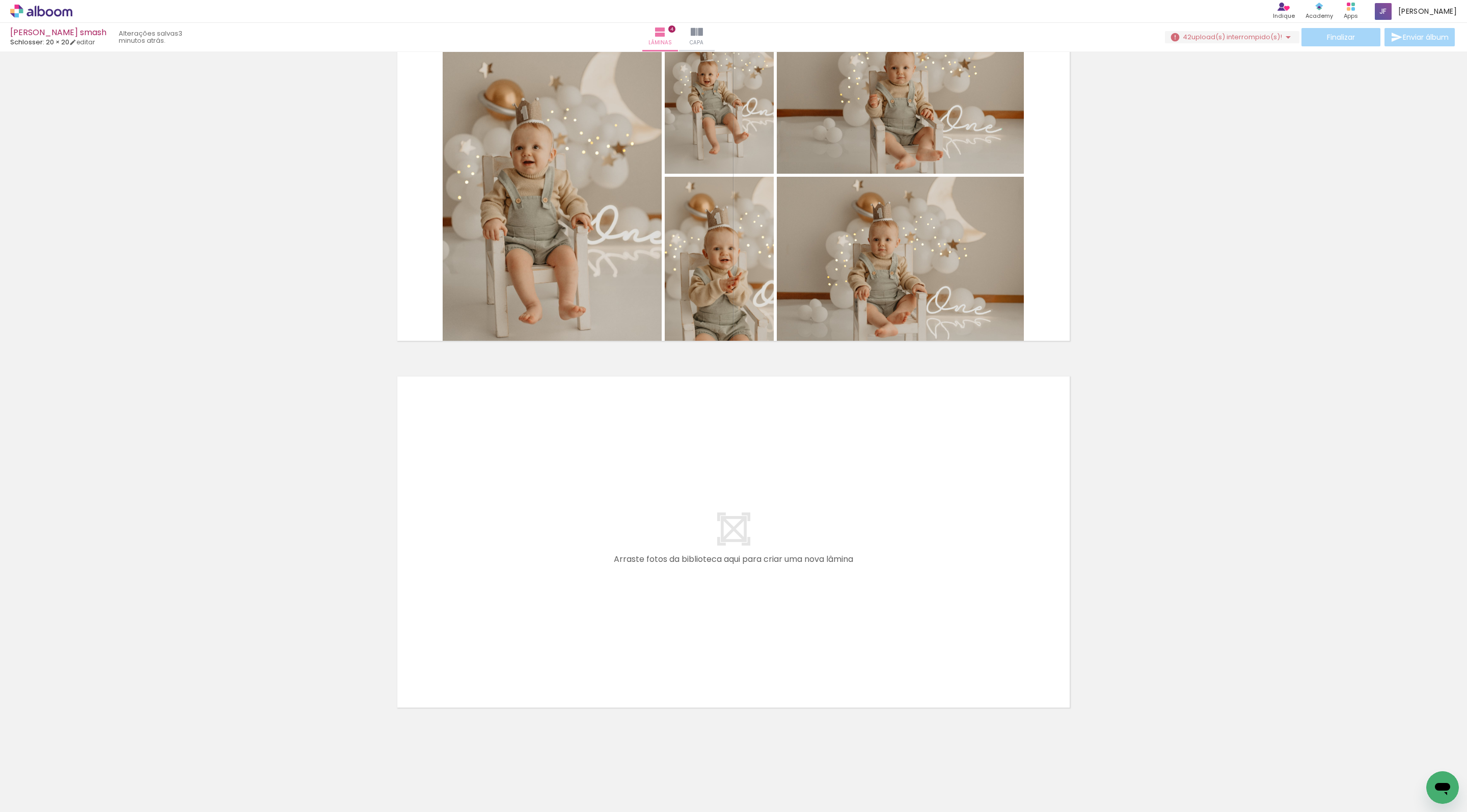
scroll to position [0, 1489]
drag, startPoint x: 797, startPoint y: 793, endPoint x: 793, endPoint y: 563, distance: 230.0
click at [793, 563] on quentale-workspace at bounding box center [734, 406] width 1467 height 812
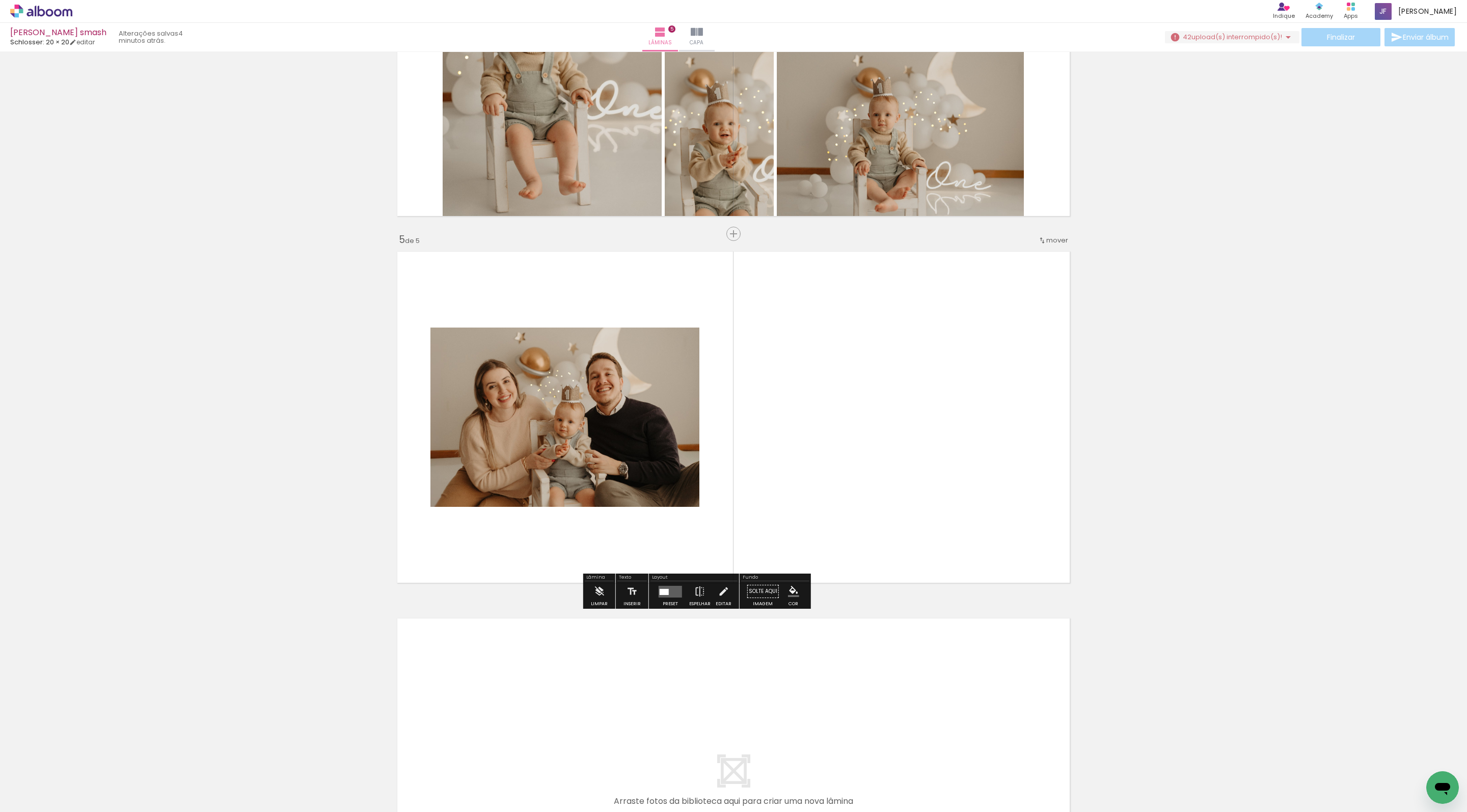
scroll to position [1319, 0]
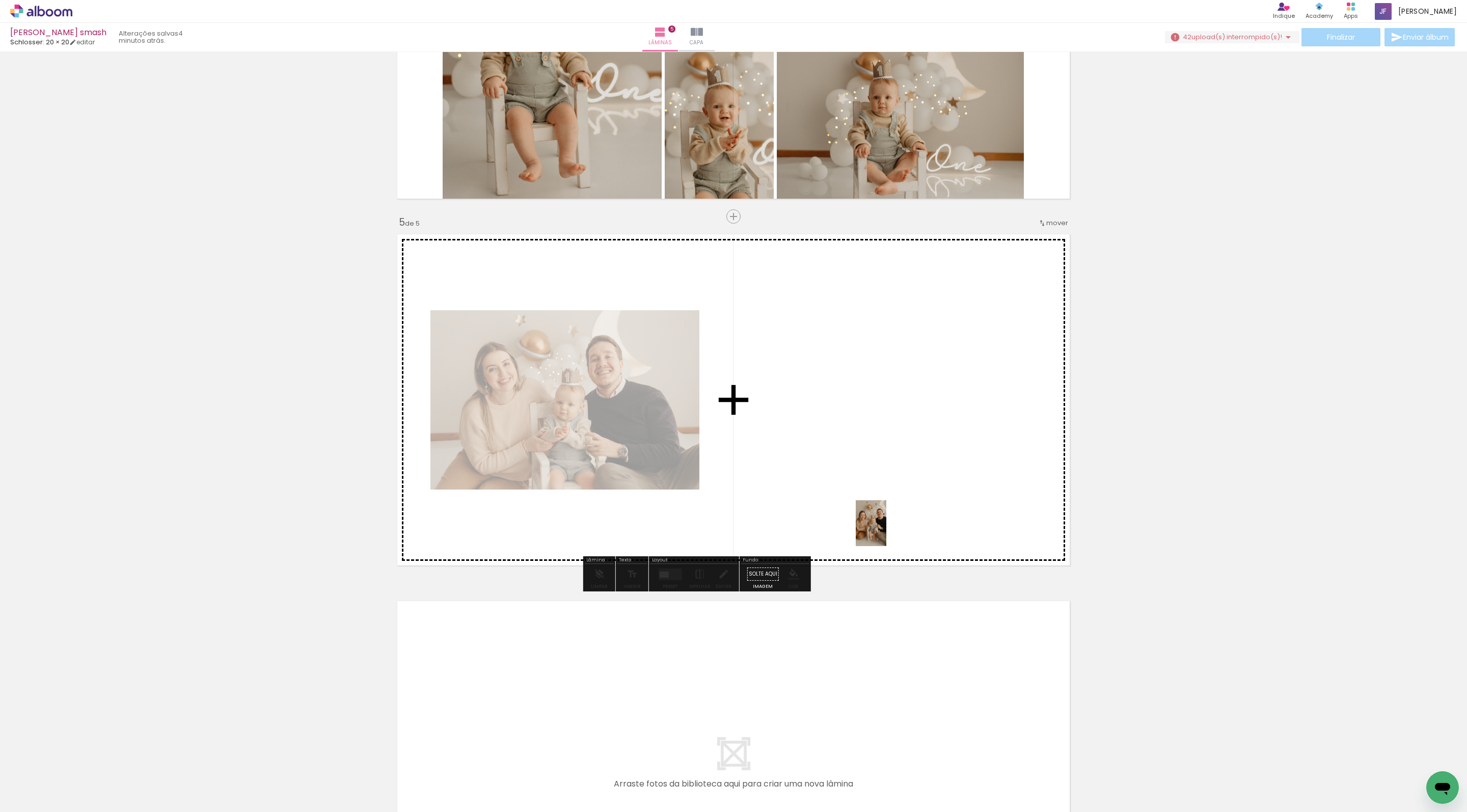
drag, startPoint x: 895, startPoint y: 795, endPoint x: 916, endPoint y: 610, distance: 186.2
click at [883, 516] on quentale-workspace at bounding box center [734, 406] width 1467 height 812
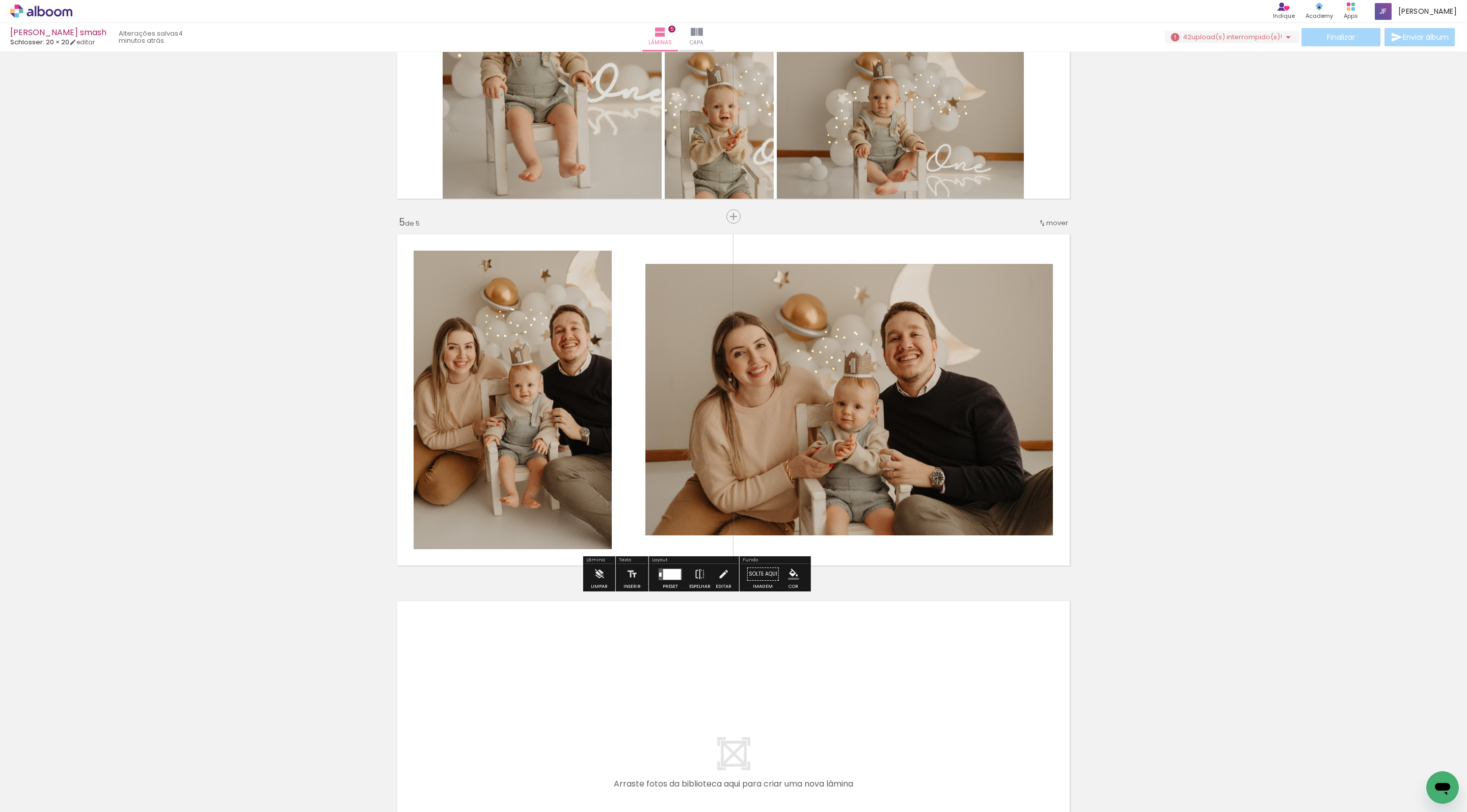
drag, startPoint x: 957, startPoint y: 798, endPoint x: 899, endPoint y: 542, distance: 262.5
click at [899, 542] on quentale-workspace at bounding box center [734, 406] width 1467 height 812
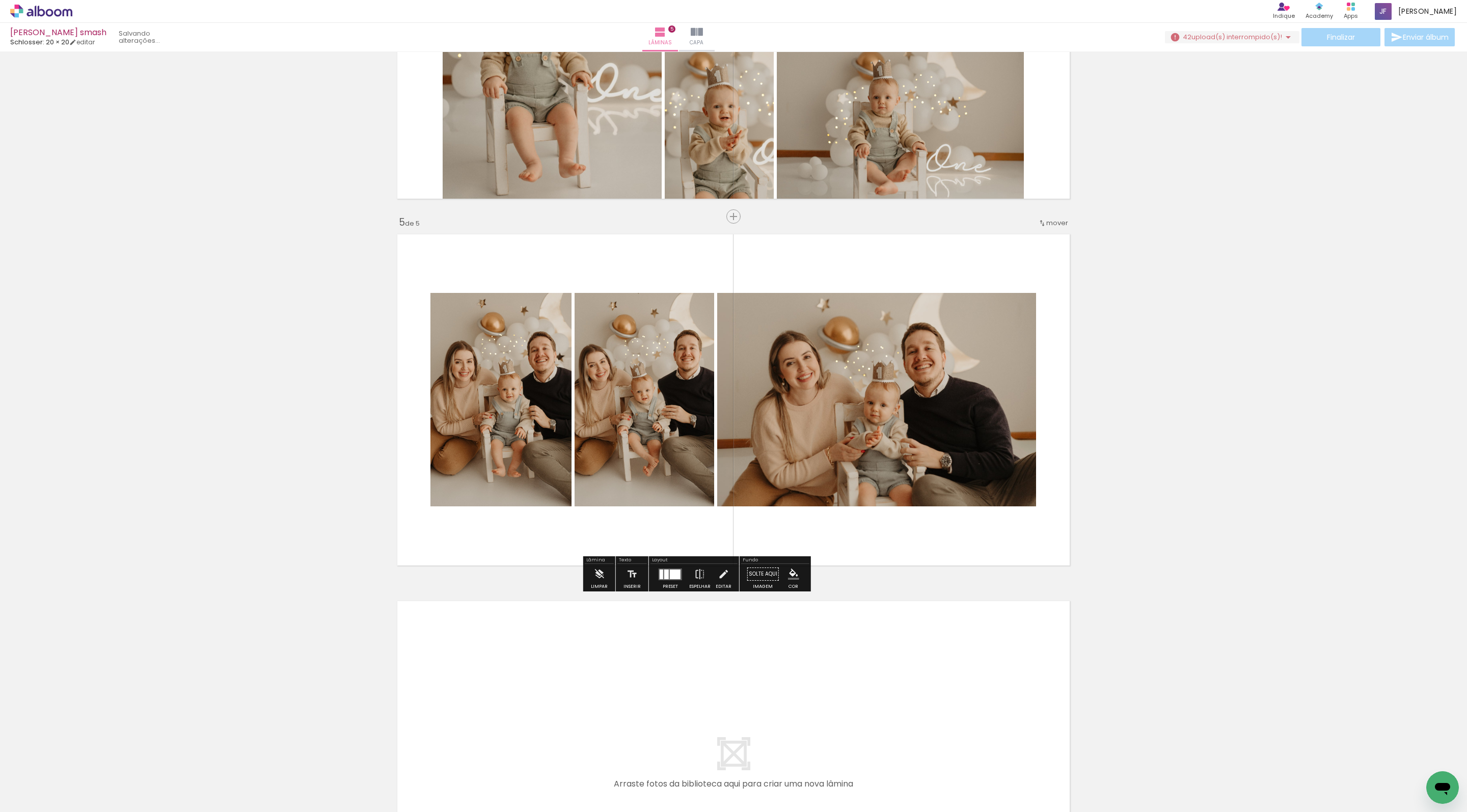
drag, startPoint x: 1013, startPoint y: 786, endPoint x: 936, endPoint y: 454, distance: 340.8
click at [936, 428] on quentale-workspace at bounding box center [734, 406] width 1467 height 812
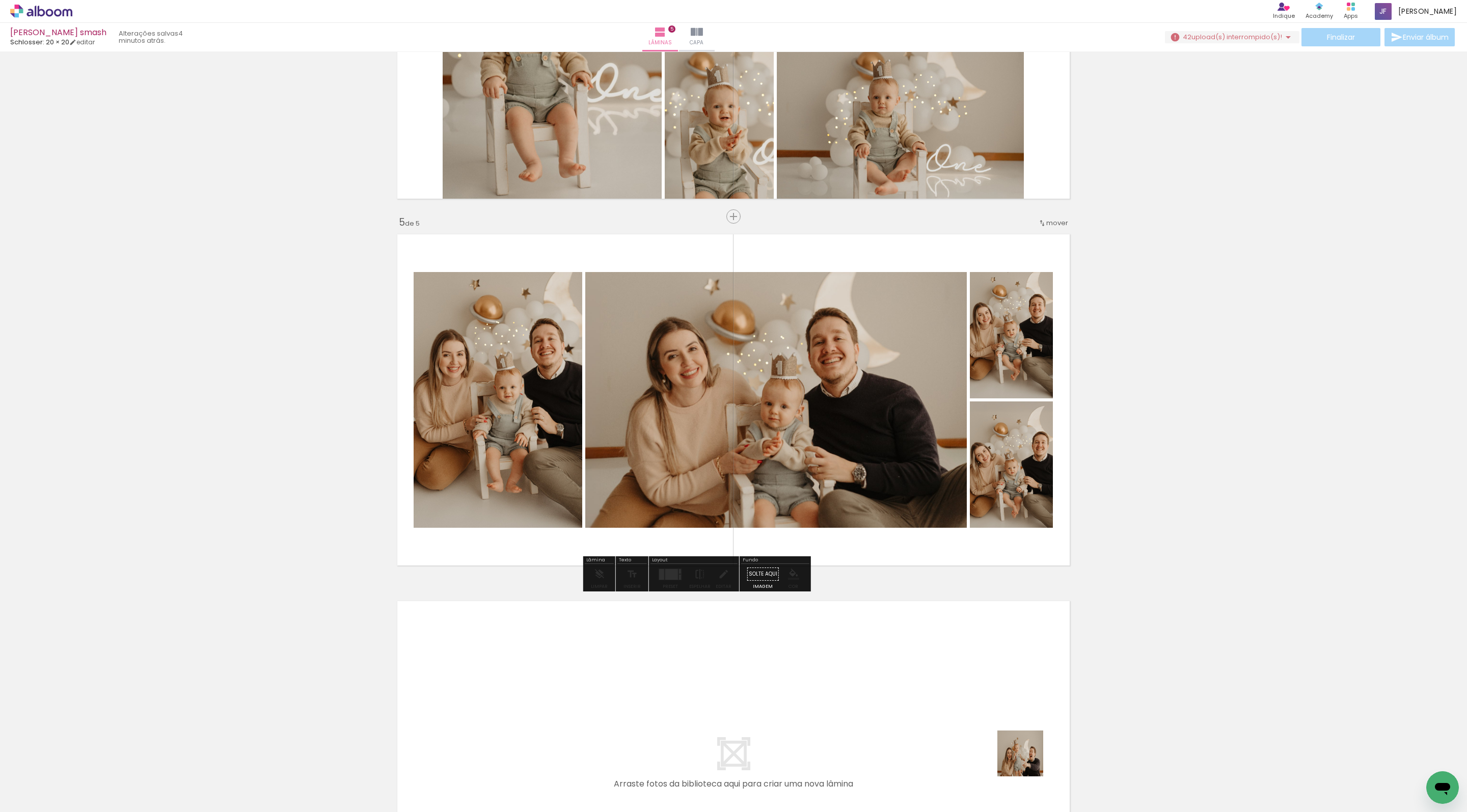
drag, startPoint x: 1056, startPoint y: 795, endPoint x: 868, endPoint y: 534, distance: 321.7
click at [868, 534] on quentale-workspace at bounding box center [734, 406] width 1467 height 812
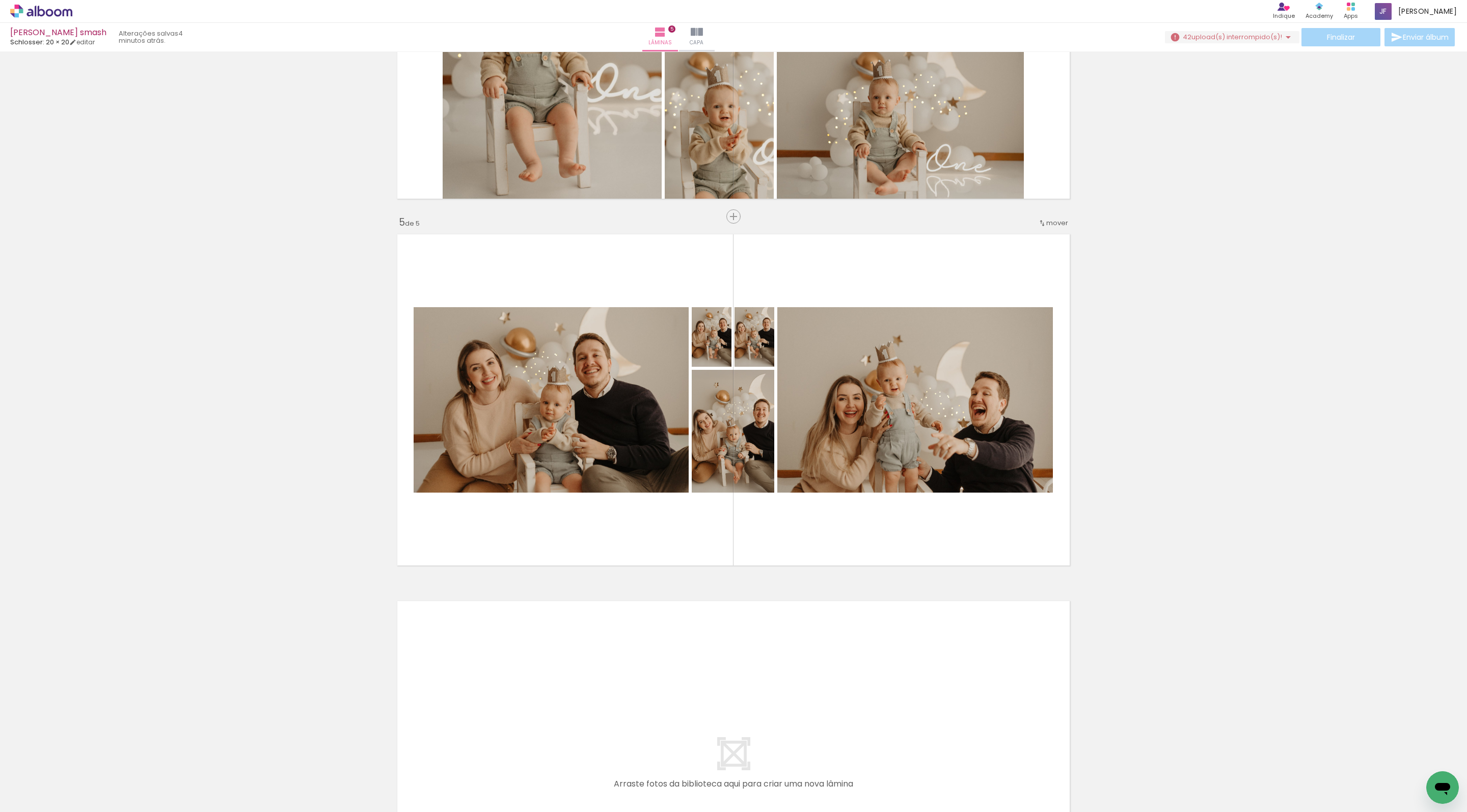
drag, startPoint x: 1131, startPoint y: 789, endPoint x: 929, endPoint y: 430, distance: 411.9
click at [908, 428] on quentale-workspace at bounding box center [734, 406] width 1467 height 812
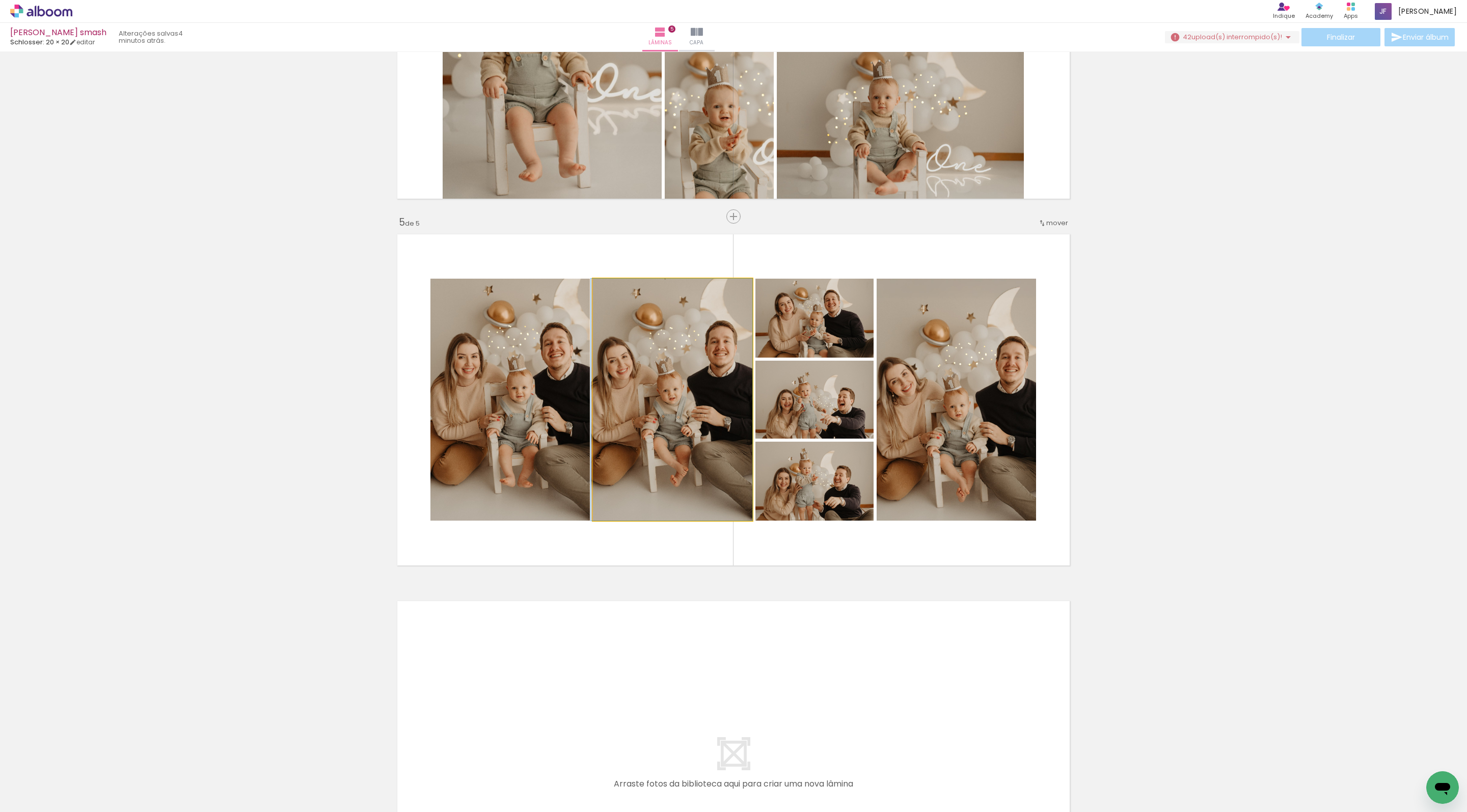
drag, startPoint x: 701, startPoint y: 426, endPoint x: 285, endPoint y: 496, distance: 421.8
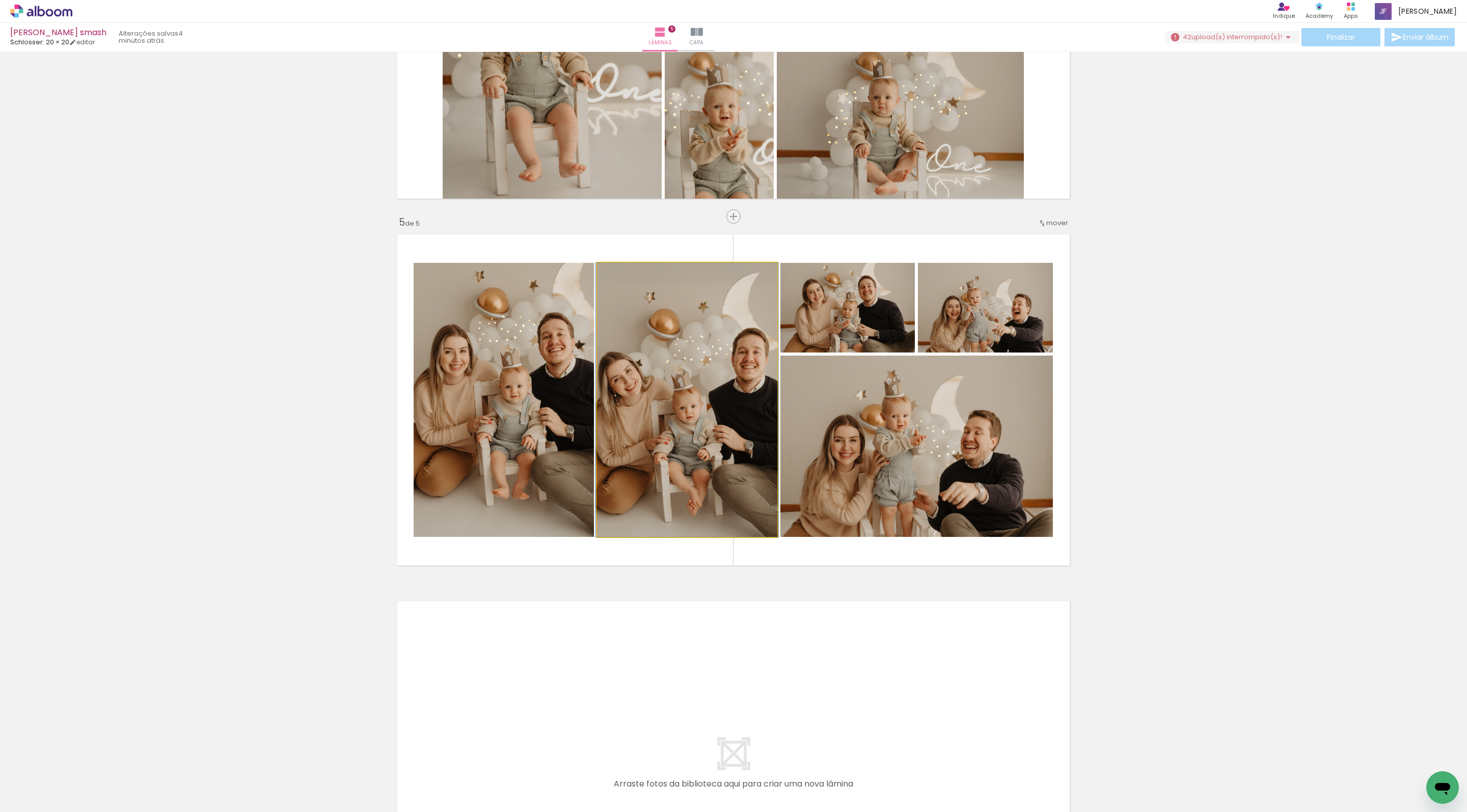
drag, startPoint x: 685, startPoint y: 485, endPoint x: 1167, endPoint y: 442, distance: 483.9
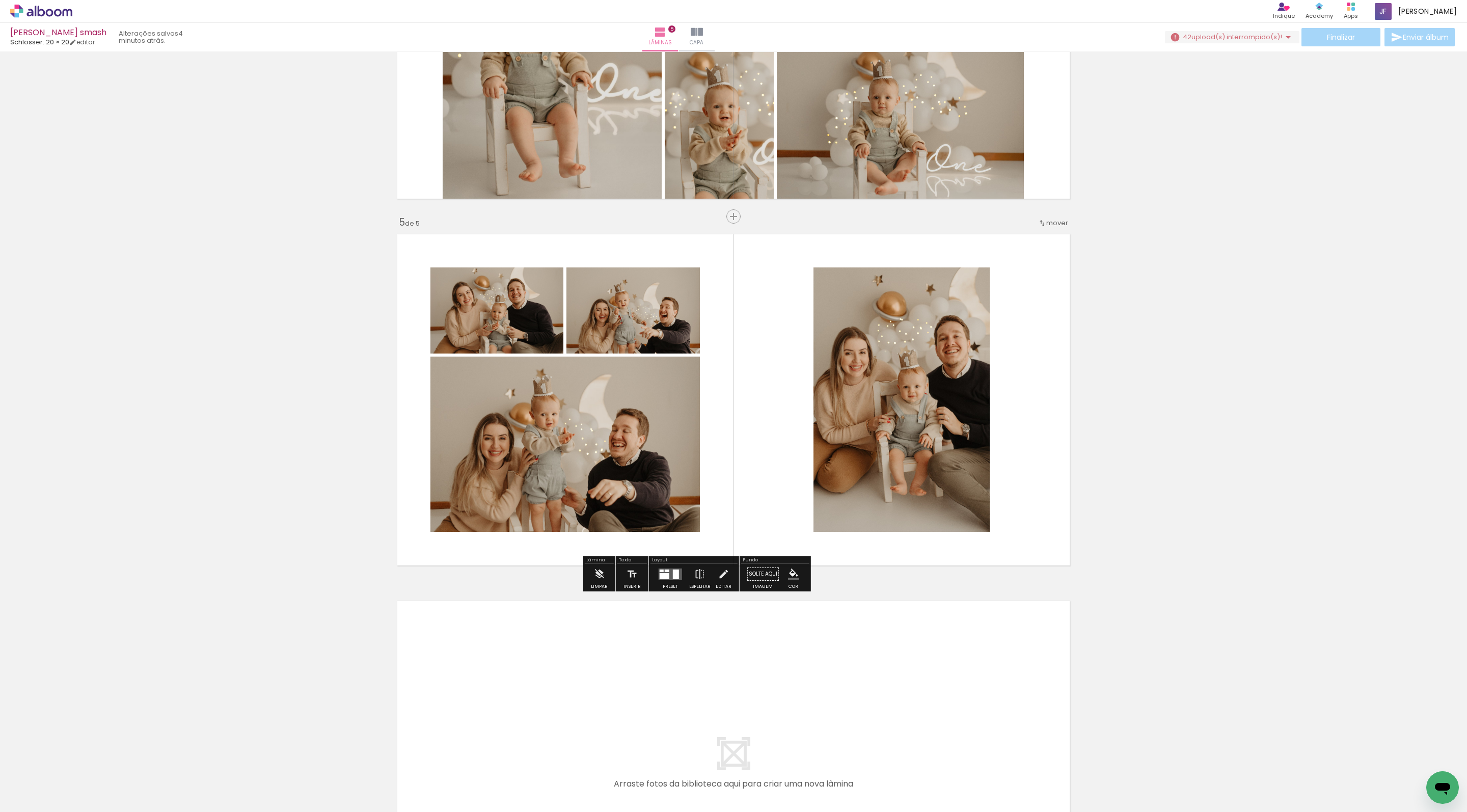
scroll to position [0, 1690]
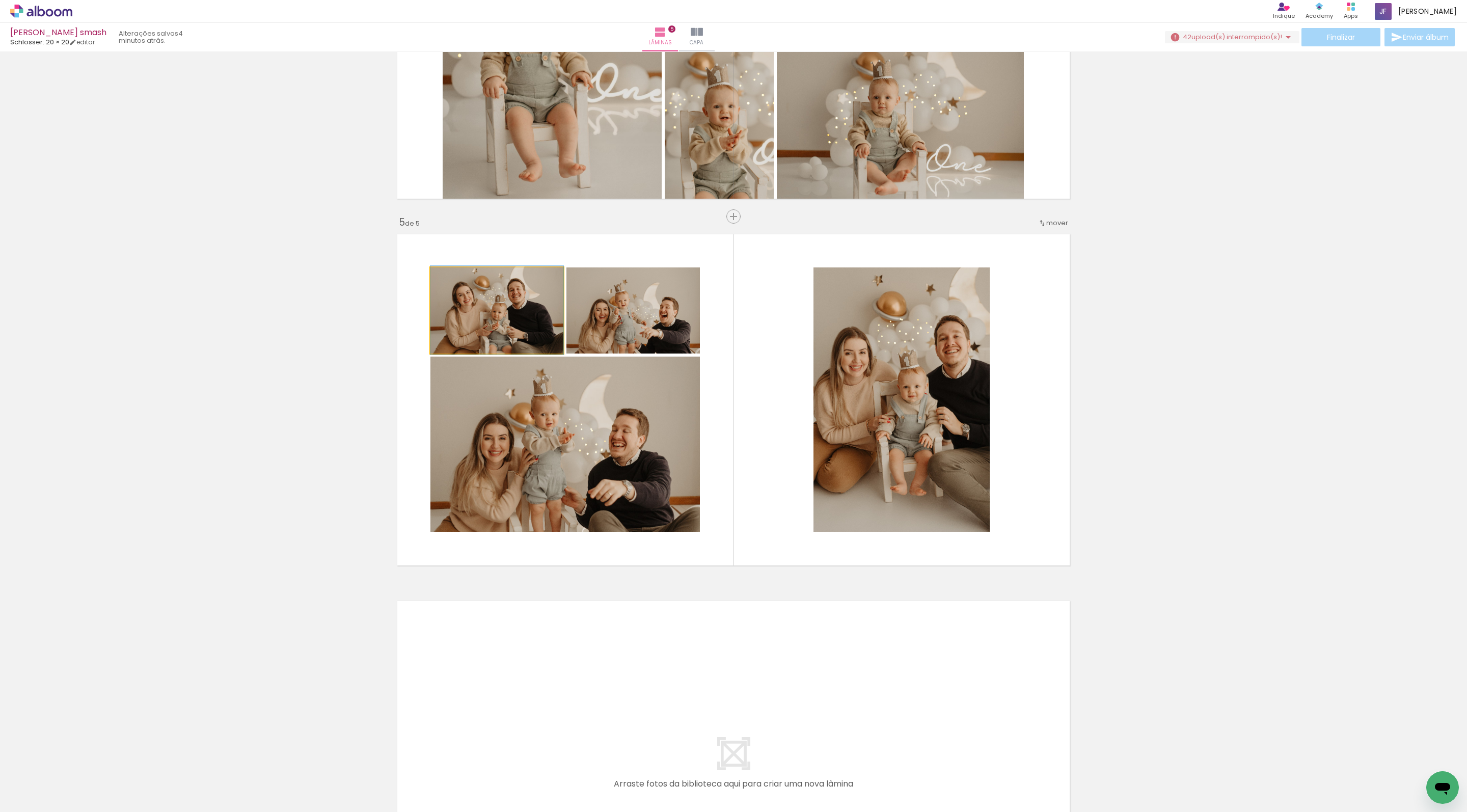
drag, startPoint x: 482, startPoint y: 339, endPoint x: 311, endPoint y: 339, distance: 171.0
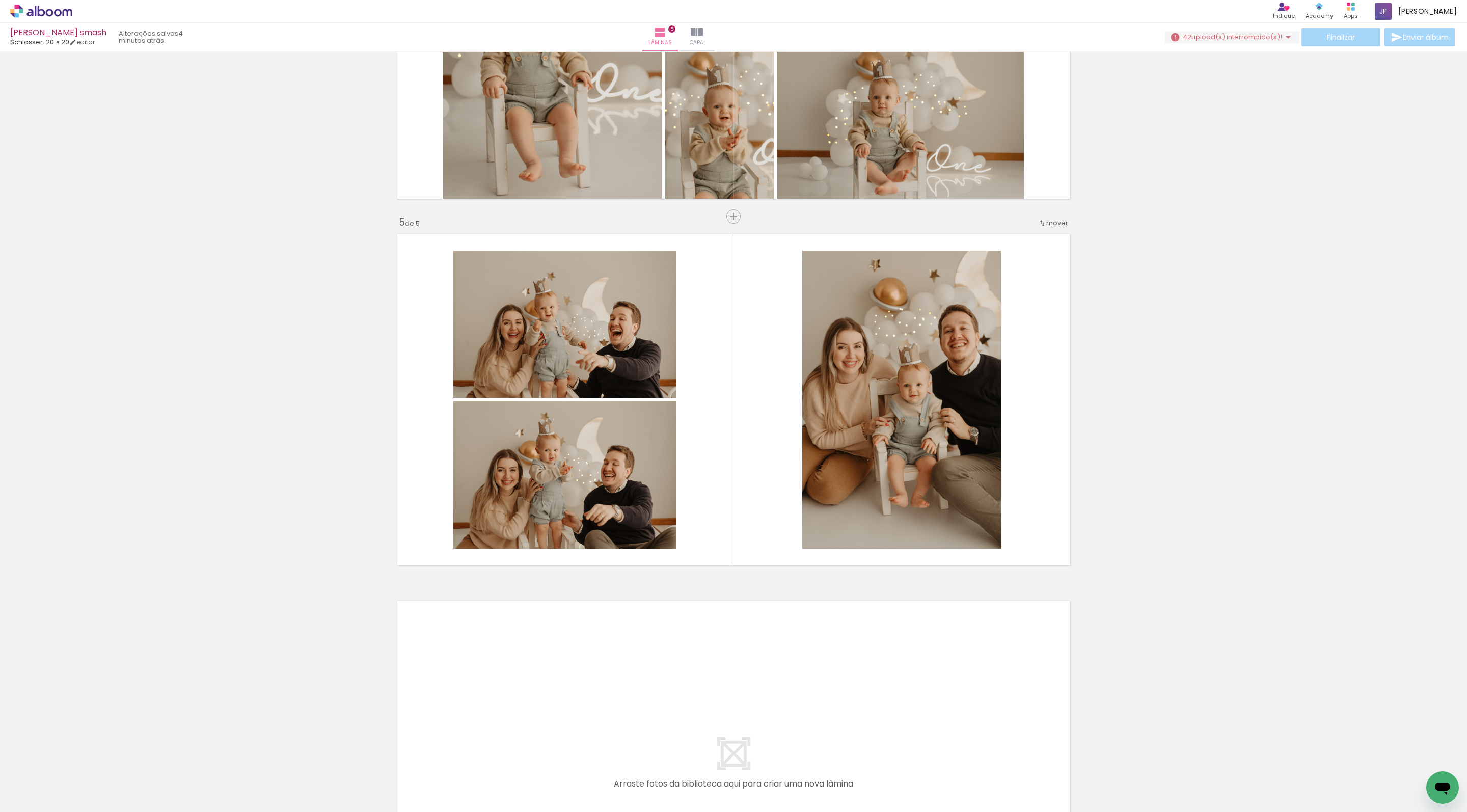
scroll to position [0, 2190]
drag, startPoint x: 755, startPoint y: 788, endPoint x: 751, endPoint y: 575, distance: 213.0
click at [751, 575] on quentale-workspace at bounding box center [734, 406] width 1467 height 812
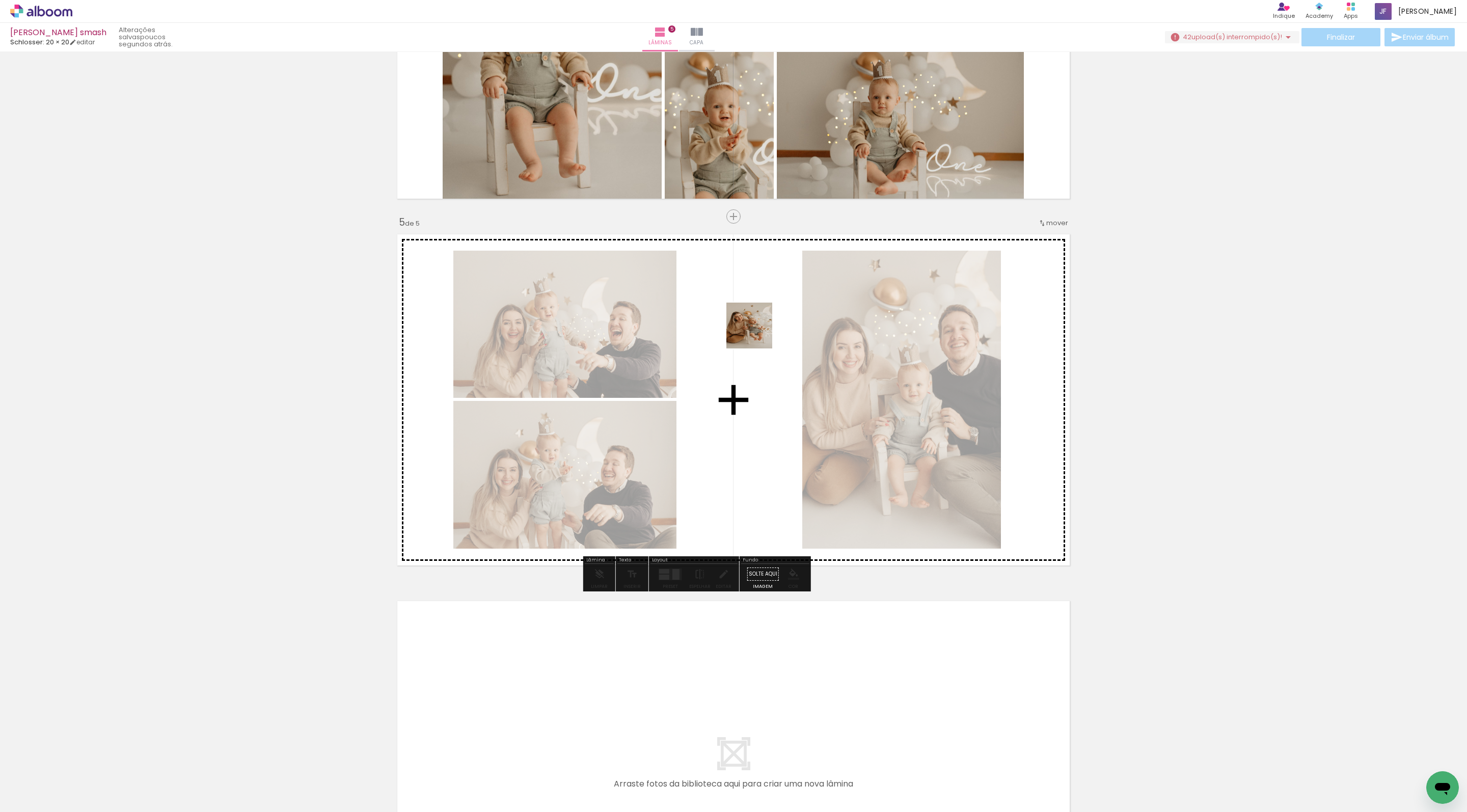
drag, startPoint x: 757, startPoint y: 782, endPoint x: 757, endPoint y: 333, distance: 449.0
click at [757, 333] on quentale-workspace at bounding box center [734, 406] width 1467 height 812
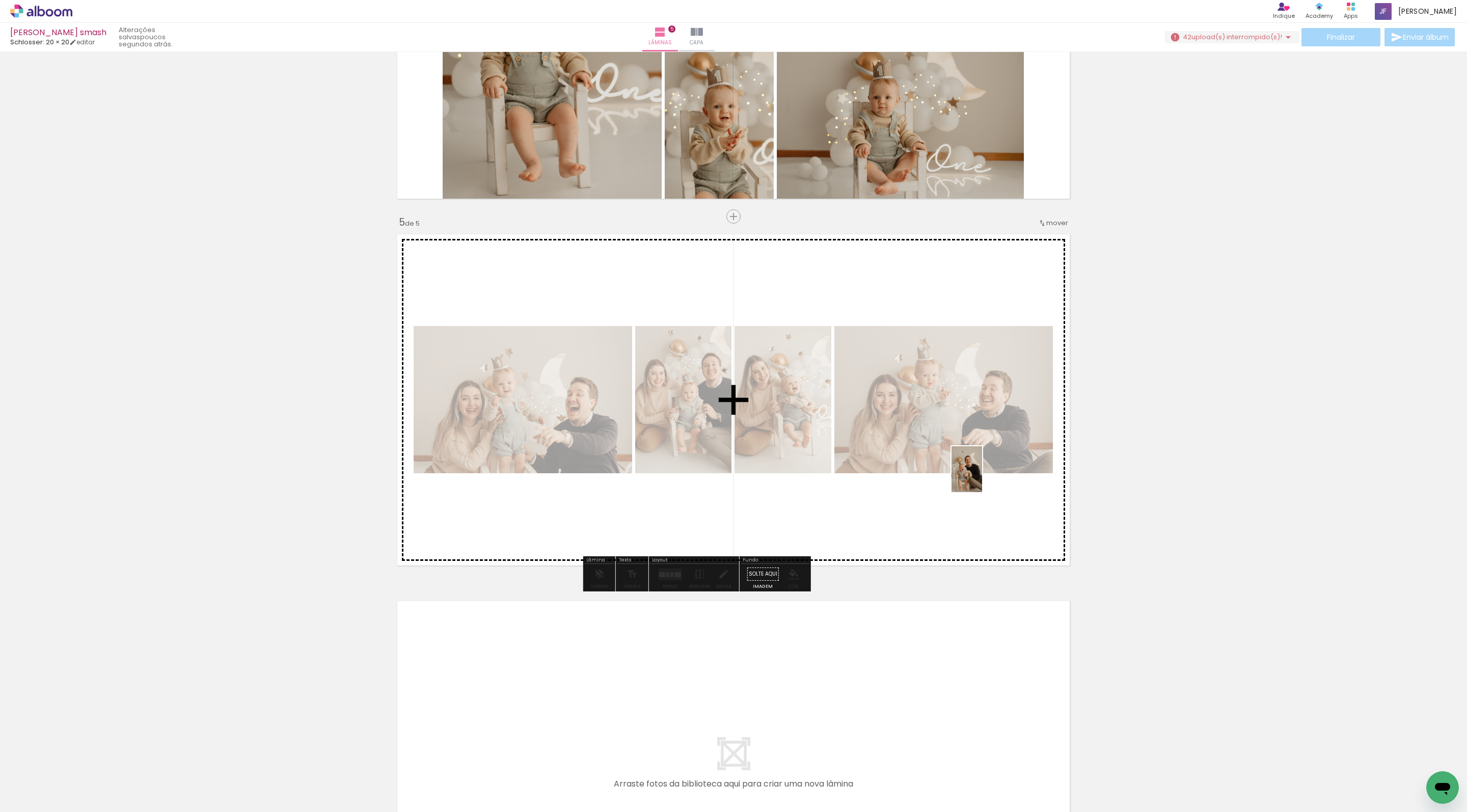
drag, startPoint x: 1224, startPoint y: 798, endPoint x: 982, endPoint y: 477, distance: 402.0
click at [982, 477] on quentale-workspace at bounding box center [734, 406] width 1467 height 812
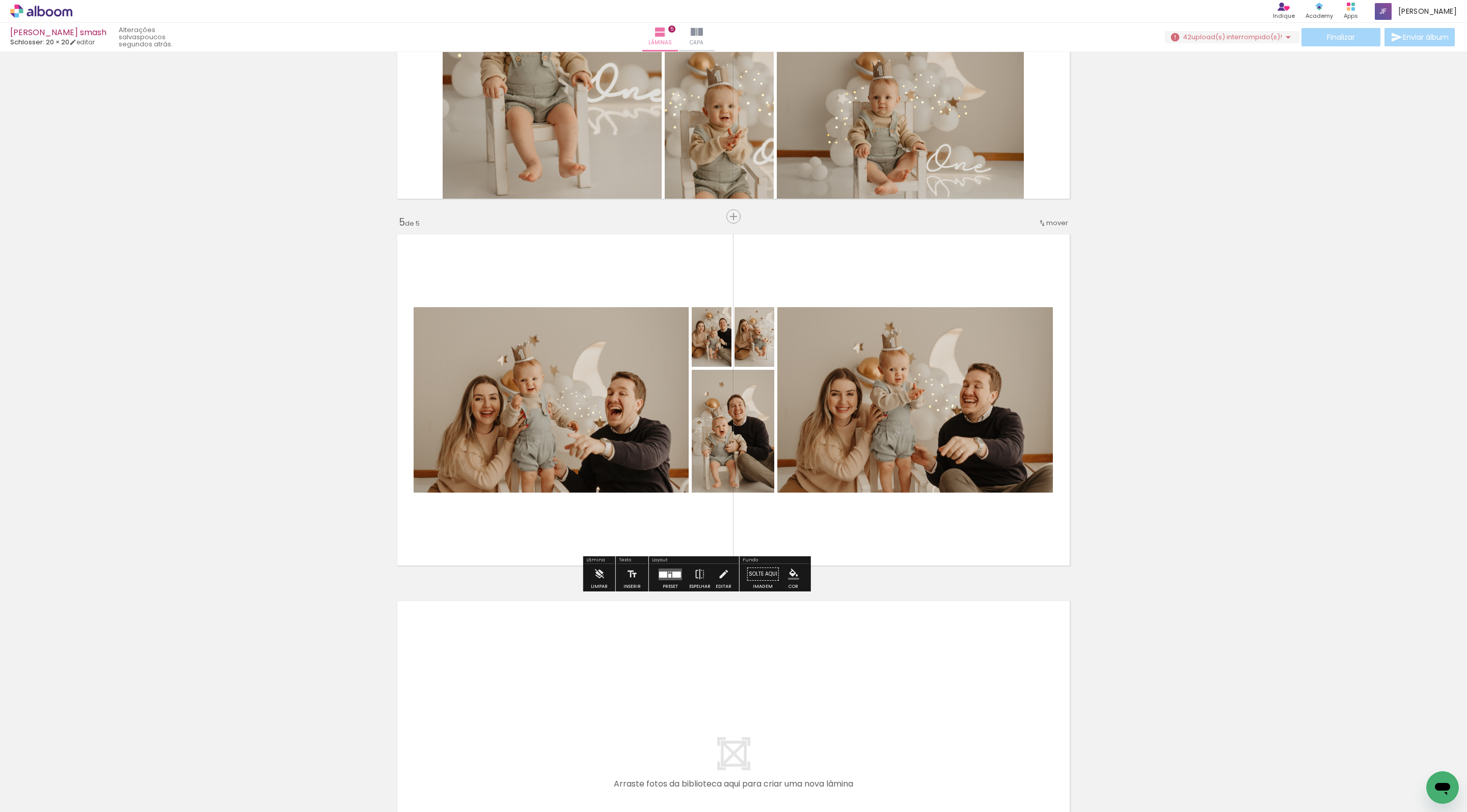
click at [684, 584] on div at bounding box center [670, 574] width 27 height 20
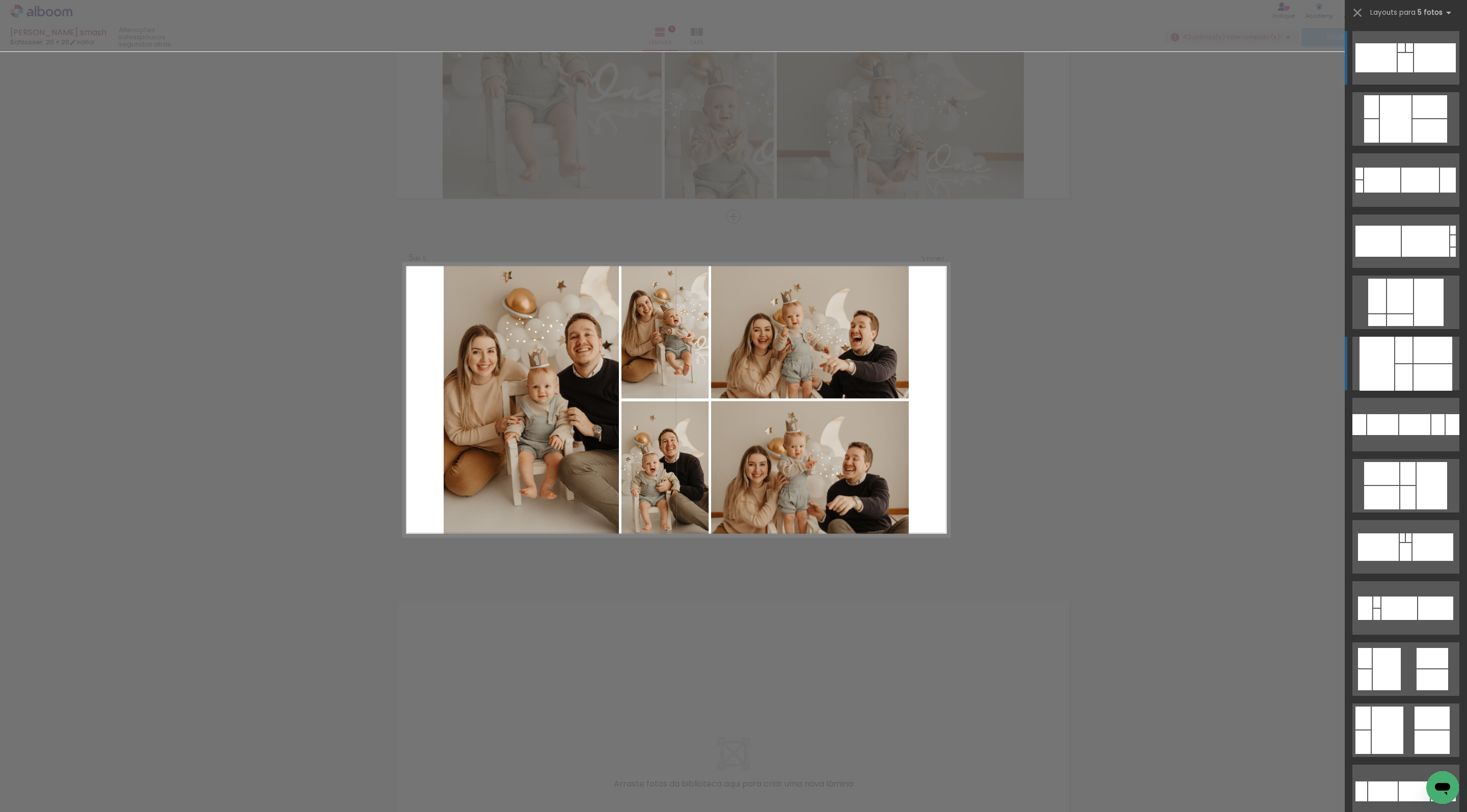
click at [1398, 370] on div at bounding box center [1404, 378] width 17 height 27
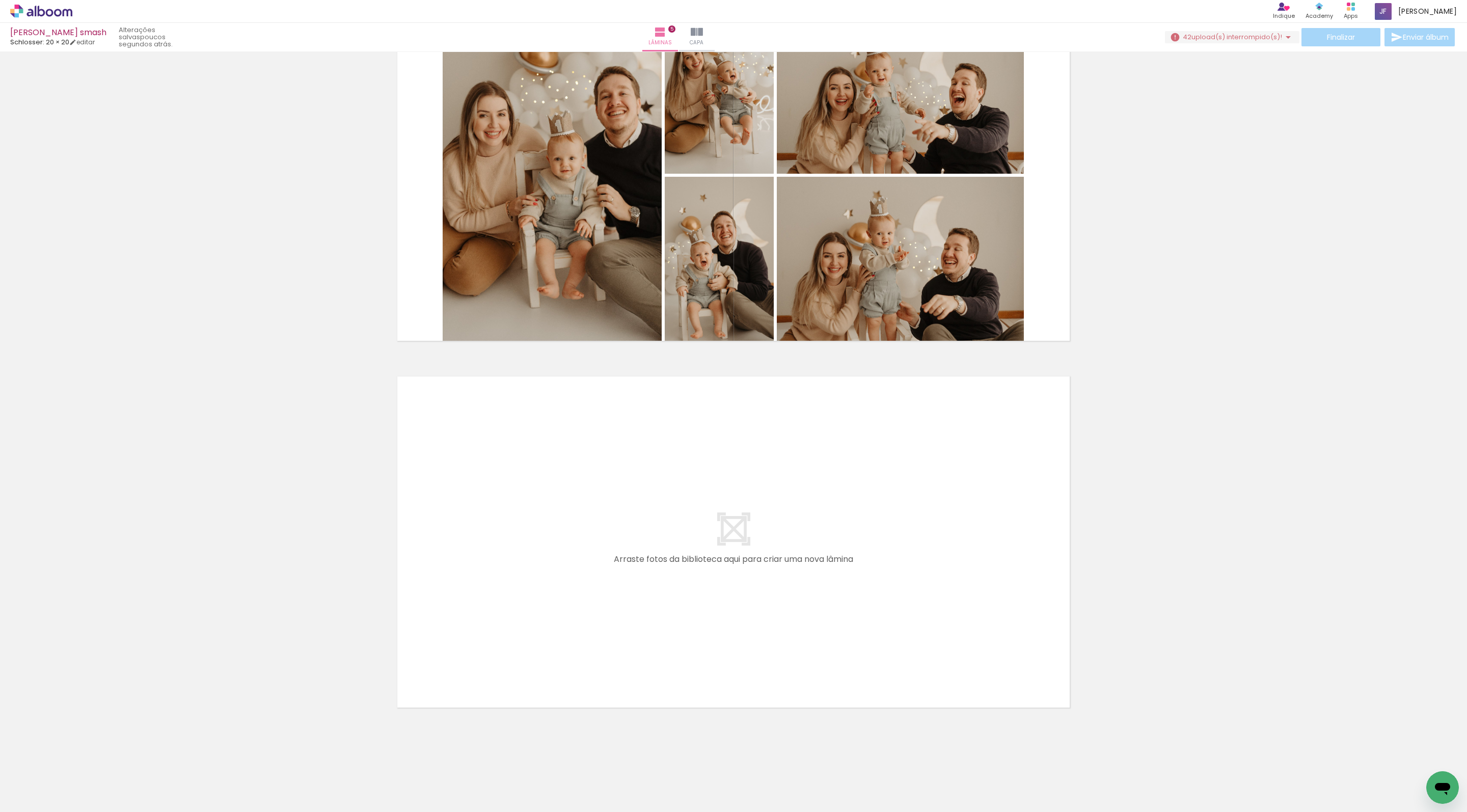
scroll to position [1544, 0]
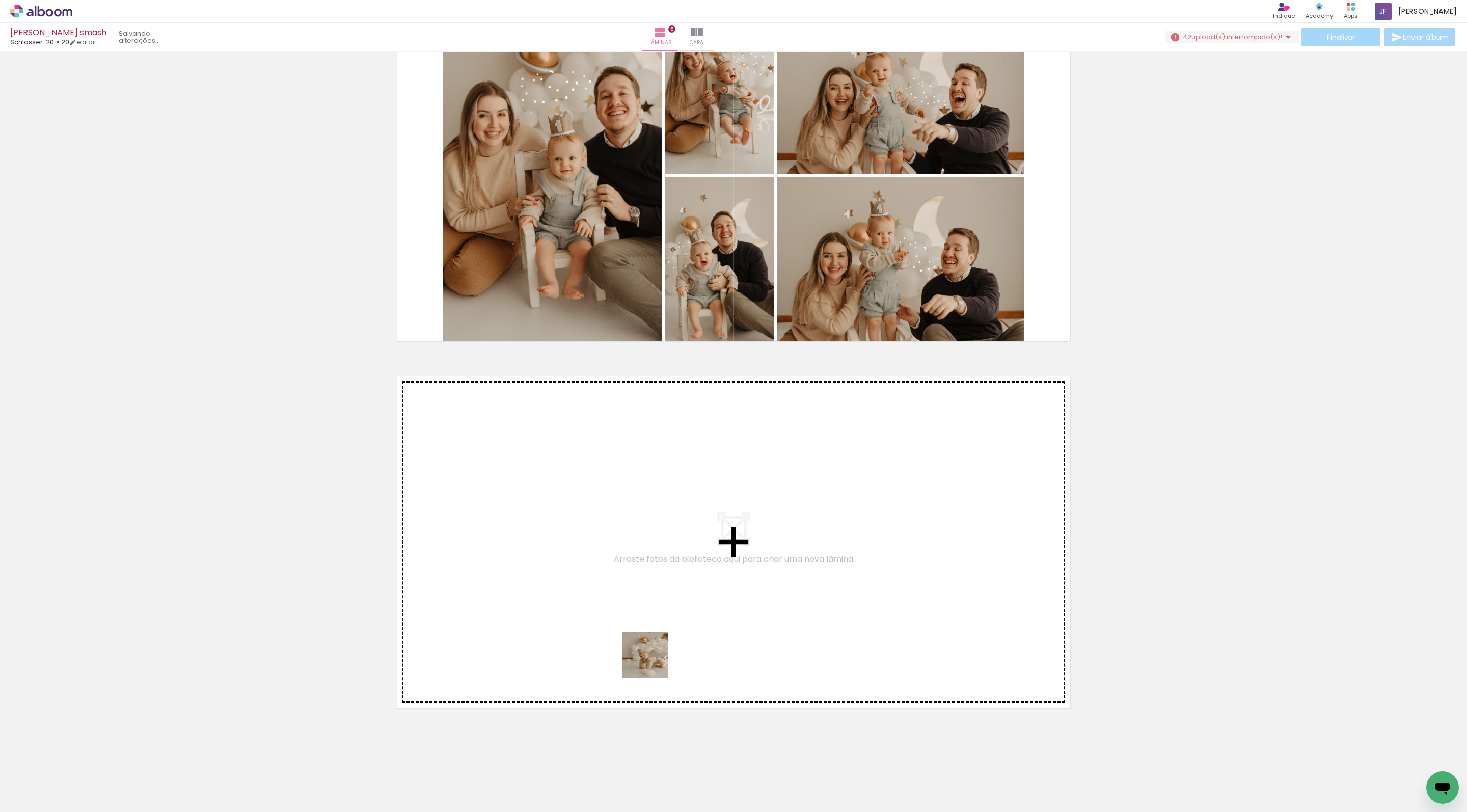
click at [653, 594] on quentale-workspace at bounding box center [734, 406] width 1467 height 812
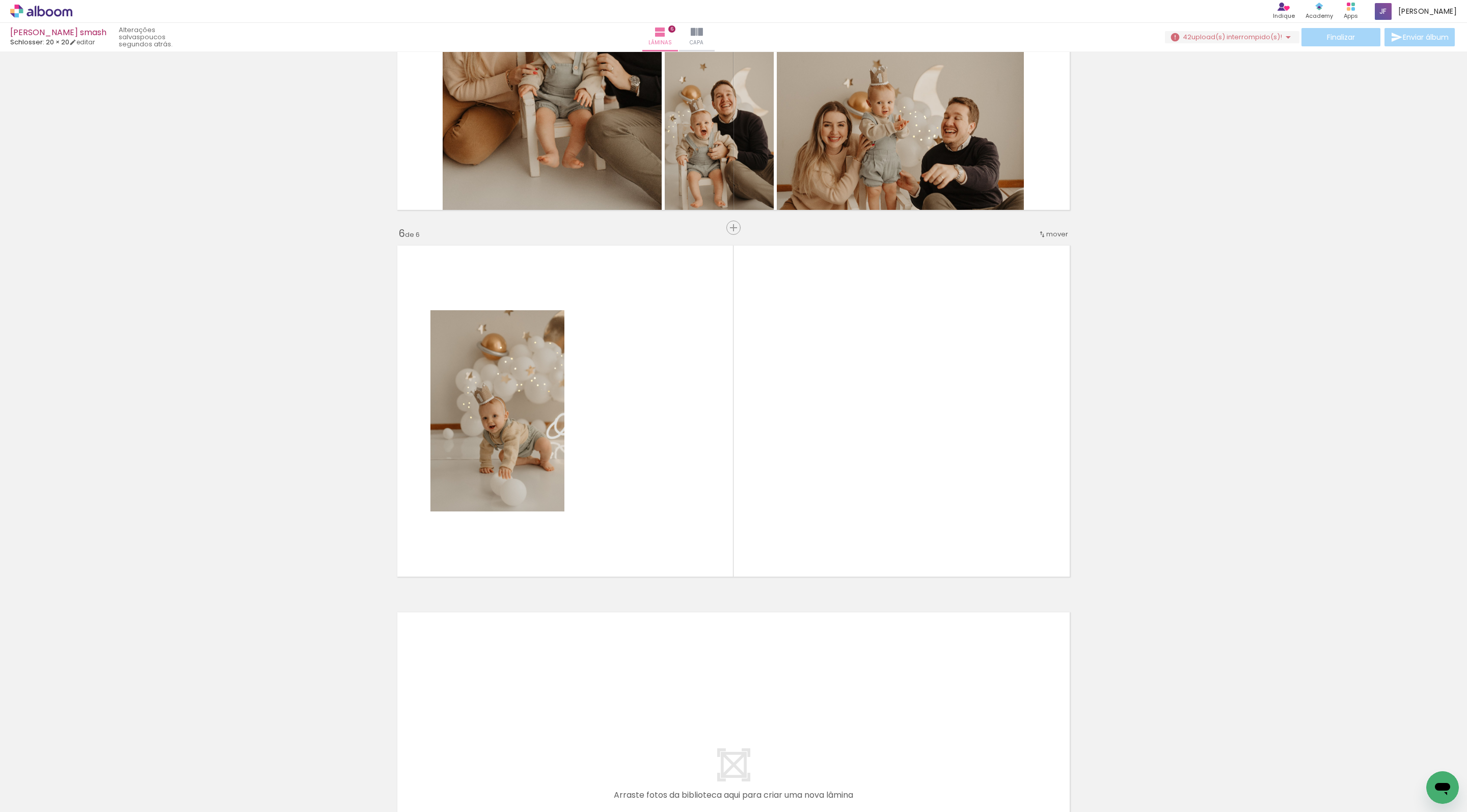
scroll to position [1686, 0]
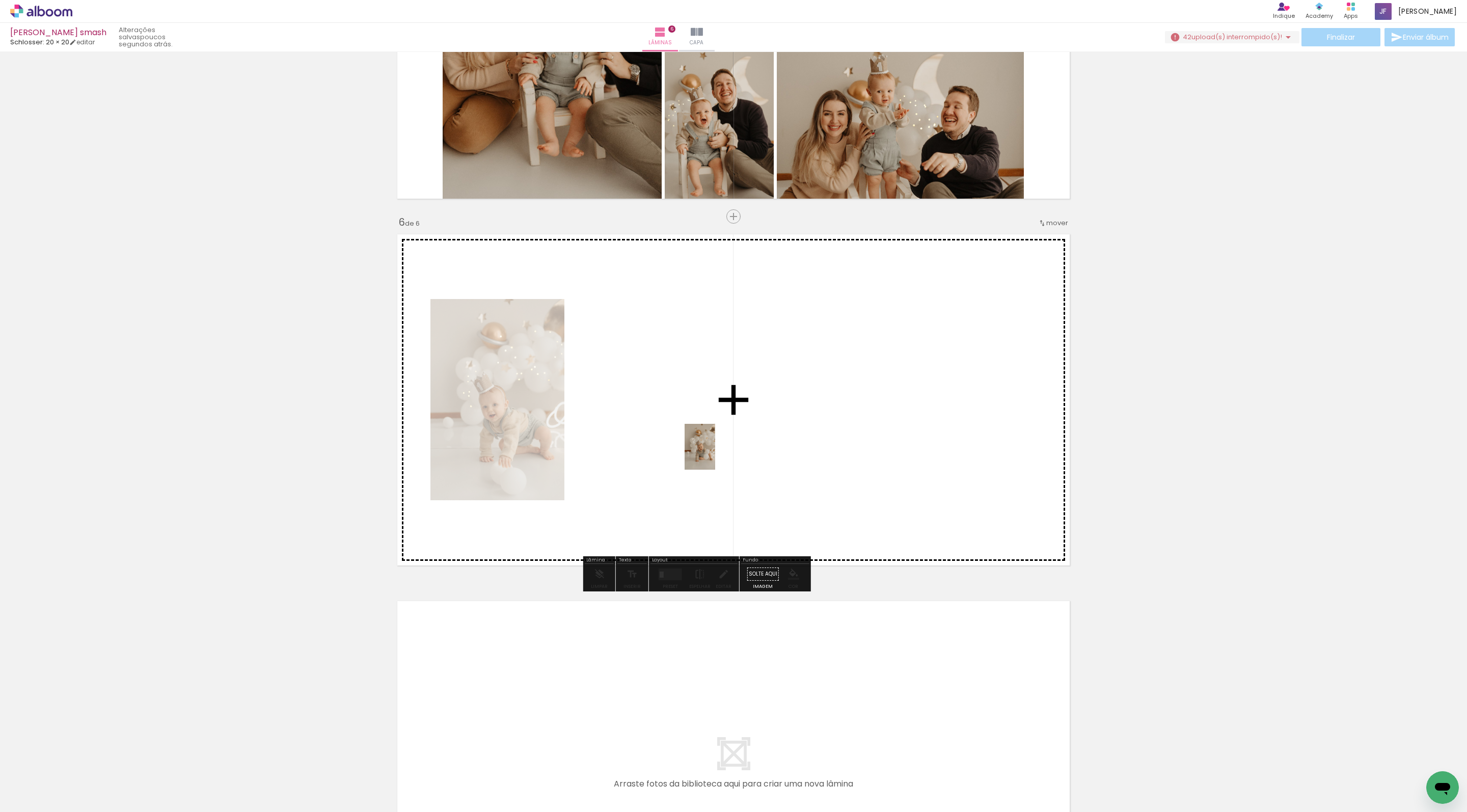
drag, startPoint x: 712, startPoint y: 798, endPoint x: 715, endPoint y: 451, distance: 347.0
click at [715, 451] on quentale-workspace at bounding box center [734, 406] width 1467 height 812
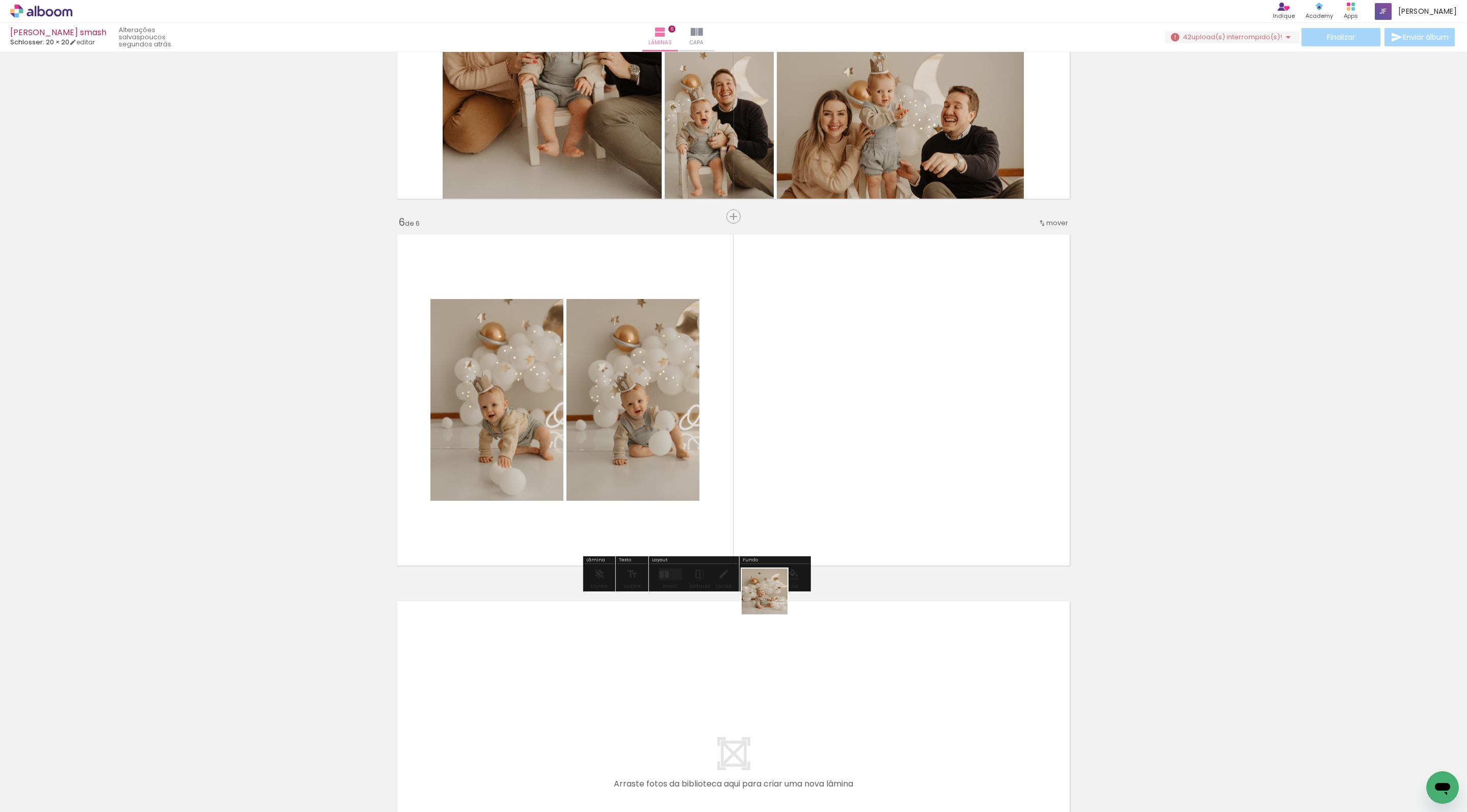
drag, startPoint x: 772, startPoint y: 786, endPoint x: 772, endPoint y: 452, distance: 334.0
click at [772, 452] on quentale-workspace at bounding box center [734, 406] width 1467 height 812
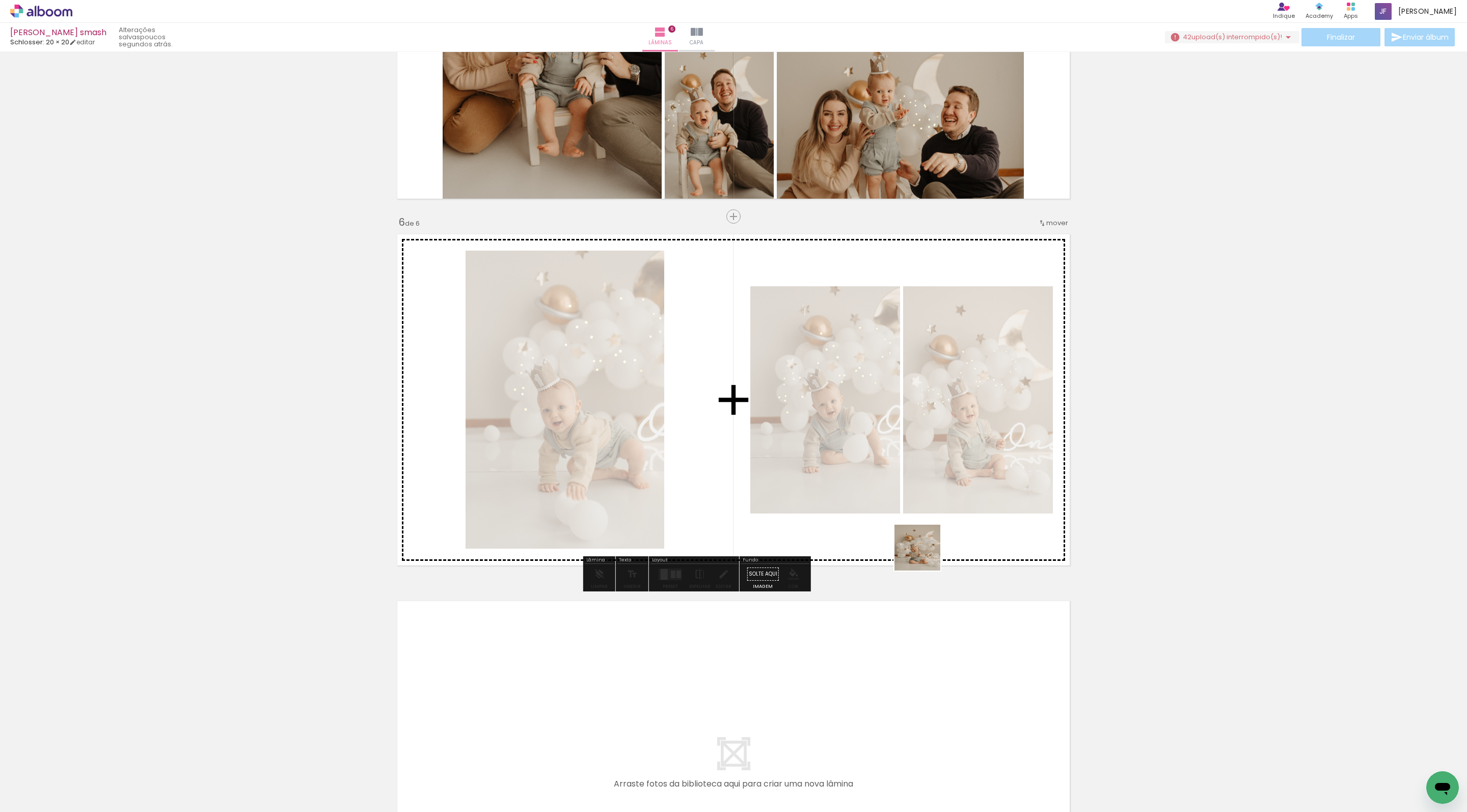
drag, startPoint x: 925, startPoint y: 779, endPoint x: 922, endPoint y: 408, distance: 371.0
click at [925, 407] on quentale-workspace at bounding box center [734, 406] width 1467 height 812
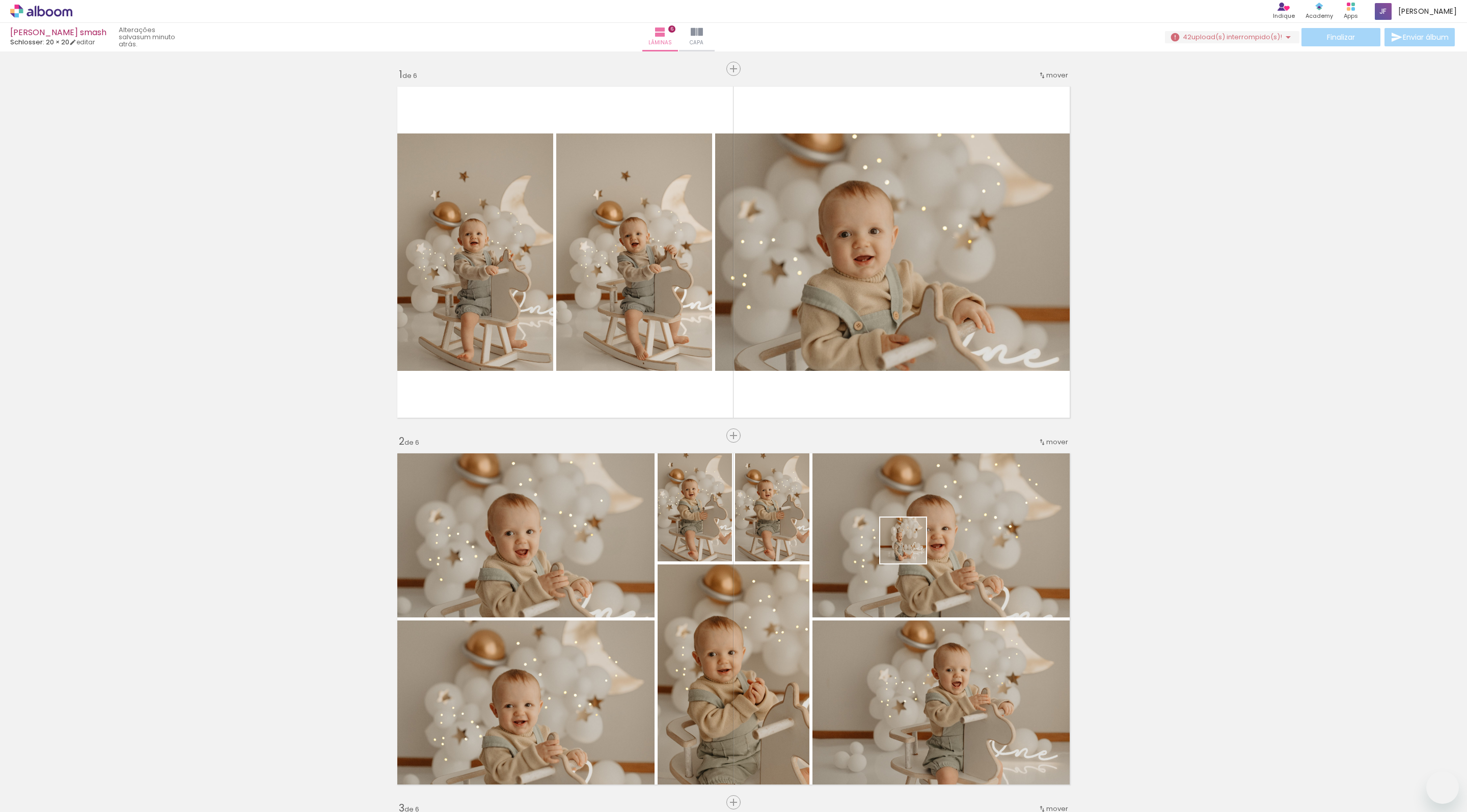
click at [892, 515] on quentale-workspace at bounding box center [734, 406] width 1467 height 812
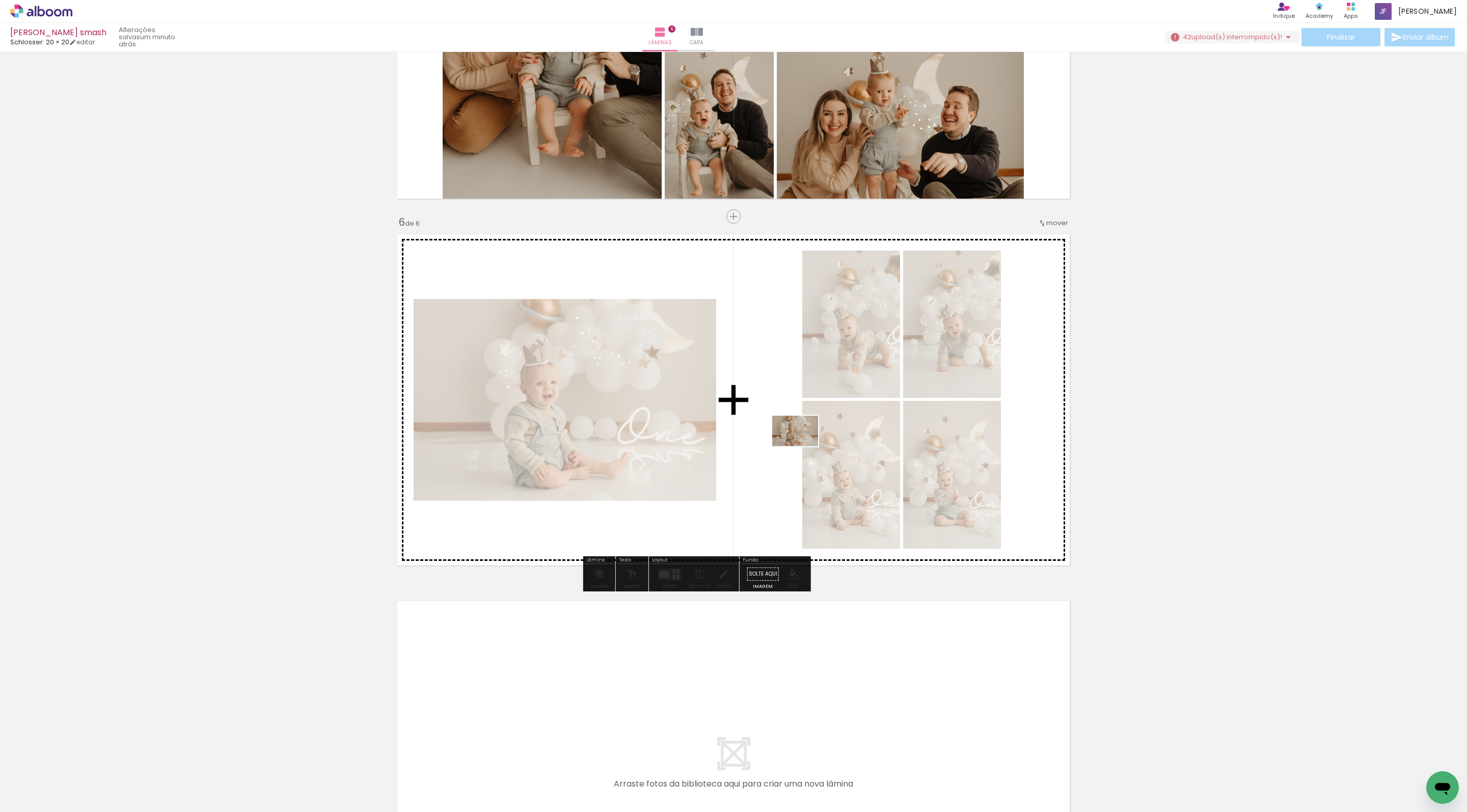
drag, startPoint x: 1171, startPoint y: 794, endPoint x: 803, endPoint y: 446, distance: 506.5
click at [803, 446] on quentale-workspace at bounding box center [734, 406] width 1467 height 812
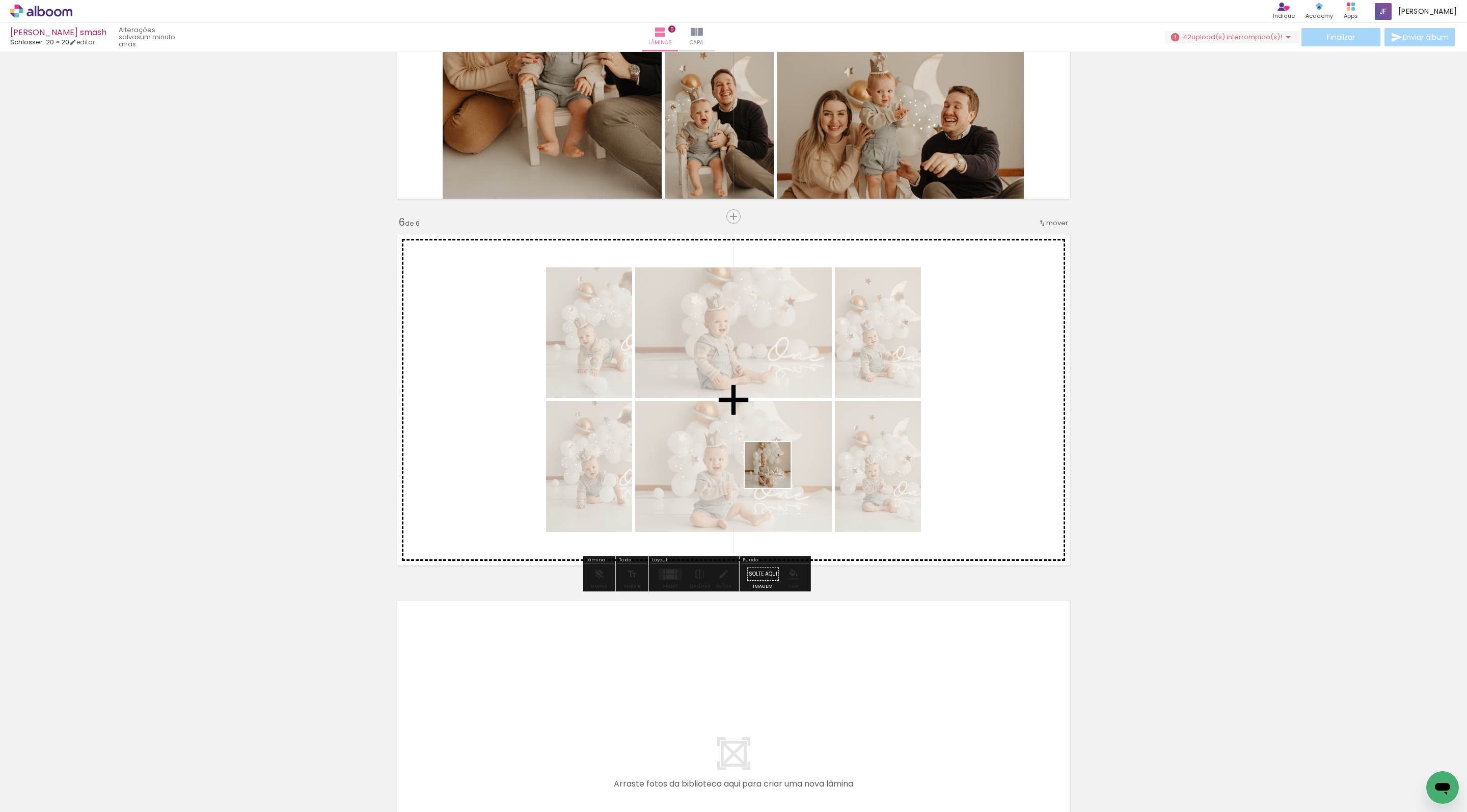
drag, startPoint x: 1281, startPoint y: 793, endPoint x: 764, endPoint y: 457, distance: 616.6
click at [763, 457] on quentale-workspace at bounding box center [734, 406] width 1467 height 812
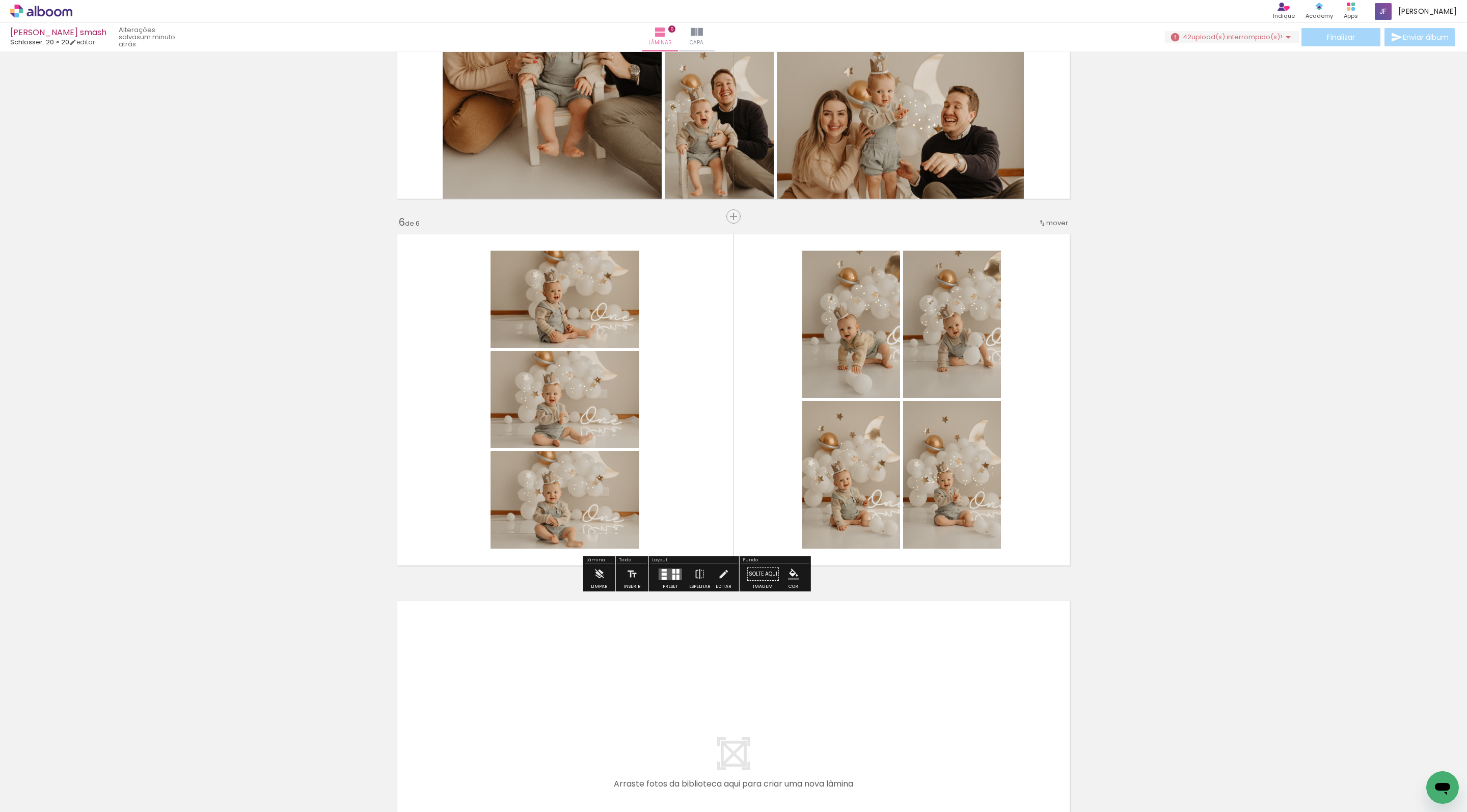
click at [684, 584] on div at bounding box center [670, 574] width 27 height 20
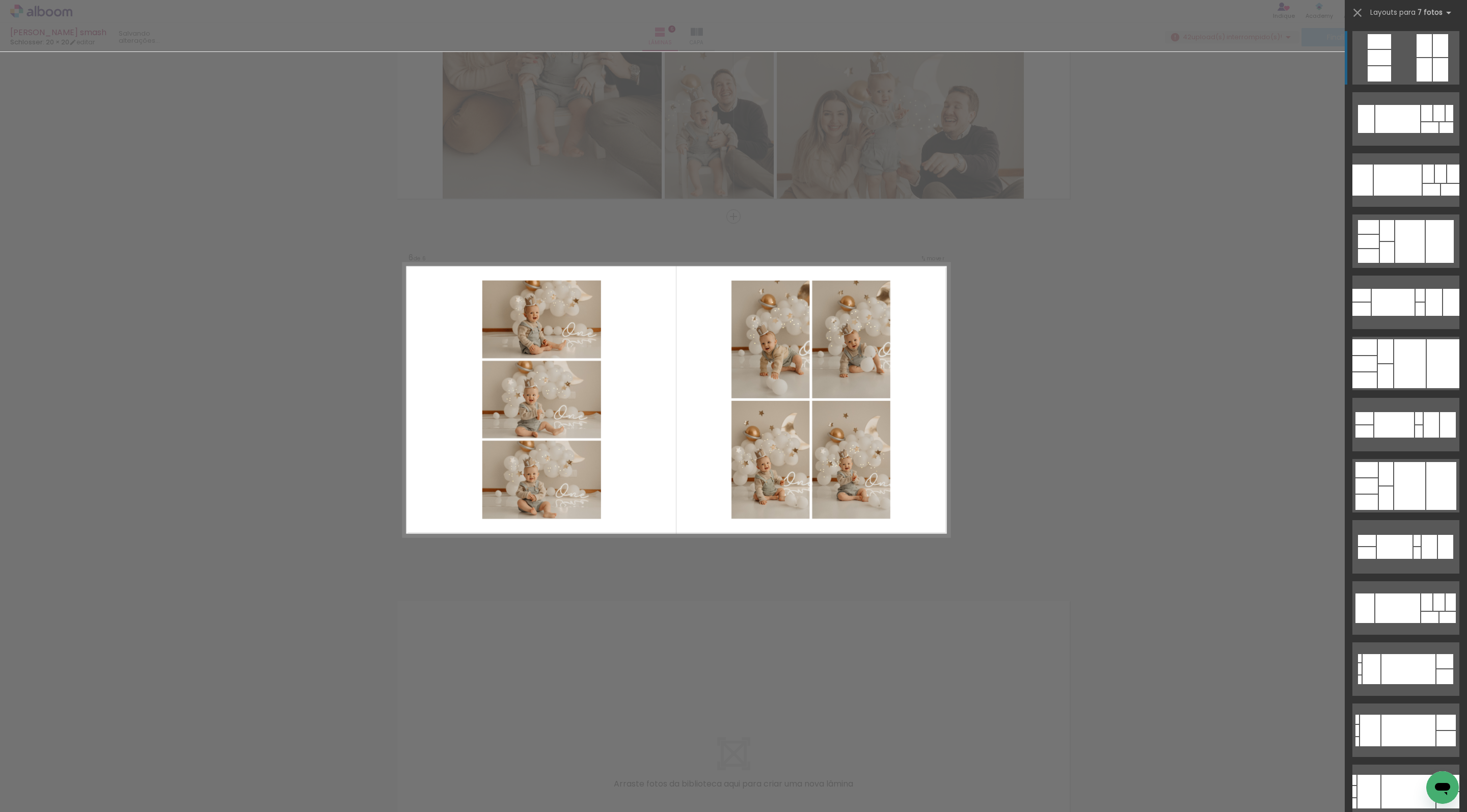
scroll to position [1685, 0]
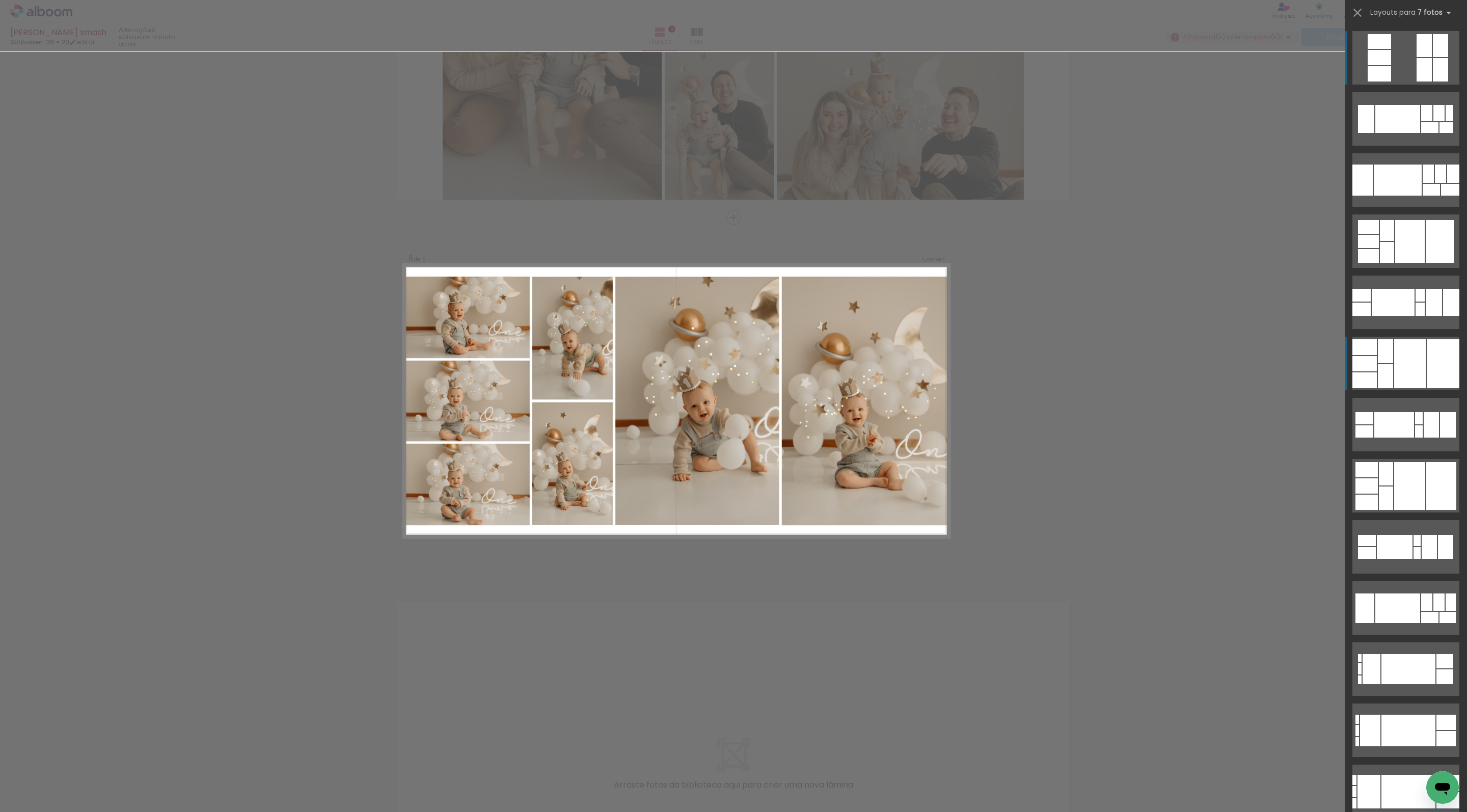
click at [1374, 386] on div at bounding box center [1364, 380] width 24 height 16
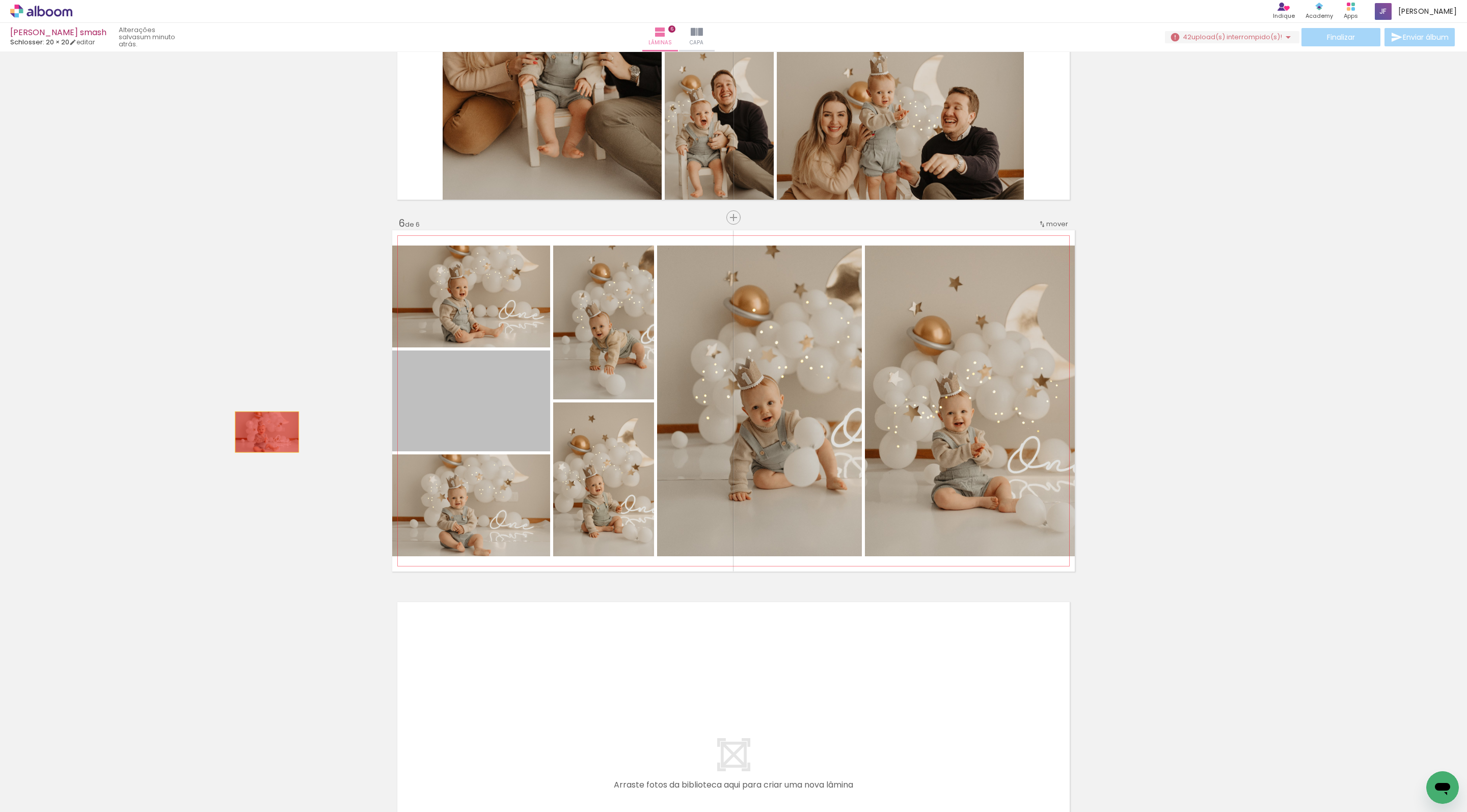
drag, startPoint x: 496, startPoint y: 432, endPoint x: 239, endPoint y: 437, distance: 257.0
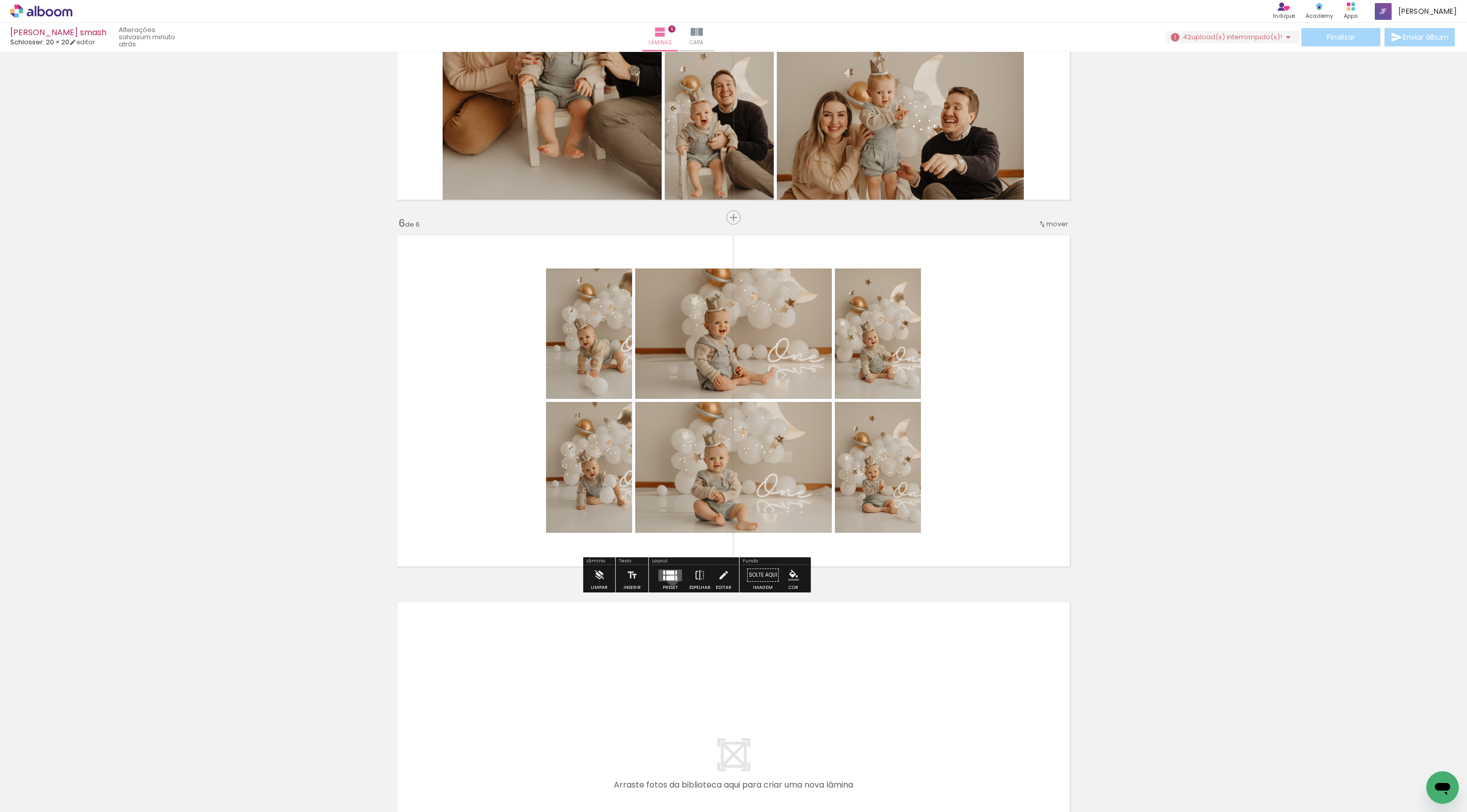
click at [674, 580] on div at bounding box center [670, 578] width 8 height 5
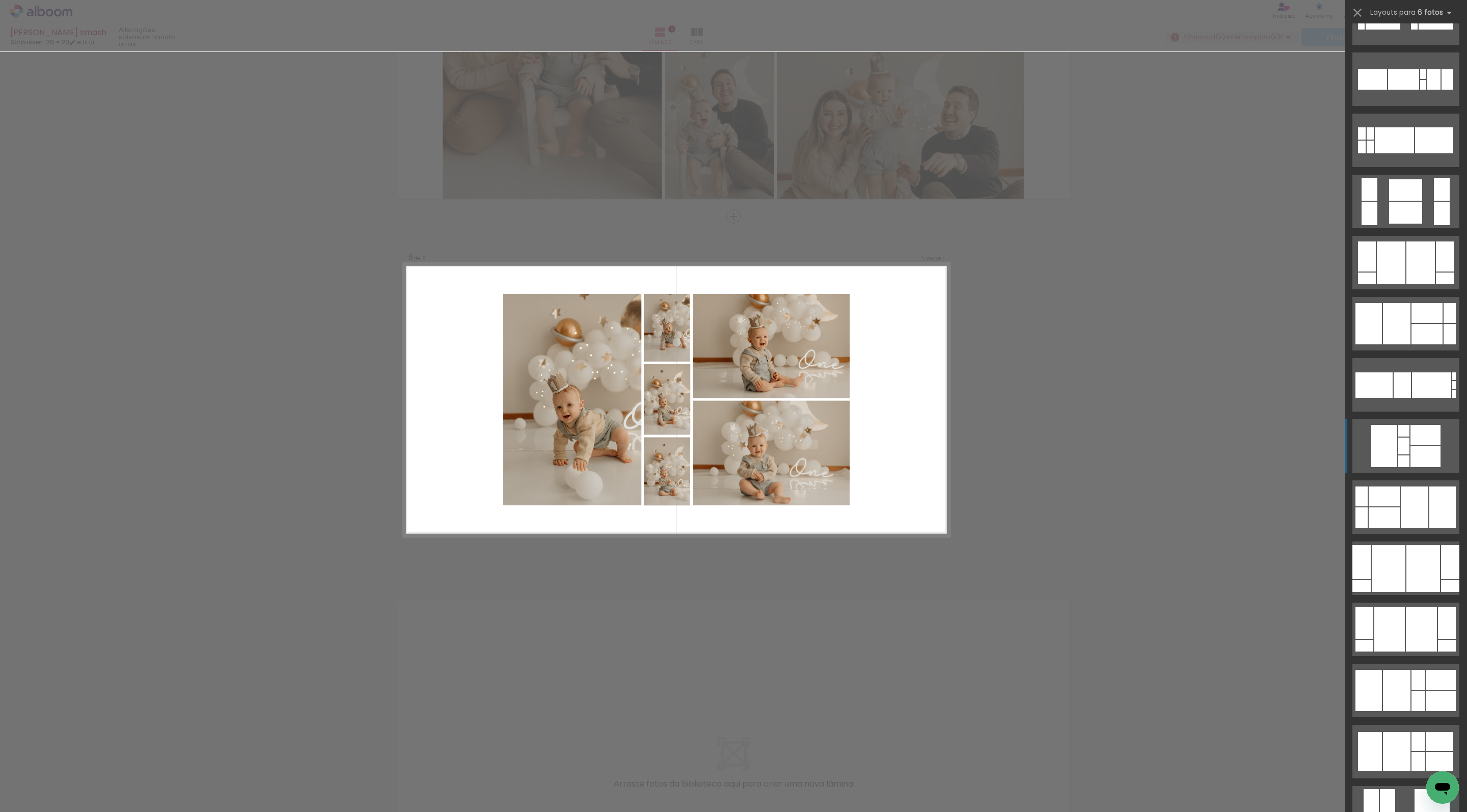
scroll to position [1818, 0]
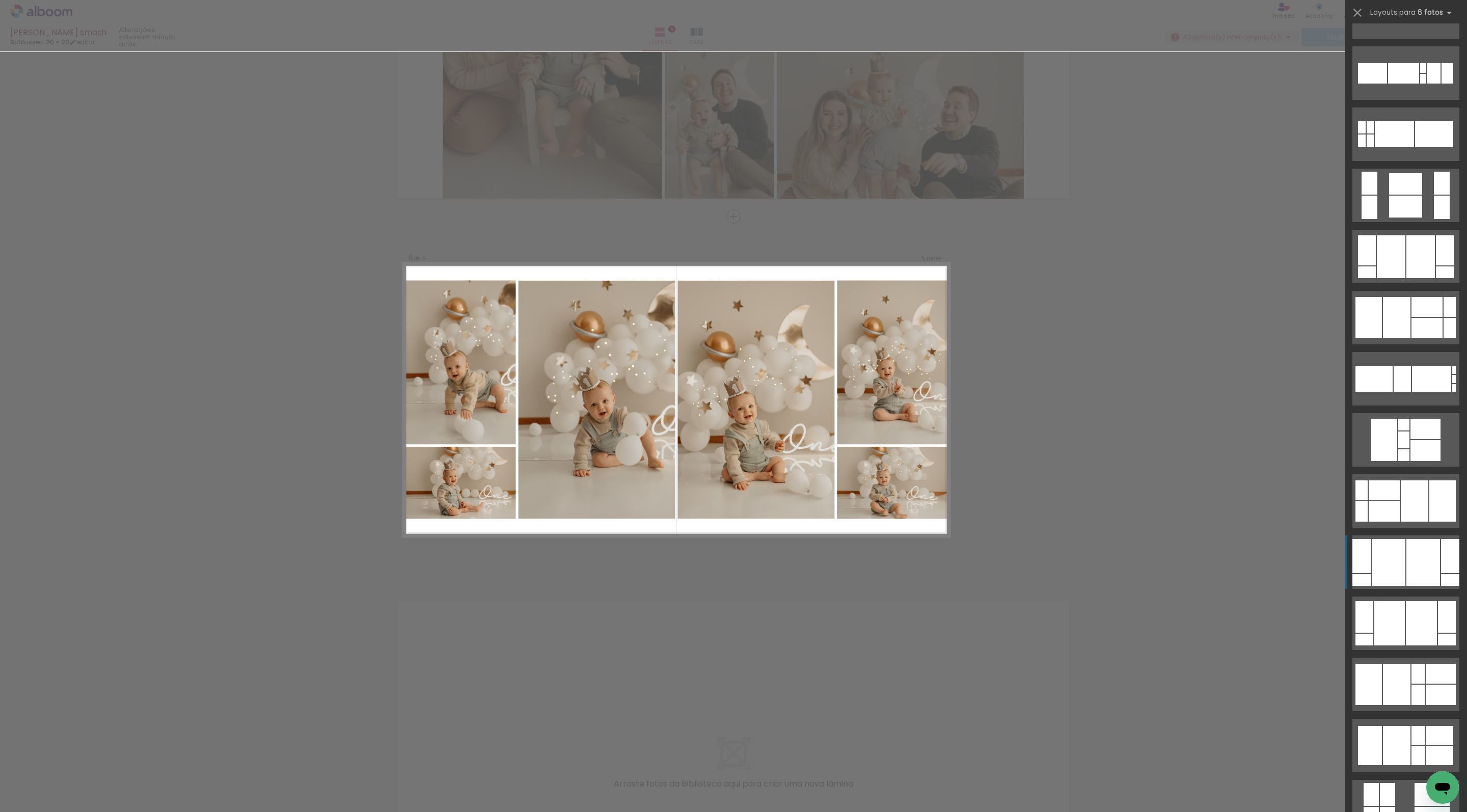
click at [1415, 567] on div at bounding box center [1423, 562] width 34 height 47
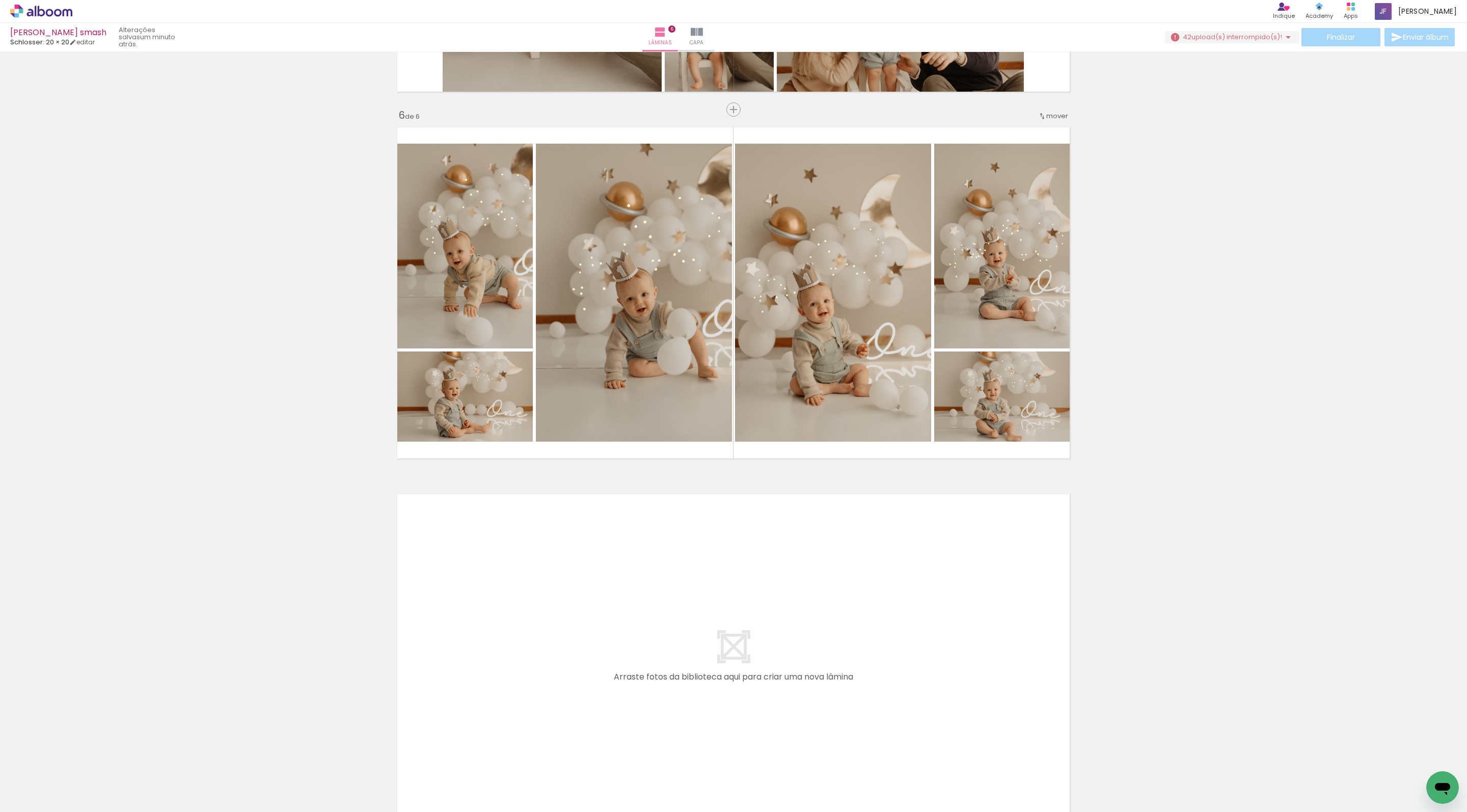
scroll to position [0, 3472]
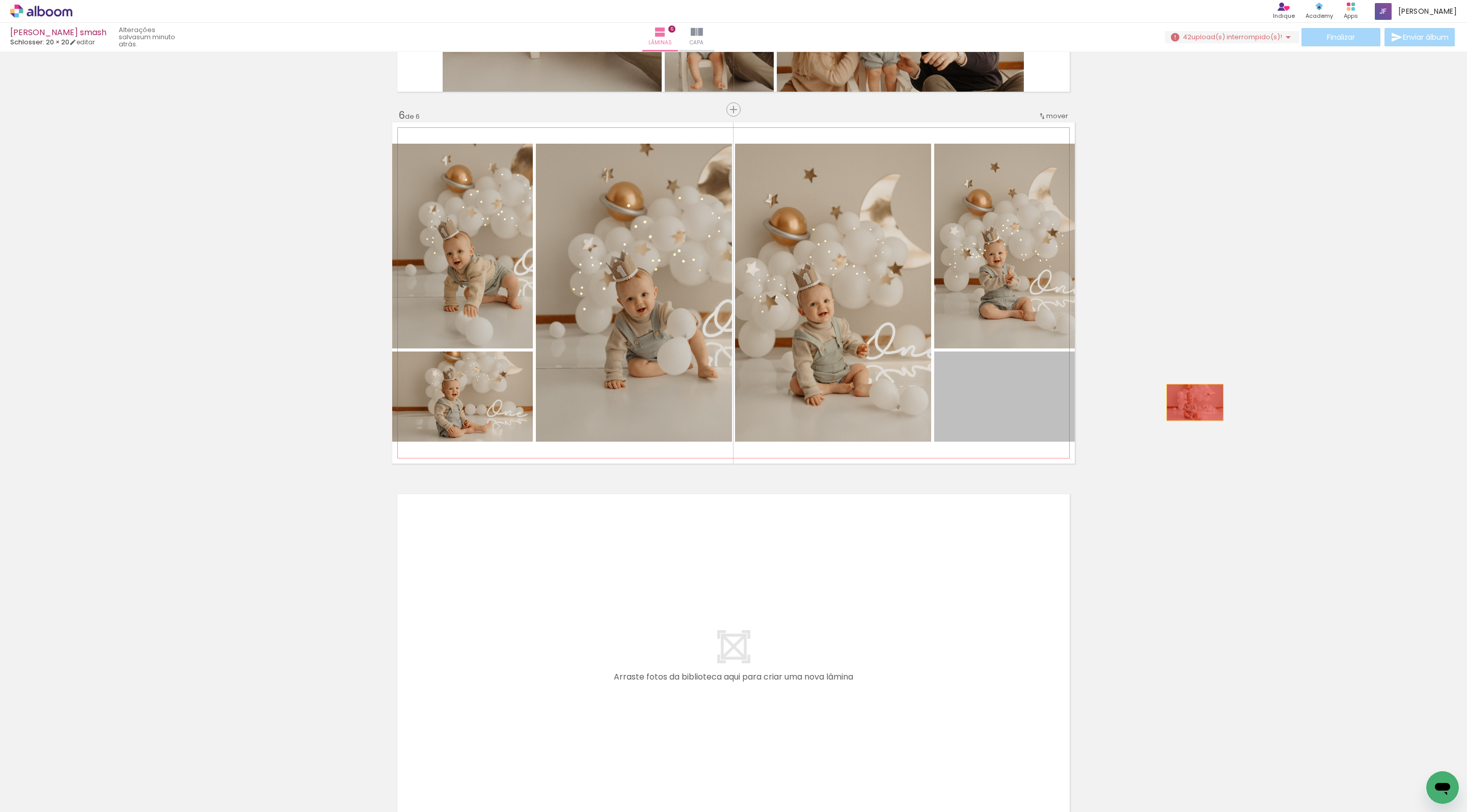
drag, startPoint x: 1035, startPoint y: 403, endPoint x: 1195, endPoint y: 403, distance: 160.0
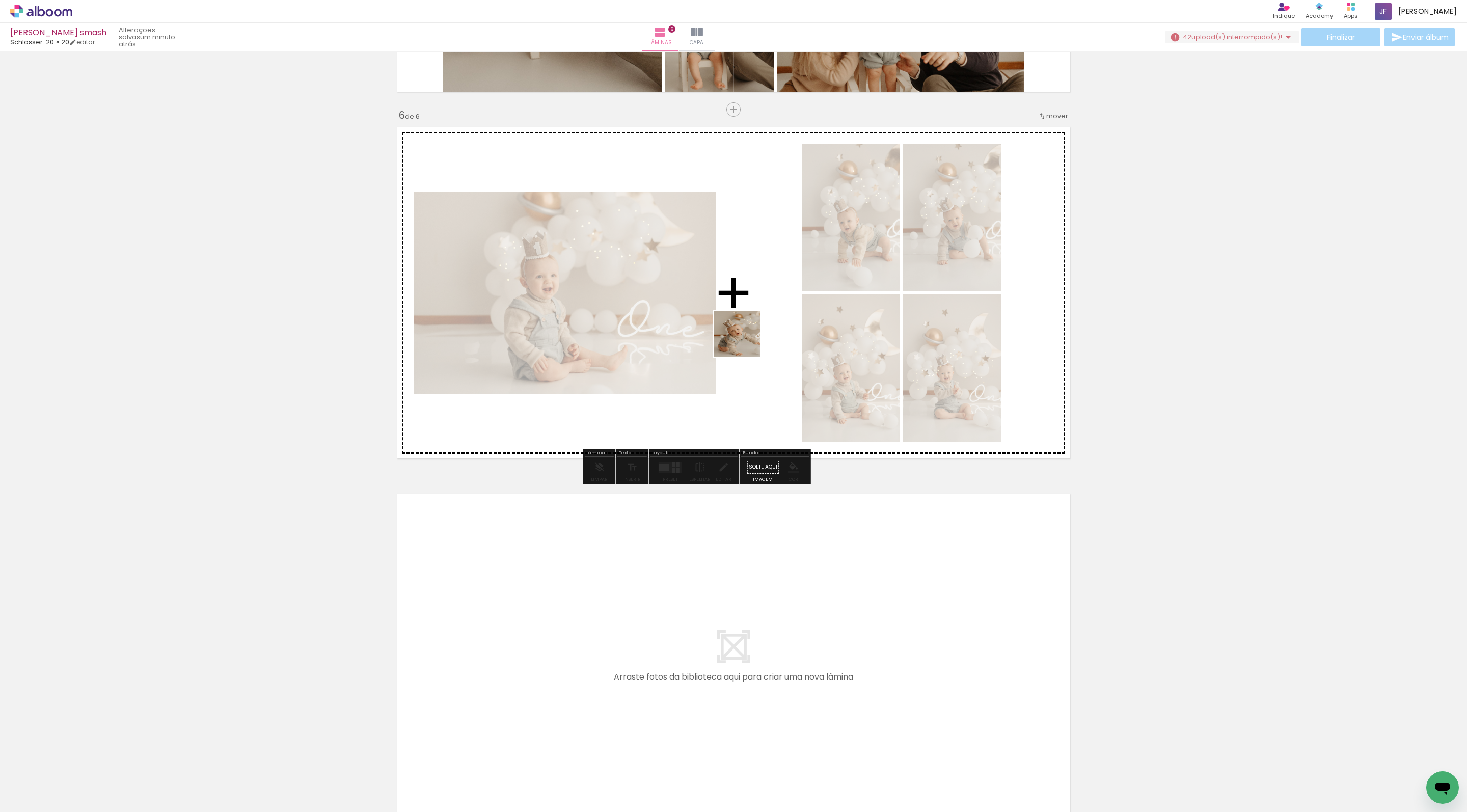
drag, startPoint x: 745, startPoint y: 794, endPoint x: 745, endPoint y: 234, distance: 560.0
click at [745, 234] on quentale-workspace at bounding box center [734, 406] width 1467 height 812
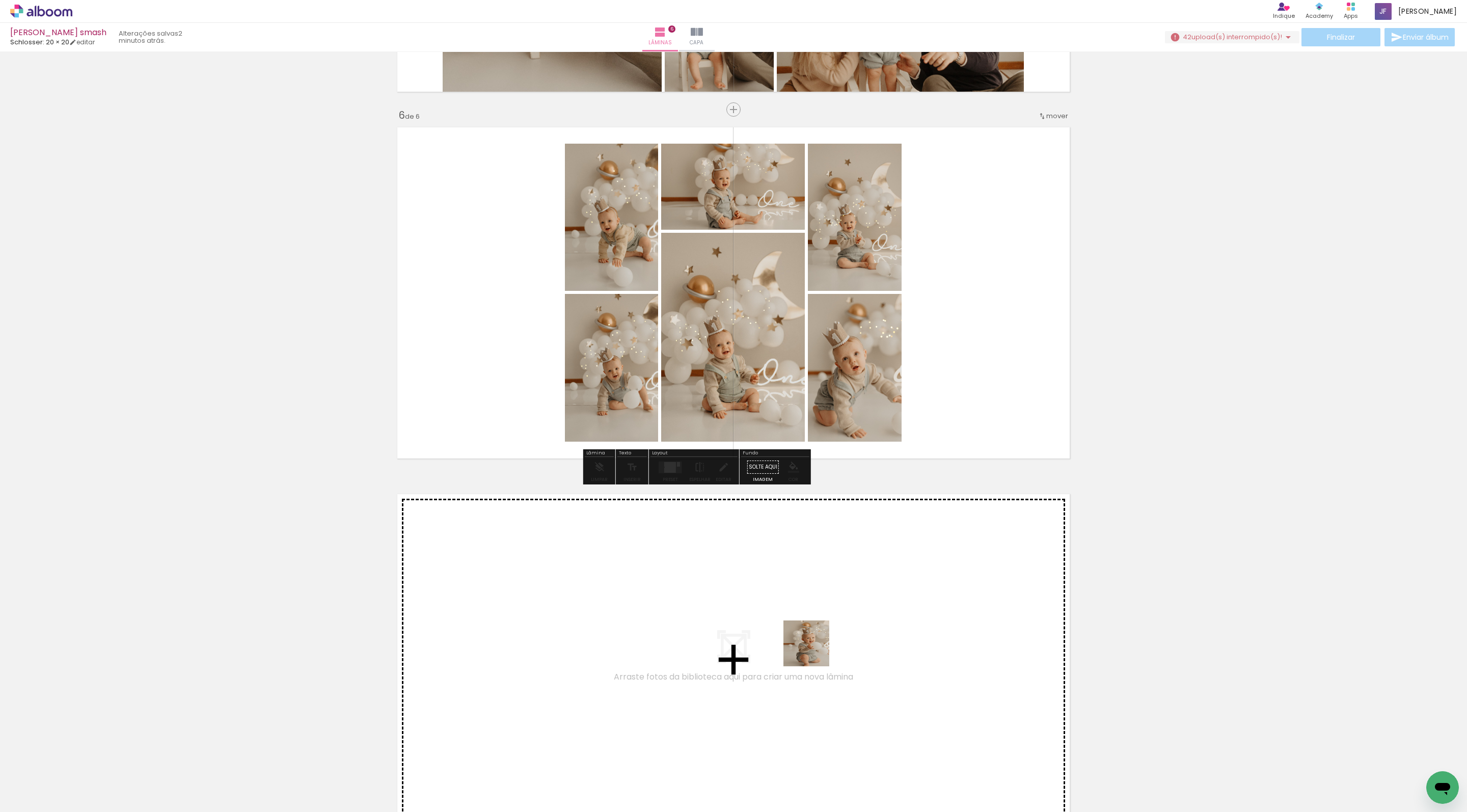
drag, startPoint x: 814, startPoint y: 651, endPoint x: 874, endPoint y: 359, distance: 298.1
click at [874, 359] on quentale-workspace at bounding box center [734, 406] width 1467 height 812
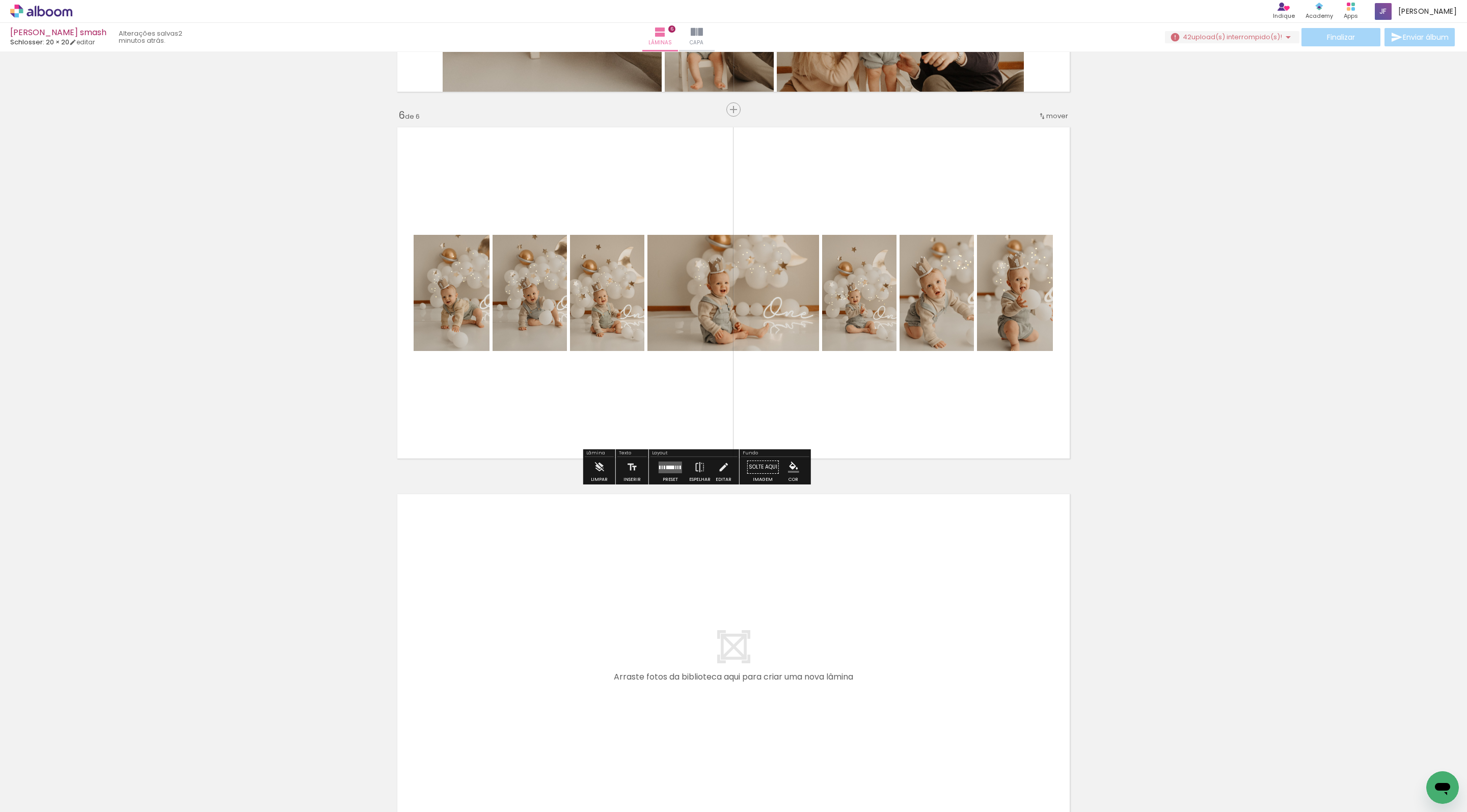
click at [678, 482] on div "Preset" at bounding box center [670, 479] width 15 height 5
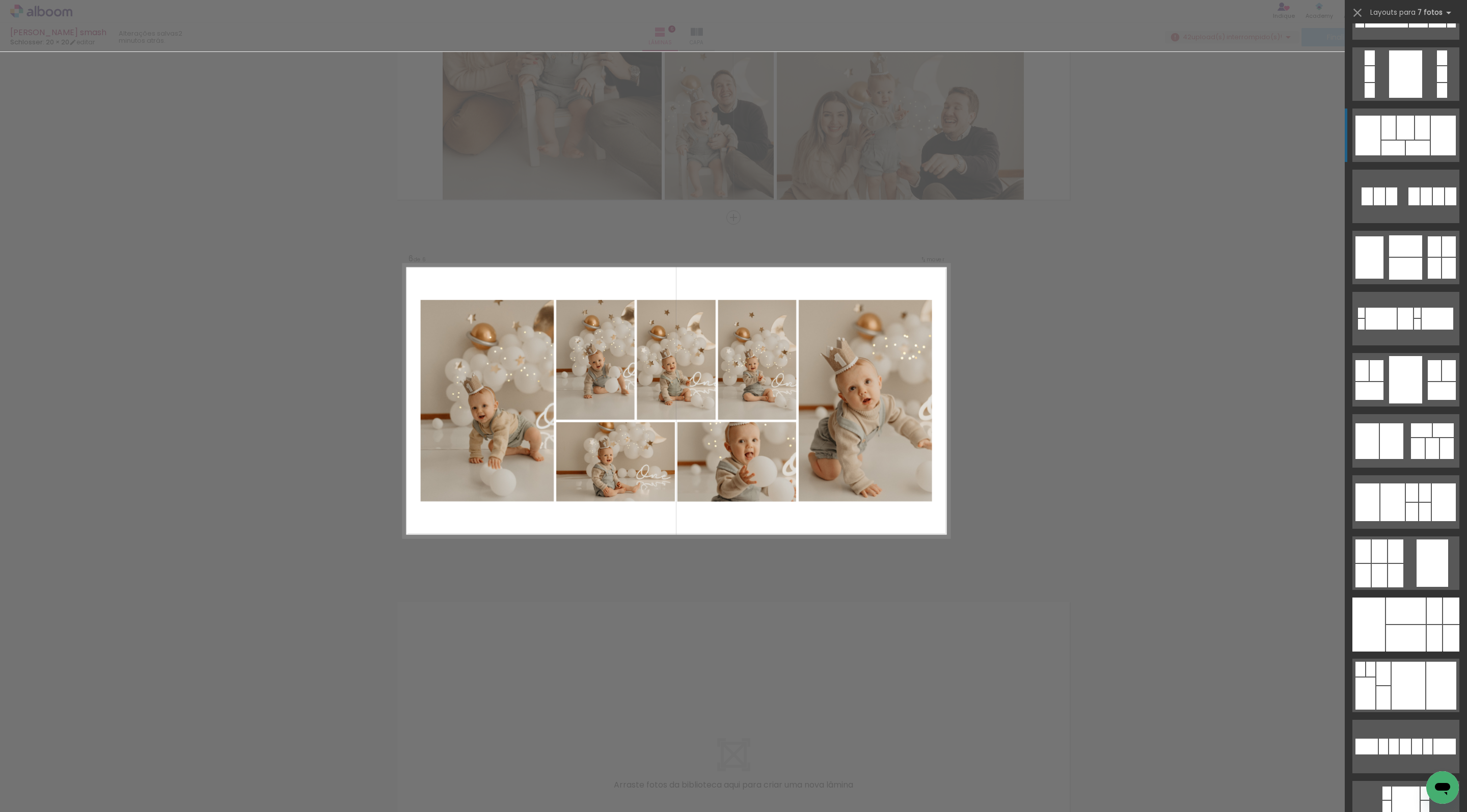
scroll to position [609, 0]
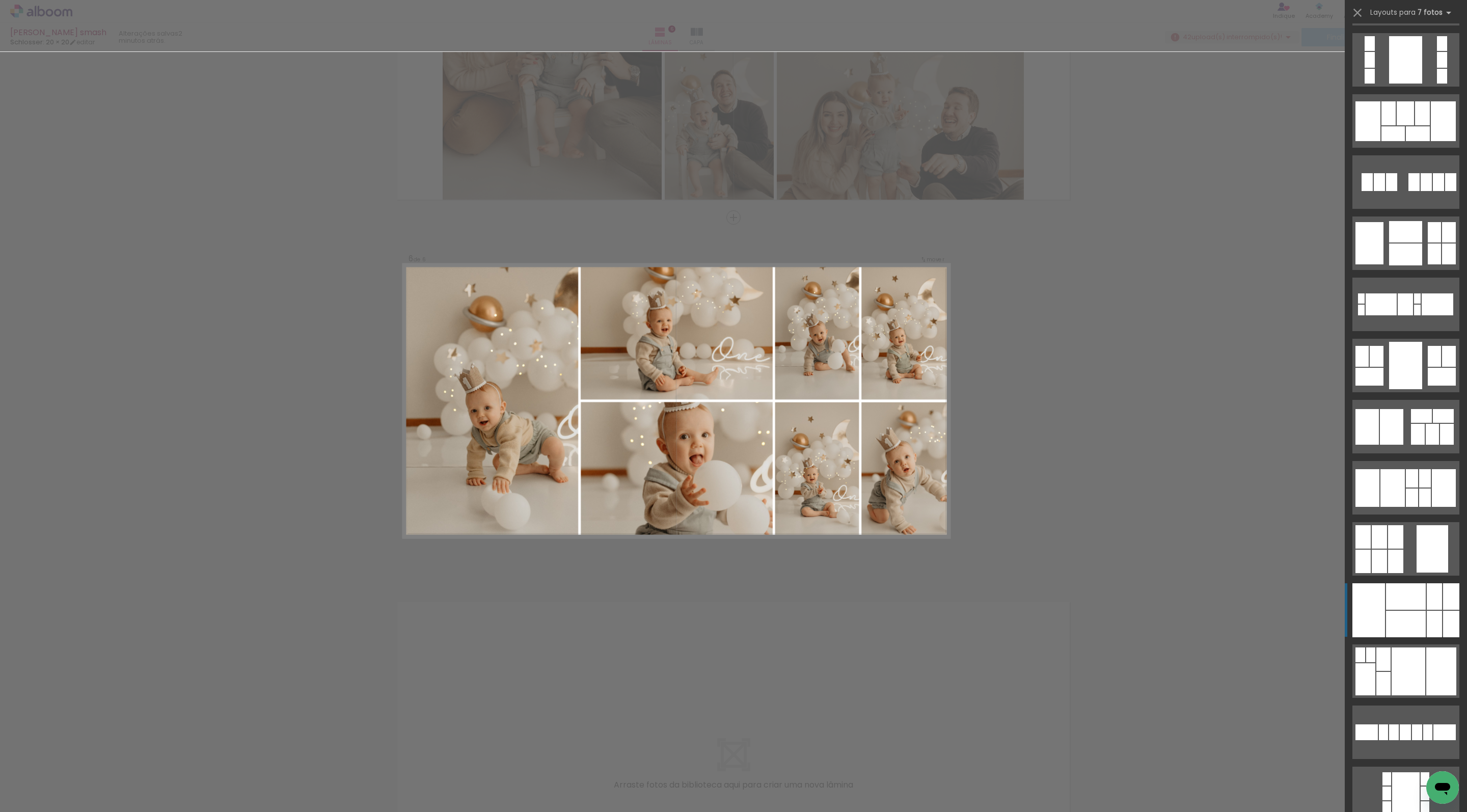
click at [1410, 611] on div at bounding box center [1406, 624] width 40 height 27
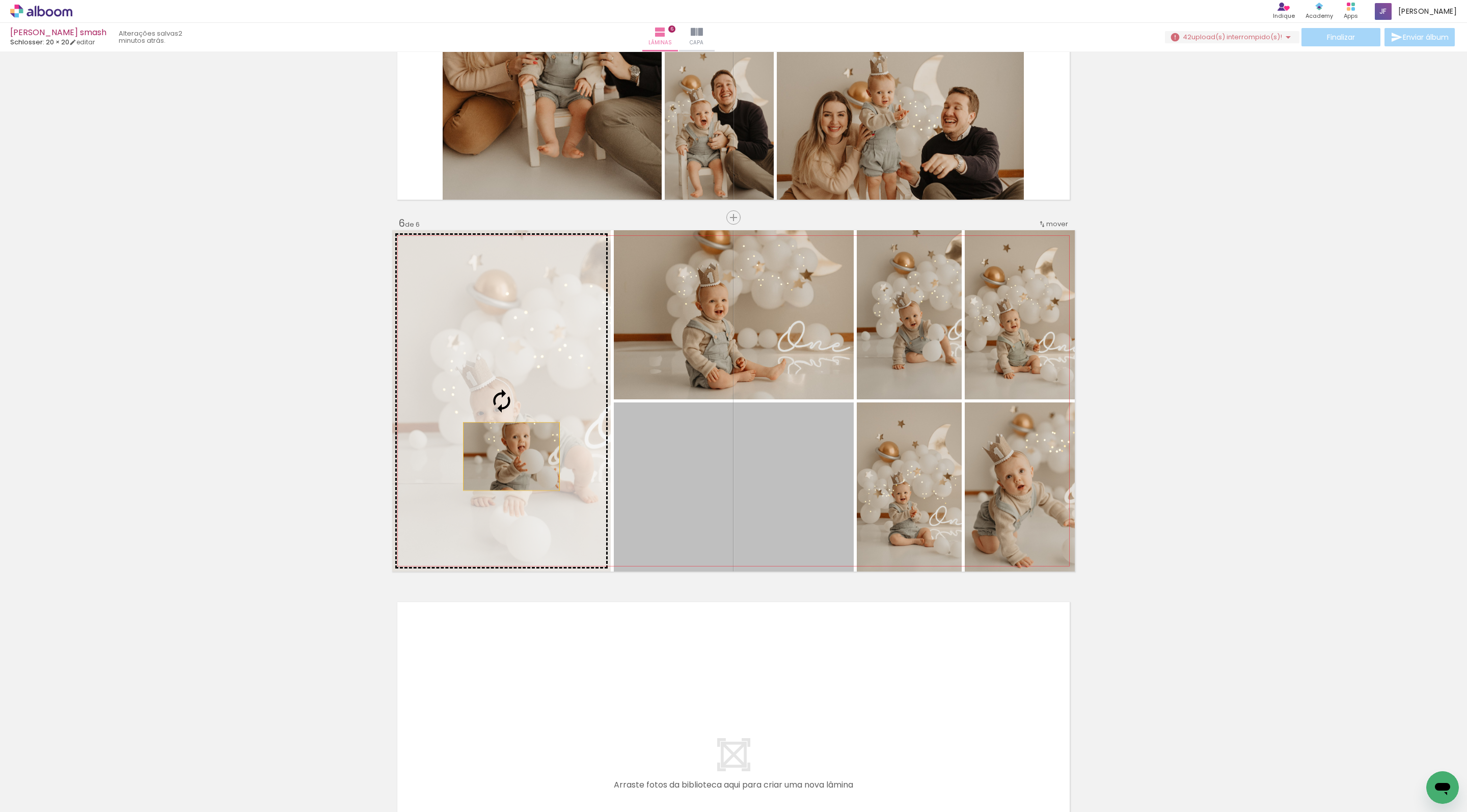
drag, startPoint x: 790, startPoint y: 494, endPoint x: 507, endPoint y: 456, distance: 285.5
click at [0, 0] on slot at bounding box center [0, 0] width 0 height 0
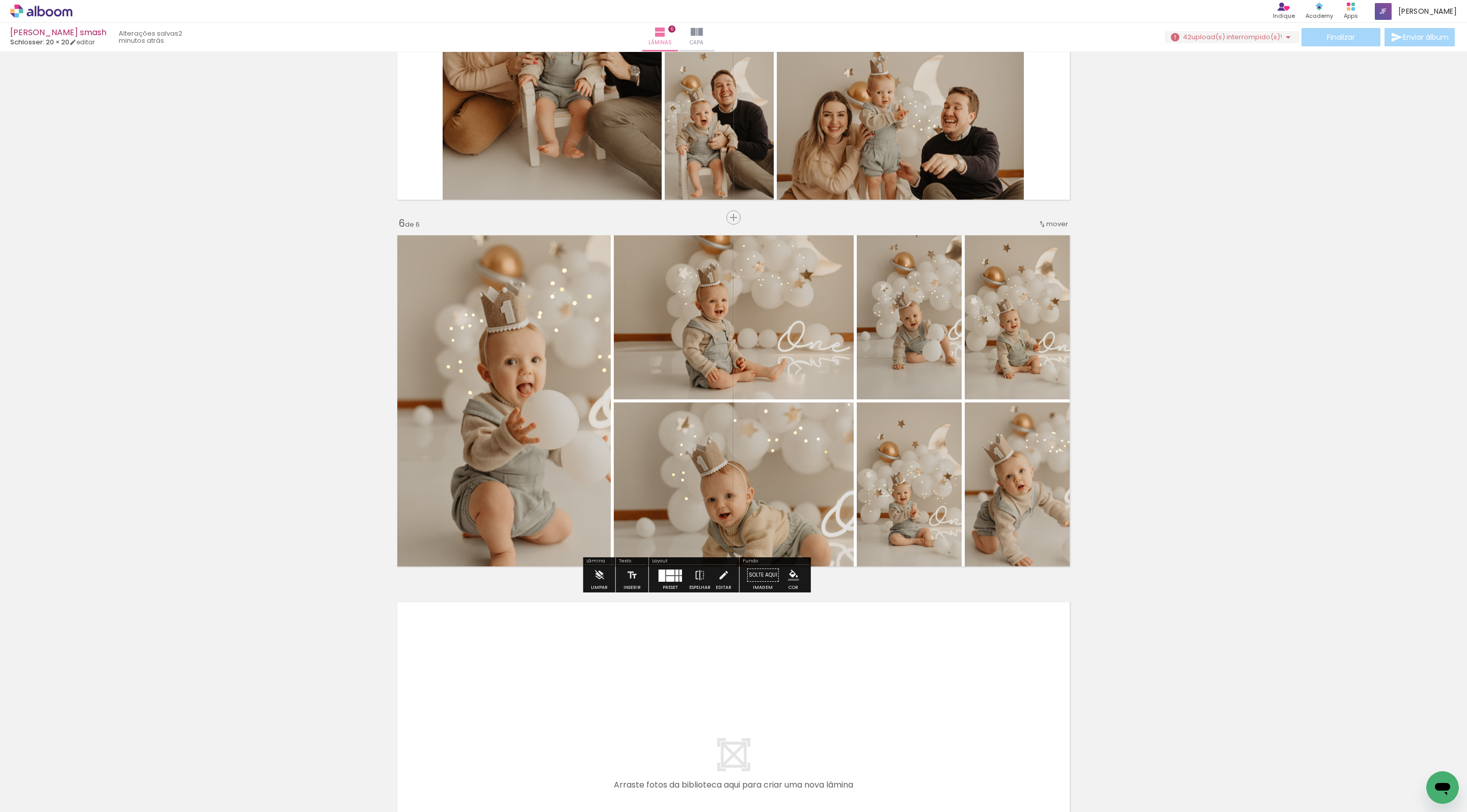
click at [772, 467] on quentale-photo at bounding box center [734, 487] width 240 height 169
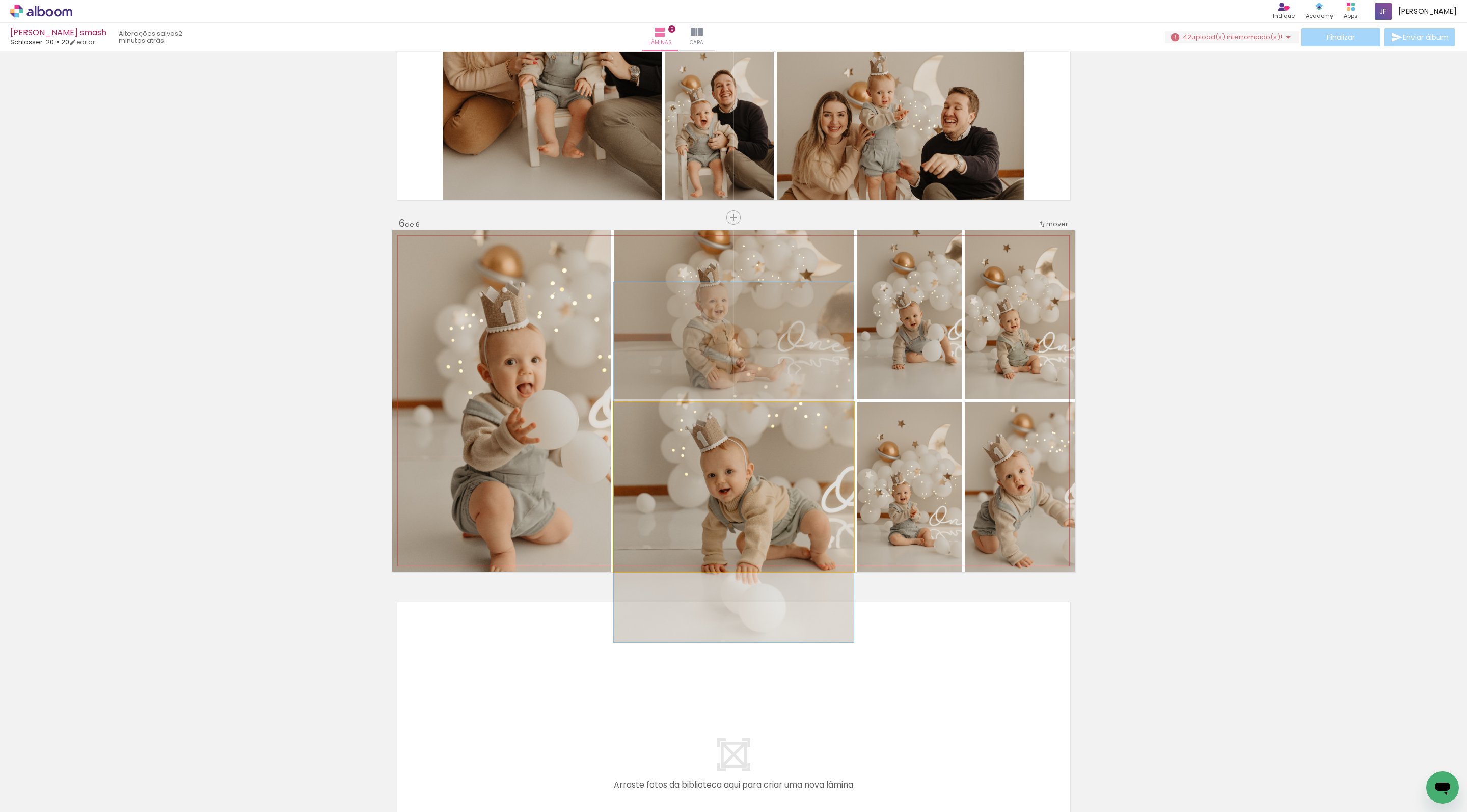
drag, startPoint x: 735, startPoint y: 492, endPoint x: 732, endPoint y: 466, distance: 26.2
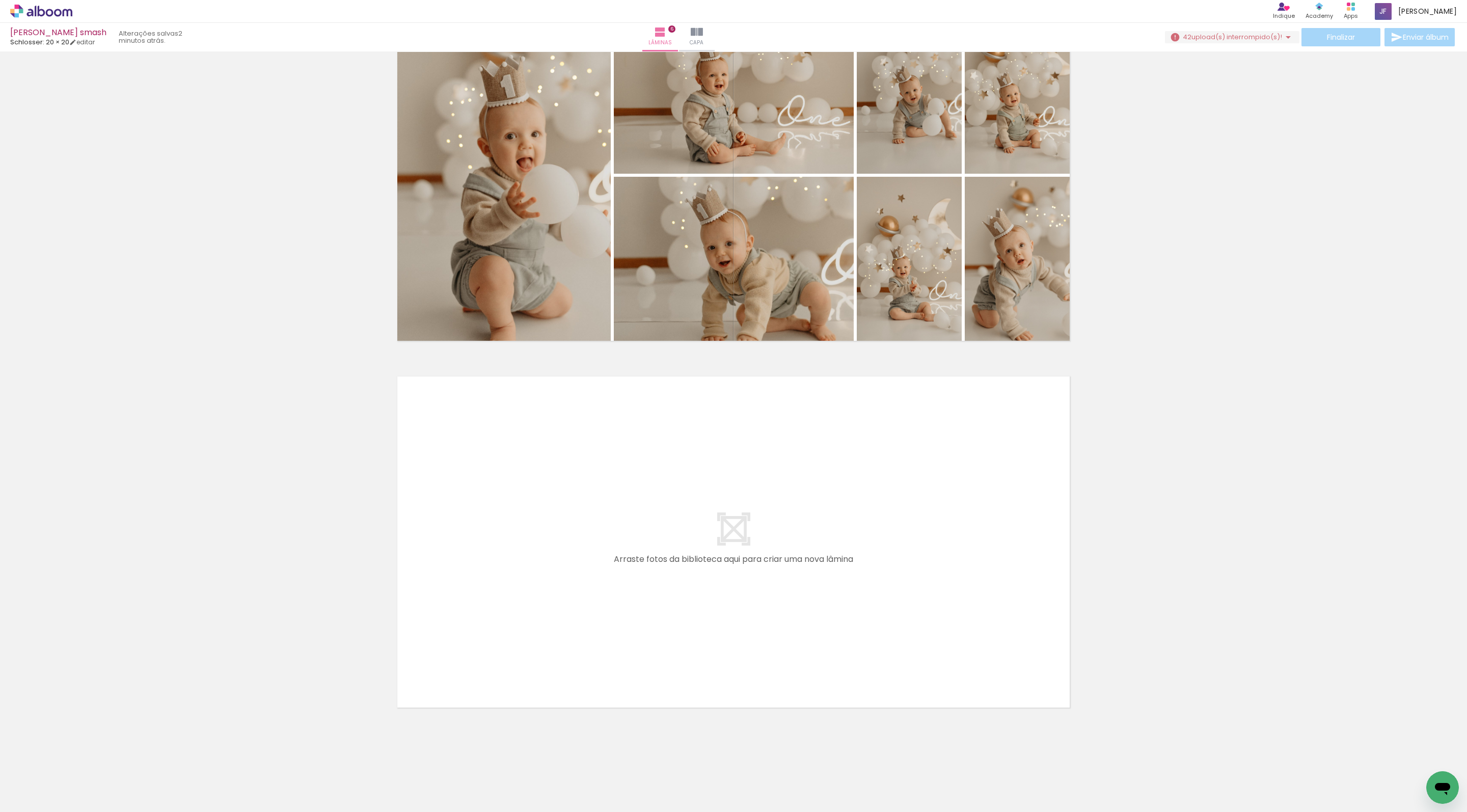
scroll to position [1911, 0]
